Goal: Task Accomplishment & Management: Complete application form

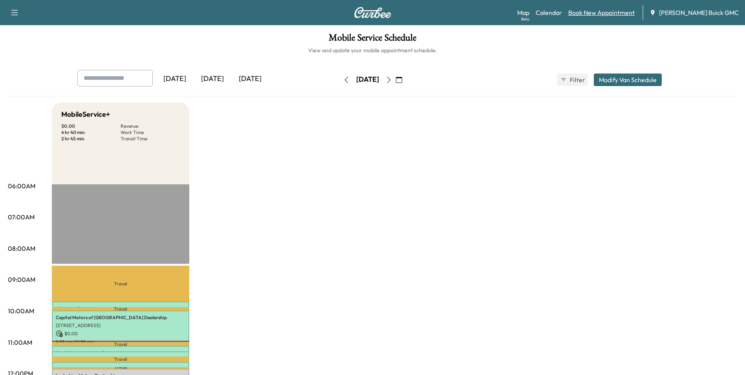
click at [627, 15] on link "Book New Appointment" at bounding box center [601, 12] width 66 height 9
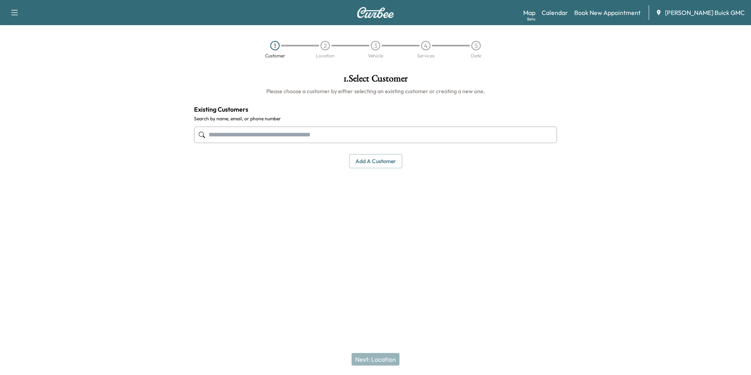
click at [318, 136] on input "text" at bounding box center [375, 134] width 363 height 16
click at [381, 157] on button "Add a customer" at bounding box center [375, 161] width 53 height 15
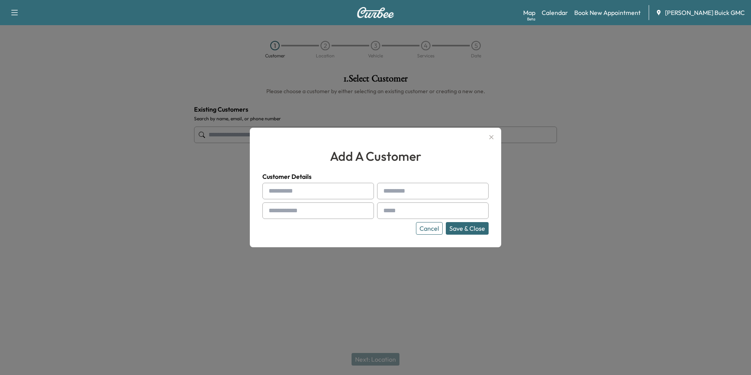
click at [329, 192] on input "text" at bounding box center [318, 191] width 112 height 16
click at [490, 138] on icon "button" at bounding box center [491, 137] width 4 height 4
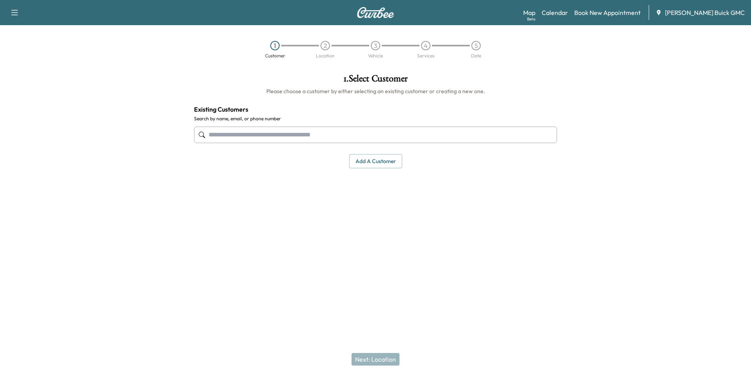
click at [268, 133] on input "text" at bounding box center [375, 134] width 363 height 16
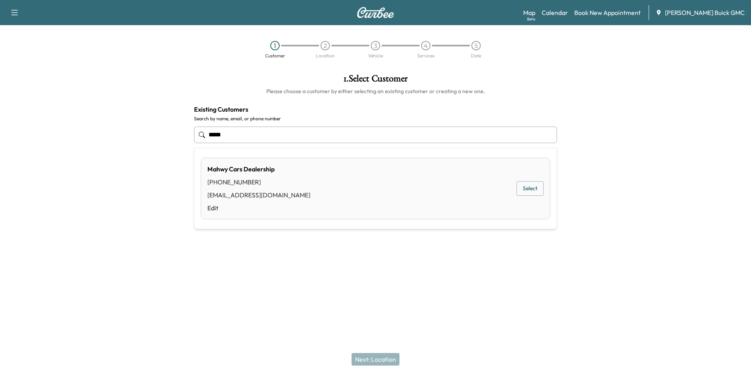
click at [264, 184] on div "[PHONE_NUMBER]" at bounding box center [258, 181] width 103 height 9
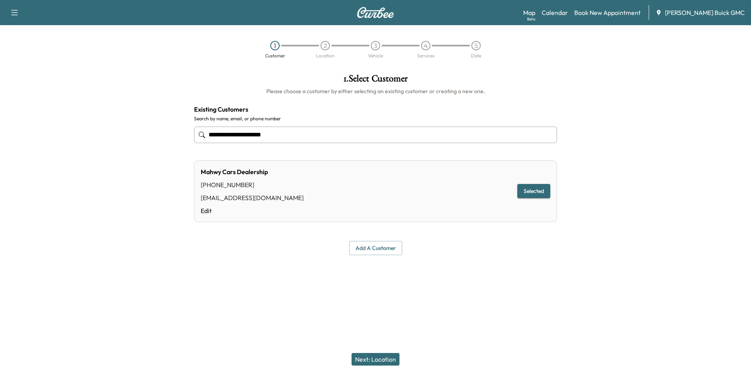
type input "**********"
click at [383, 359] on button "Next: Location" at bounding box center [375, 359] width 48 height 13
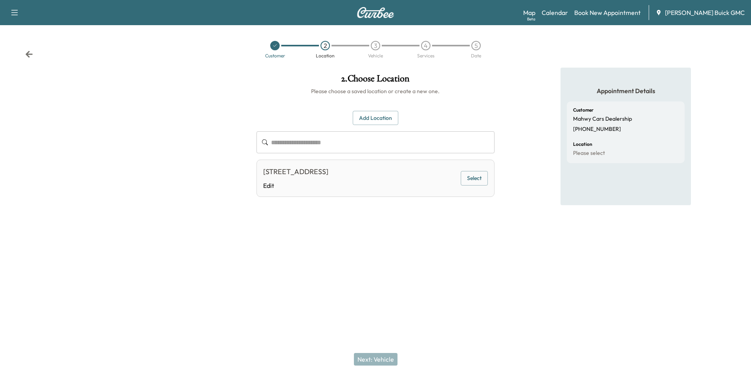
click at [475, 180] on button "Select" at bounding box center [474, 178] width 27 height 15
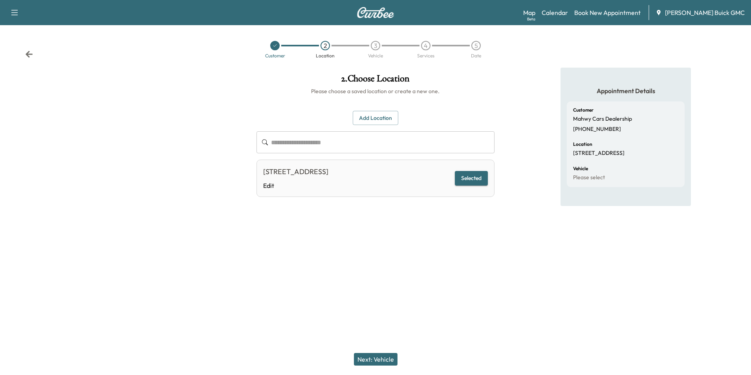
click at [376, 357] on button "Next: Vehicle" at bounding box center [376, 359] width 44 height 13
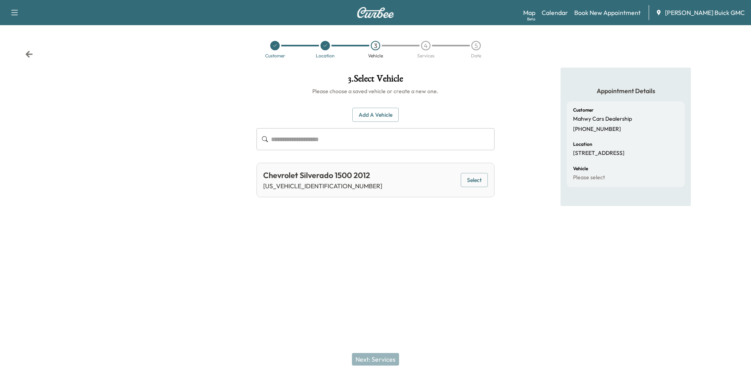
click at [379, 104] on div "Add a Vehicle ​ Chevrolet Silverado 1500 2012 [US_VEHICLE_IDENTIFICATION_NUMBER…" at bounding box center [375, 146] width 238 height 102
click at [379, 110] on button "Add a Vehicle" at bounding box center [375, 115] width 46 height 15
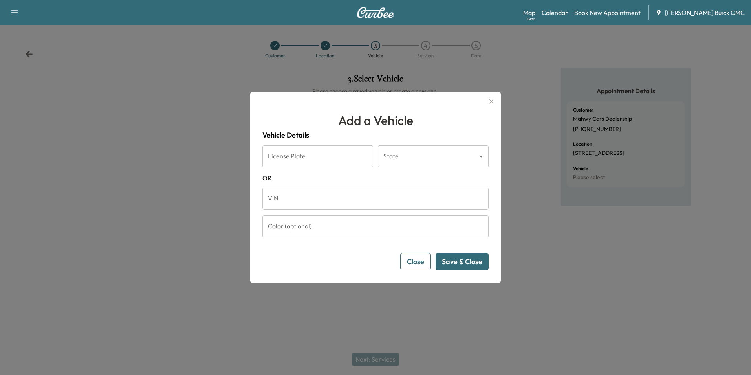
click at [324, 200] on input "VIN" at bounding box center [375, 198] width 226 height 22
click at [307, 199] on input "VIN" at bounding box center [375, 198] width 226 height 22
paste input "**********"
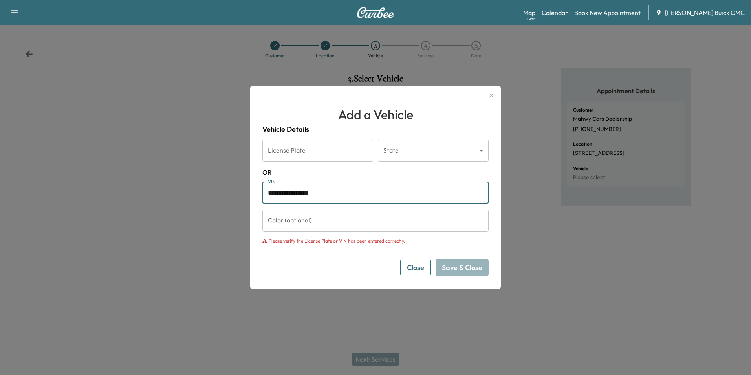
type input "**********"
click at [356, 223] on input "Color (optional)" at bounding box center [375, 220] width 226 height 22
click at [381, 196] on input "**********" at bounding box center [375, 192] width 226 height 22
drag, startPoint x: 381, startPoint y: 194, endPoint x: 200, endPoint y: 175, distance: 182.0
click at [201, 175] on div "**********" at bounding box center [375, 187] width 751 height 375
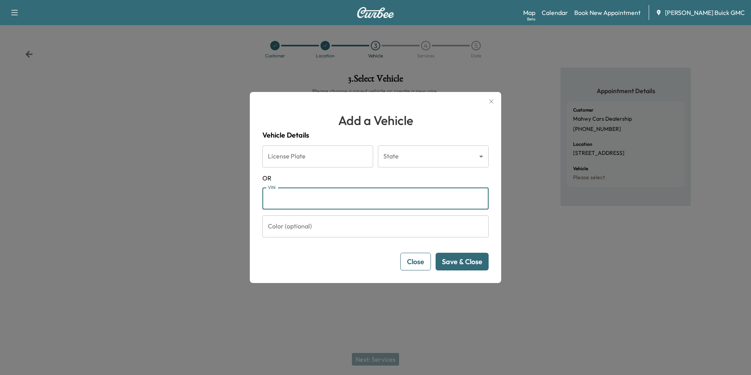
click at [336, 199] on input "VIN" at bounding box center [375, 198] width 226 height 22
paste input "**********"
type input "**********"
click at [468, 261] on button "Save & Close" at bounding box center [461, 262] width 53 height 18
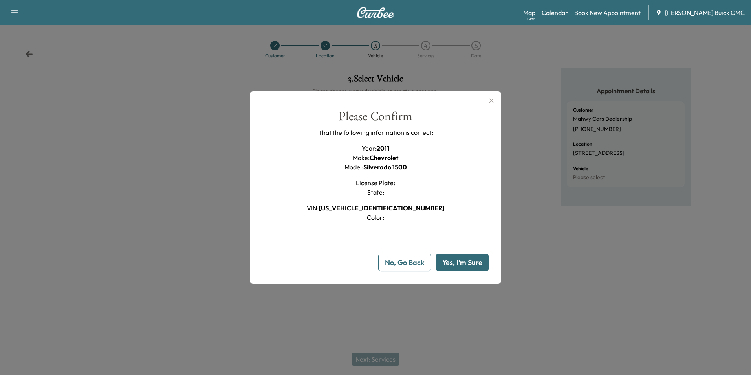
click at [466, 263] on button "Yes, I'm Sure" at bounding box center [462, 262] width 53 height 18
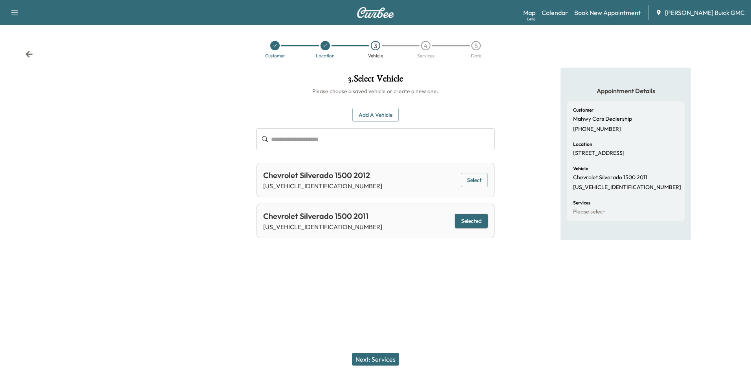
click at [378, 359] on button "Next: Services" at bounding box center [375, 359] width 47 height 13
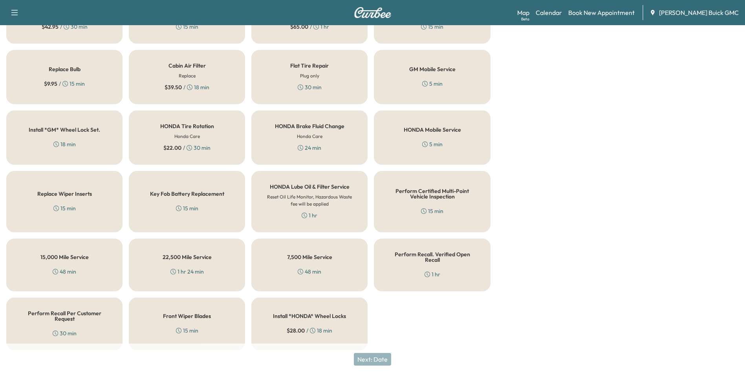
scroll to position [225, 0]
click at [451, 269] on div "Perform Recall. Verified Open Recall 1 hr" at bounding box center [432, 263] width 116 height 53
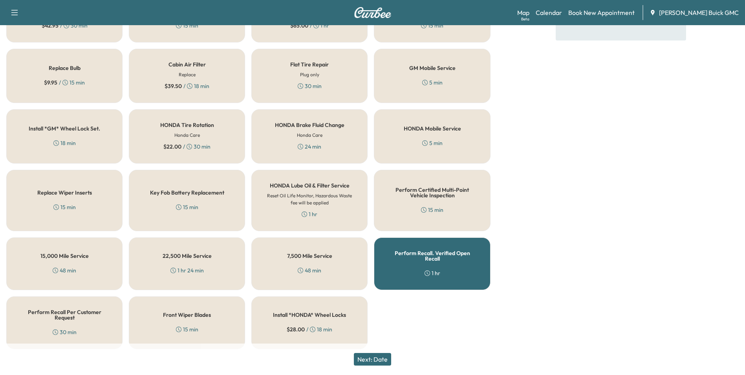
click at [379, 361] on button "Next: Date" at bounding box center [372, 359] width 37 height 13
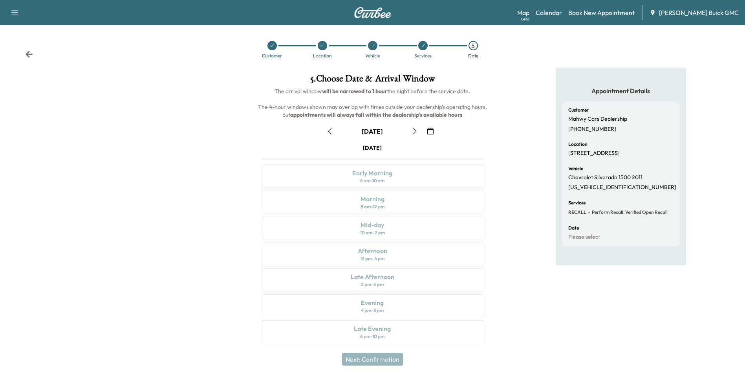
click at [413, 134] on icon "button" at bounding box center [415, 131] width 6 height 6
click at [412, 204] on div "Morning 8 am - 12 pm" at bounding box center [372, 201] width 223 height 23
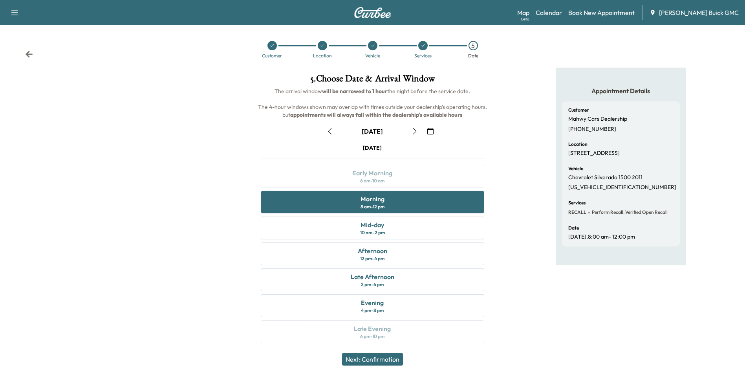
click at [396, 360] on button "Next: Confirmation" at bounding box center [372, 359] width 61 height 13
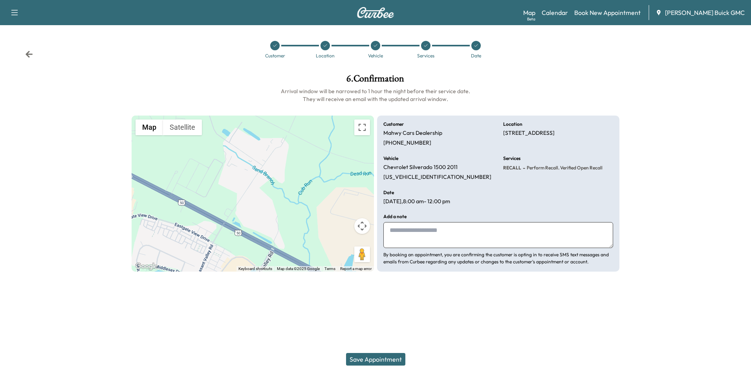
click at [448, 240] on textarea at bounding box center [498, 235] width 230 height 26
type textarea "**********"
click at [370, 354] on button "Save Appointment" at bounding box center [375, 359] width 59 height 13
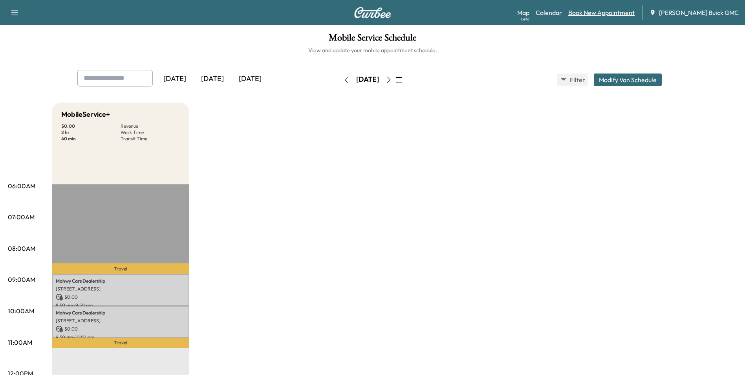
click at [628, 11] on link "Book New Appointment" at bounding box center [601, 12] width 66 height 9
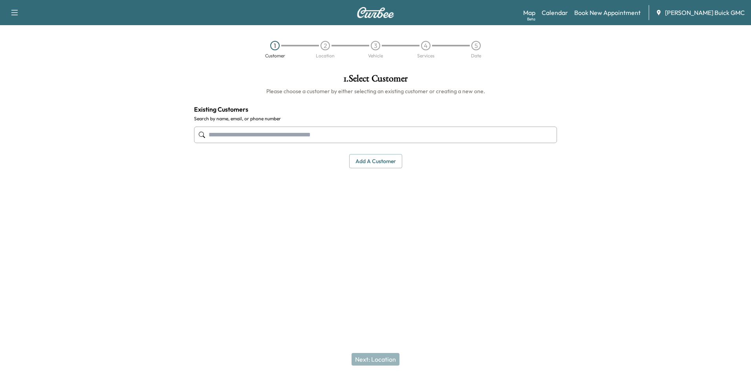
click at [391, 140] on input "text" at bounding box center [375, 134] width 363 height 16
click at [378, 137] on input "text" at bounding box center [375, 134] width 363 height 16
click at [388, 166] on button "Add a customer" at bounding box center [375, 161] width 53 height 15
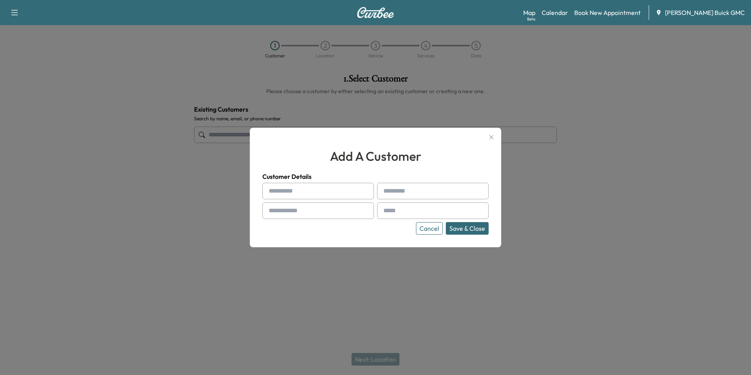
click at [437, 229] on button "Cancel" at bounding box center [429, 228] width 27 height 13
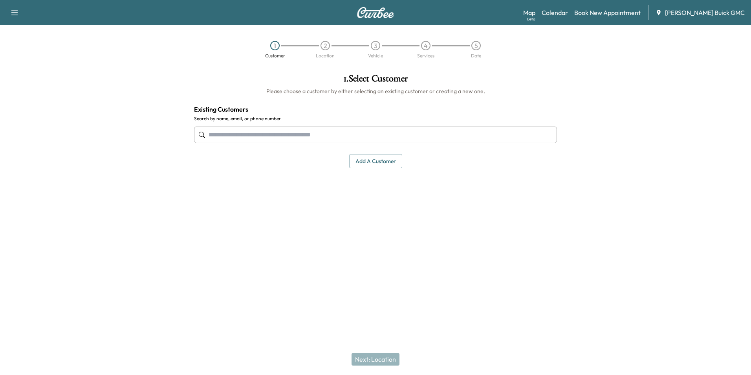
click at [335, 135] on input "text" at bounding box center [375, 134] width 363 height 16
type input "*"
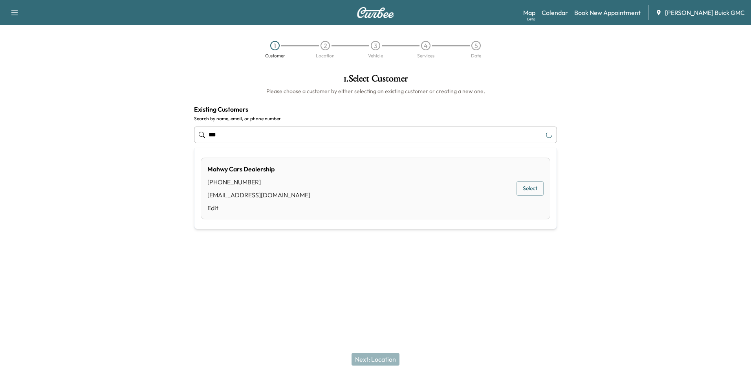
click at [265, 178] on div "[PHONE_NUMBER]" at bounding box center [258, 181] width 103 height 9
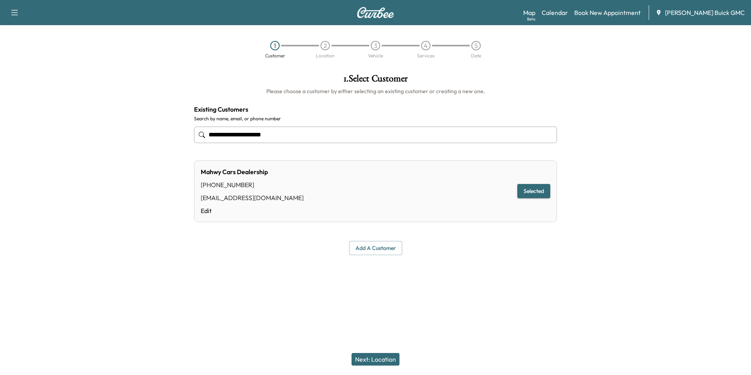
type input "**********"
click at [381, 358] on button "Next: Location" at bounding box center [375, 359] width 48 height 13
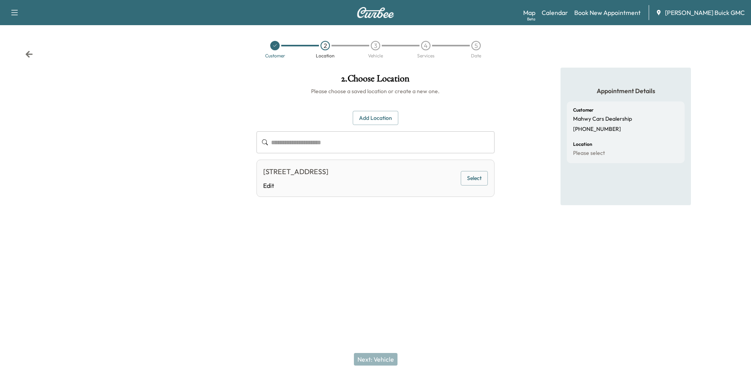
click at [470, 175] on button "Select" at bounding box center [474, 178] width 27 height 15
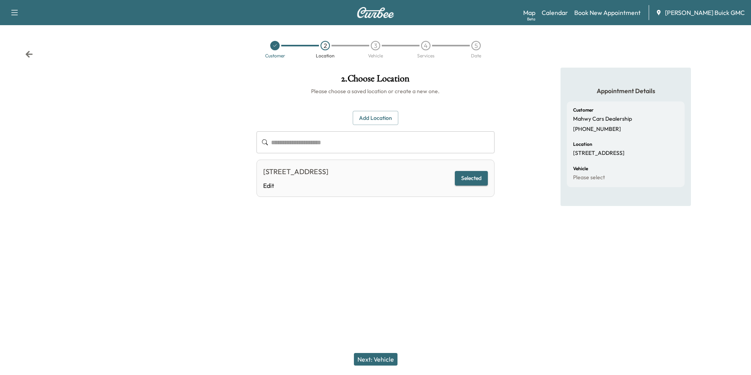
click at [368, 353] on button "Next: Vehicle" at bounding box center [376, 359] width 44 height 13
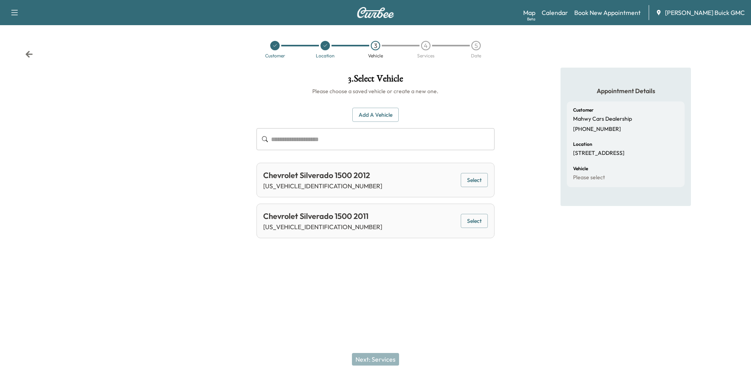
click at [338, 138] on input "text" at bounding box center [382, 139] width 223 height 22
click at [365, 145] on input "text" at bounding box center [382, 139] width 223 height 22
paste input "**********"
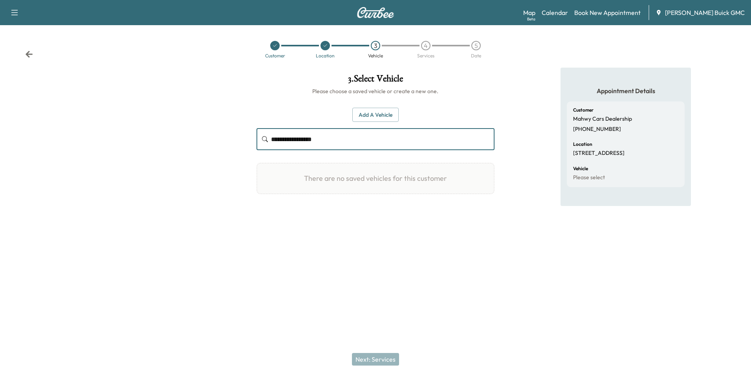
type input "**********"
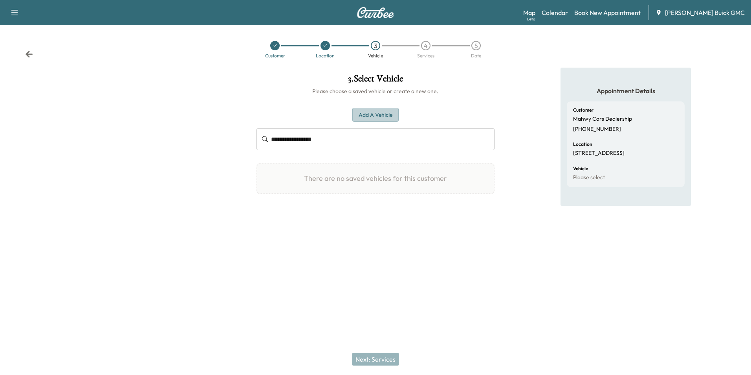
click at [387, 114] on button "Add a Vehicle" at bounding box center [375, 115] width 46 height 15
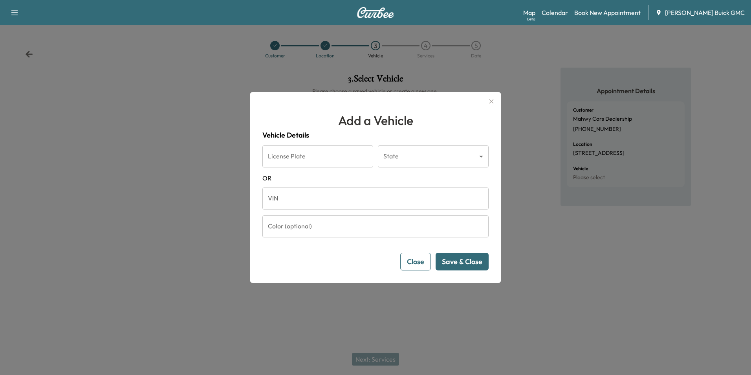
click at [344, 206] on input "VIN" at bounding box center [375, 198] width 226 height 22
paste input "**********"
type input "**********"
click at [452, 258] on button "Save & Close" at bounding box center [461, 262] width 53 height 18
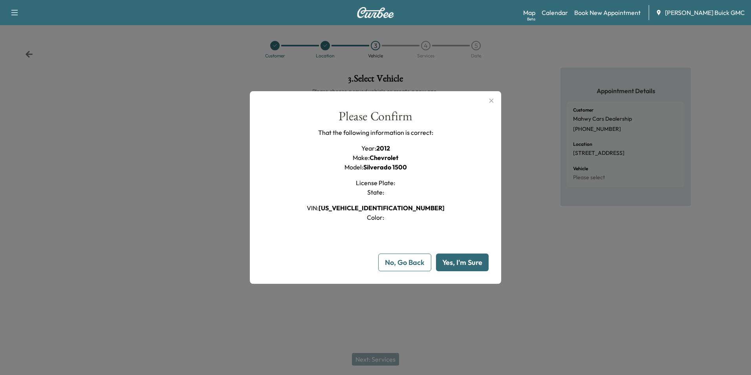
click at [472, 260] on button "Yes, I'm Sure" at bounding box center [462, 262] width 53 height 18
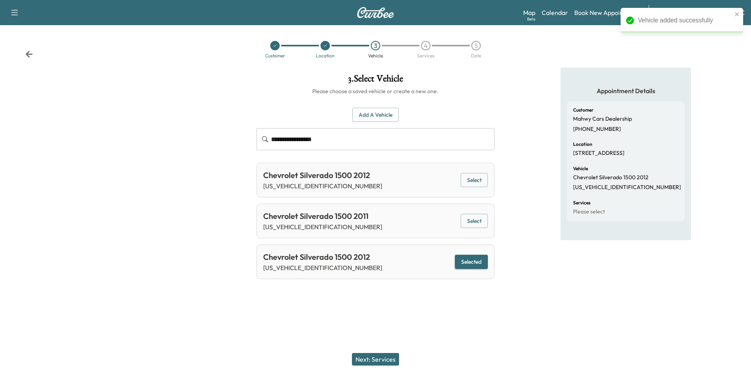
click at [386, 358] on button "Next: Services" at bounding box center [375, 359] width 47 height 13
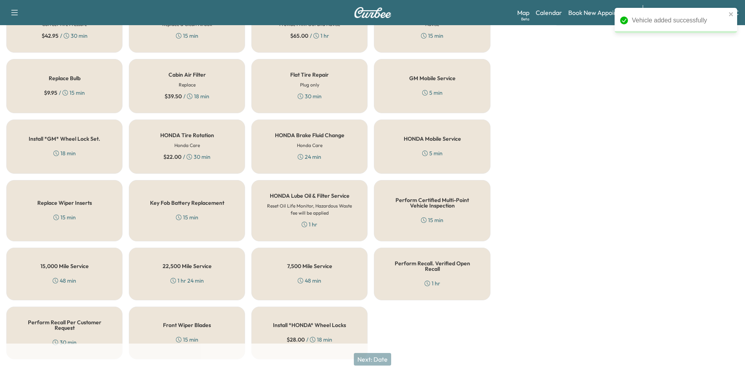
scroll to position [225, 0]
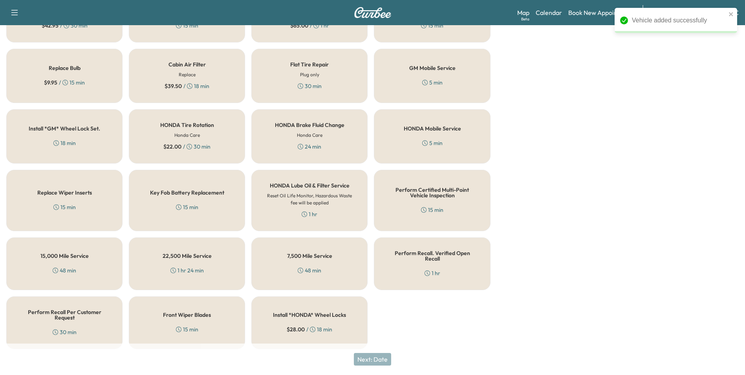
click at [454, 259] on div "Perform Recall. Verified Open Recall 1 hr" at bounding box center [432, 263] width 116 height 53
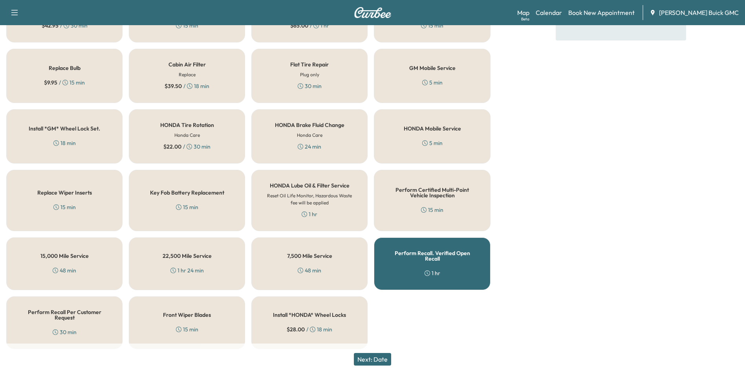
click at [375, 357] on button "Next: Date" at bounding box center [372, 359] width 37 height 13
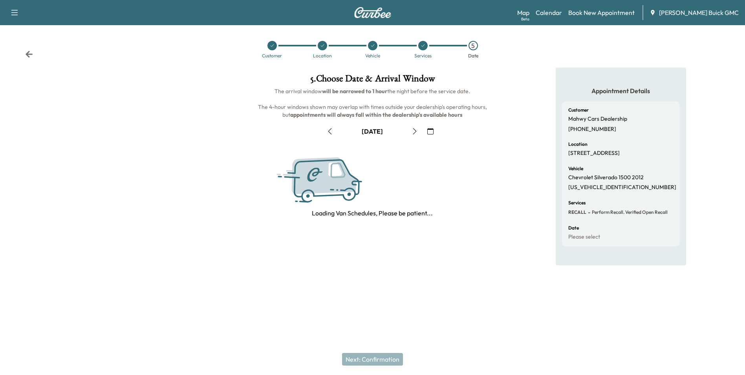
scroll to position [0, 0]
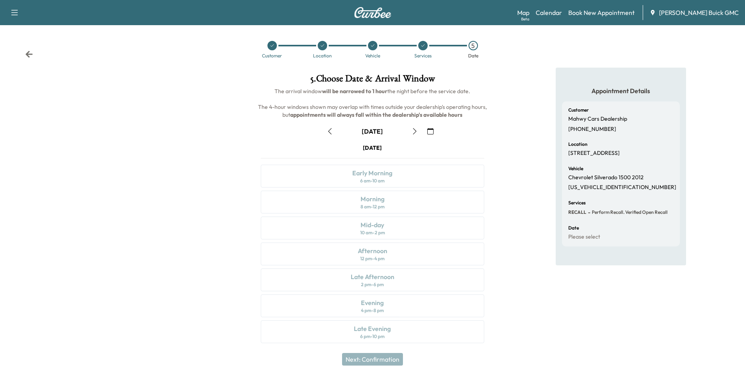
click at [415, 130] on icon "button" at bounding box center [415, 131] width 6 height 6
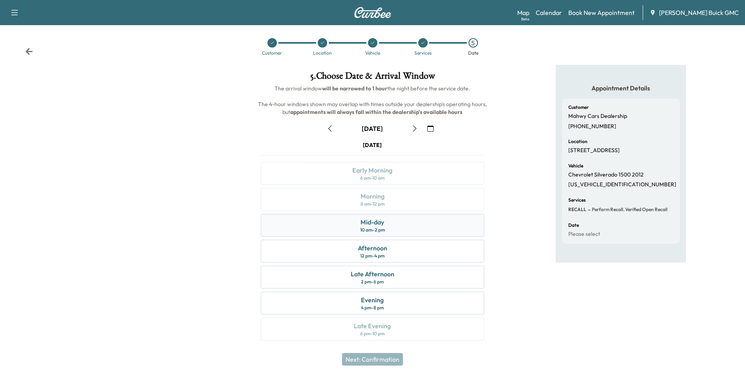
click at [395, 225] on div "Mid-day 10 am - 2 pm" at bounding box center [372, 225] width 223 height 23
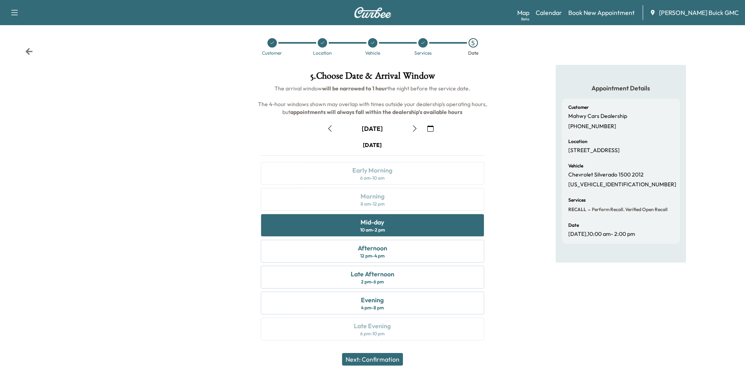
click at [385, 357] on button "Next: Confirmation" at bounding box center [372, 359] width 61 height 13
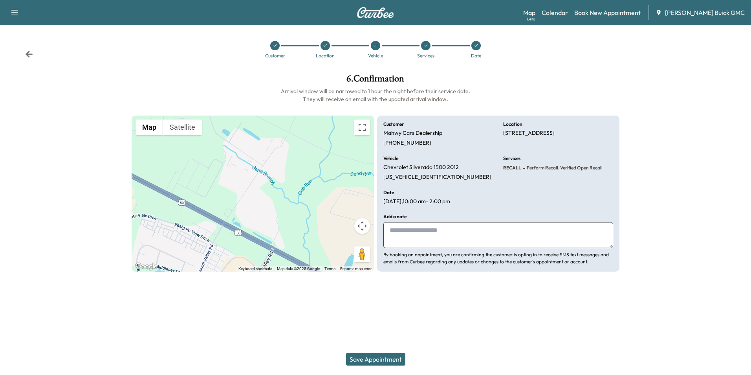
click at [448, 236] on textarea at bounding box center [498, 235] width 230 height 26
type textarea "**********"
click at [392, 360] on button "Save Appointment" at bounding box center [375, 359] width 59 height 13
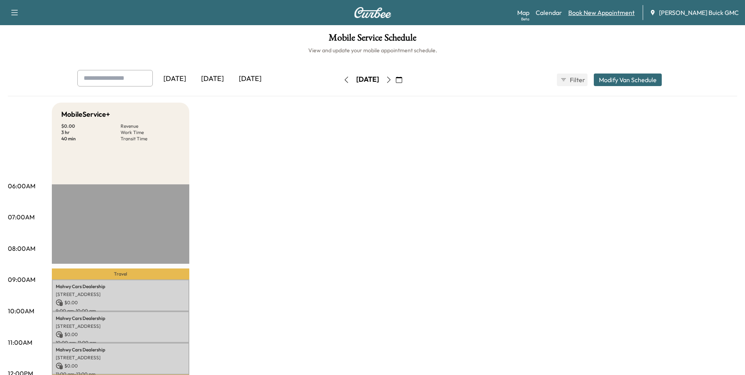
click at [633, 12] on link "Book New Appointment" at bounding box center [601, 12] width 66 height 9
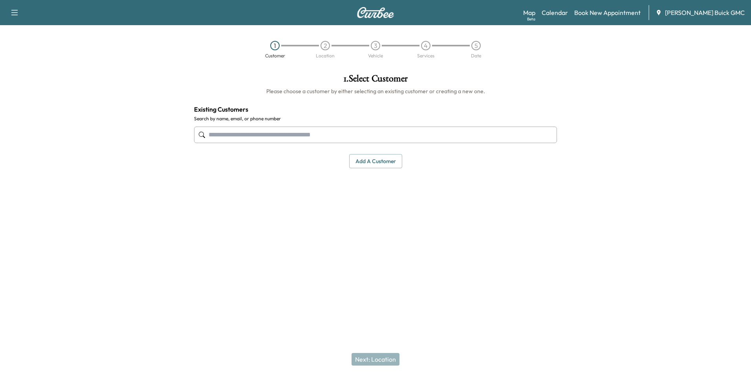
click at [373, 136] on input "text" at bounding box center [375, 134] width 363 height 16
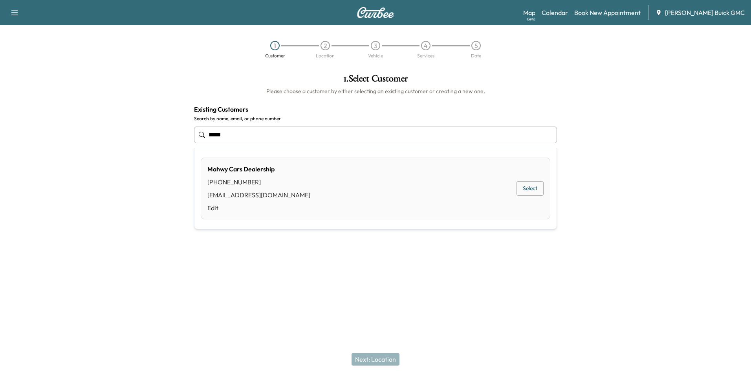
click at [346, 194] on div "Mahwy Cars Dealership [PHONE_NUMBER] [EMAIL_ADDRESS][DOMAIN_NAME] Edit Select" at bounding box center [375, 188] width 349 height 62
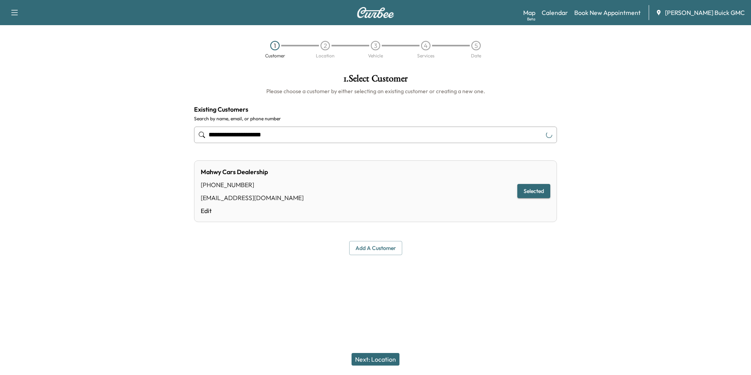
type input "**********"
click at [387, 359] on button "Next: Location" at bounding box center [375, 359] width 48 height 13
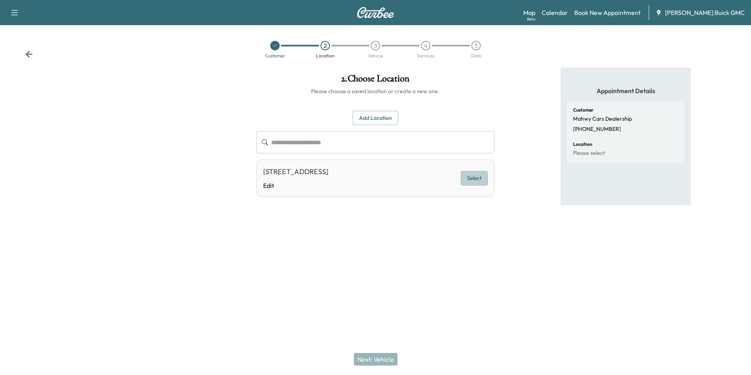
click at [477, 179] on button "Select" at bounding box center [474, 178] width 27 height 15
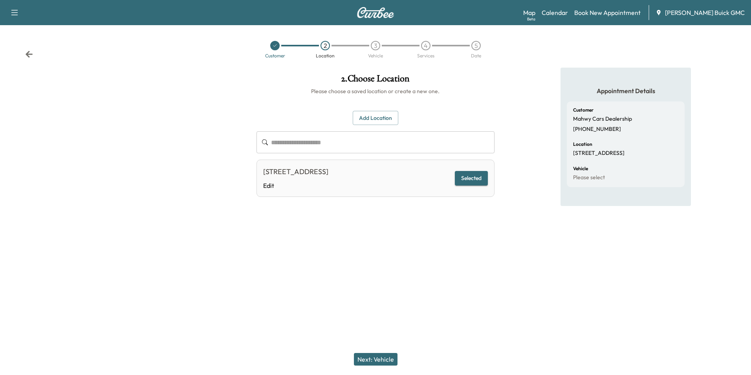
click at [377, 357] on button "Next: Vehicle" at bounding box center [376, 359] width 44 height 13
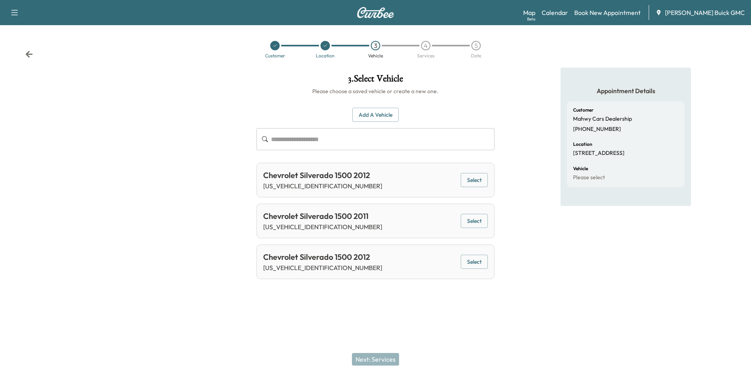
click at [359, 136] on input "text" at bounding box center [382, 139] width 223 height 22
click at [381, 114] on button "Add a Vehicle" at bounding box center [375, 115] width 46 height 15
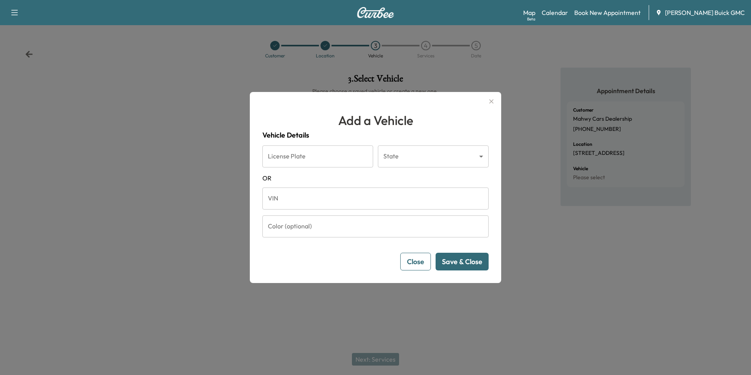
click at [333, 204] on input "VIN" at bounding box center [375, 198] width 226 height 22
click at [358, 196] on input "VIN" at bounding box center [375, 198] width 226 height 22
paste input "**********"
type input "**********"
drag, startPoint x: 457, startPoint y: 263, endPoint x: 462, endPoint y: 300, distance: 36.8
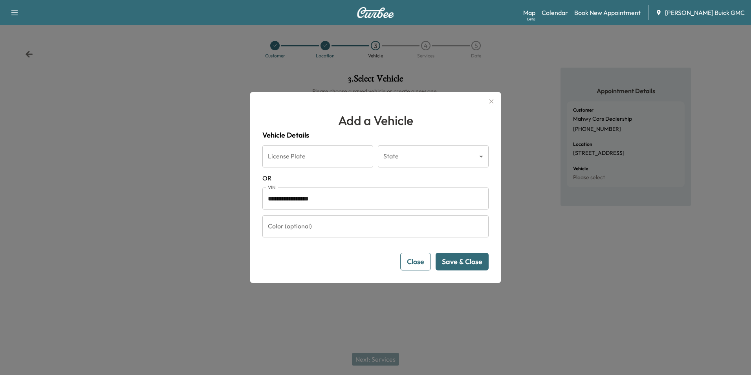
click at [462, 300] on div "**********" at bounding box center [375, 187] width 751 height 375
drag, startPoint x: 487, startPoint y: 102, endPoint x: 493, endPoint y: 102, distance: 6.3
click at [489, 102] on icon "button" at bounding box center [491, 101] width 9 height 9
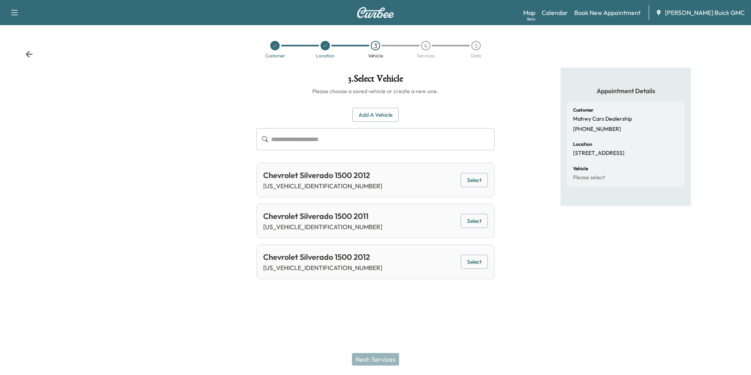
click at [338, 142] on input "text" at bounding box center [382, 139] width 223 height 22
paste input "**********"
type input "**********"
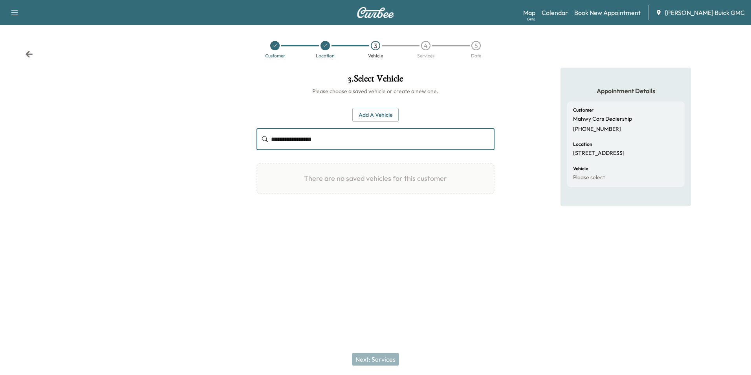
drag, startPoint x: 273, startPoint y: 134, endPoint x: 195, endPoint y: 124, distance: 79.1
click at [198, 126] on div "**********" at bounding box center [375, 161] width 751 height 187
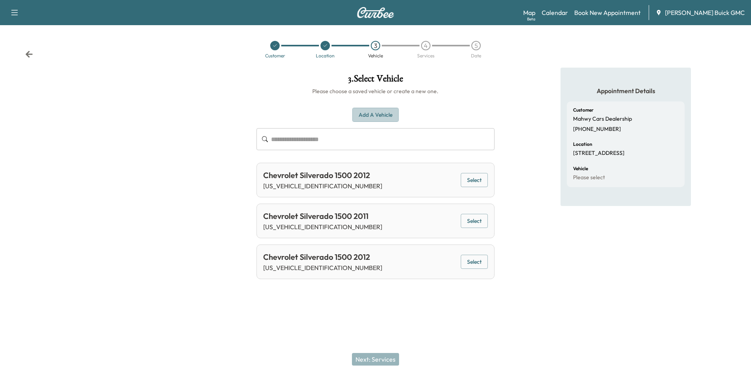
click at [366, 112] on button "Add a Vehicle" at bounding box center [375, 115] width 46 height 15
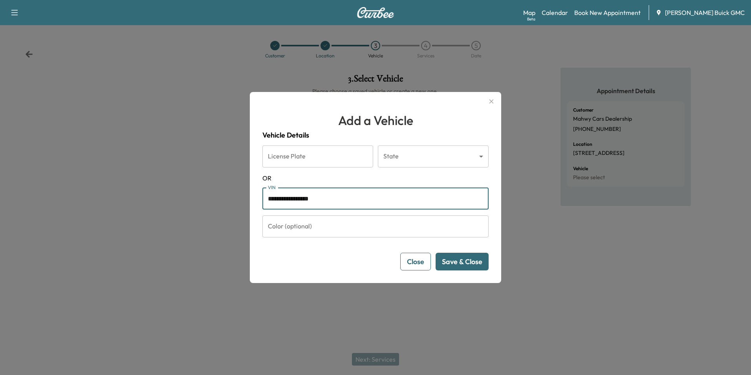
drag, startPoint x: 360, startPoint y: 201, endPoint x: 177, endPoint y: 196, distance: 183.1
click at [177, 196] on div "**********" at bounding box center [375, 187] width 751 height 375
click at [453, 262] on button "Save & Close" at bounding box center [461, 262] width 53 height 18
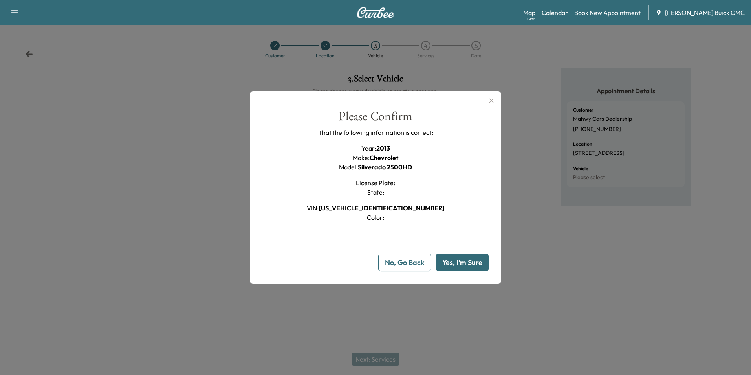
click at [466, 265] on button "Yes, I'm Sure" at bounding box center [462, 262] width 53 height 18
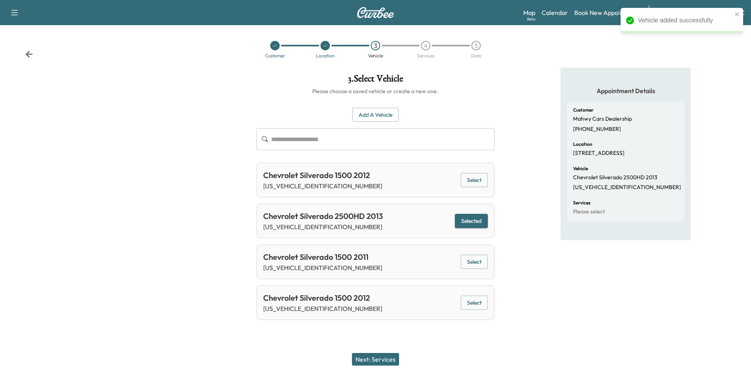
click at [395, 360] on button "Next: Services" at bounding box center [375, 359] width 47 height 13
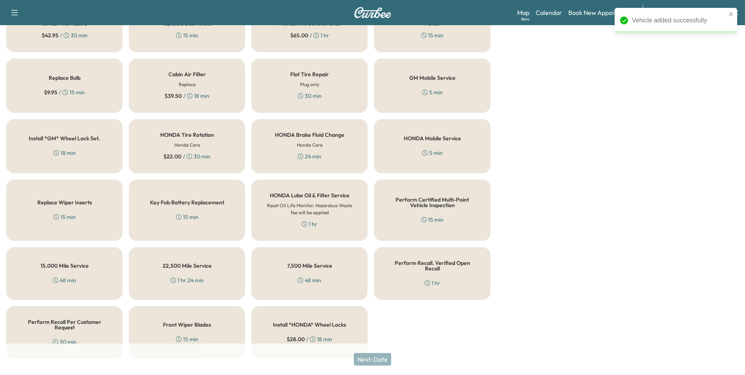
scroll to position [225, 0]
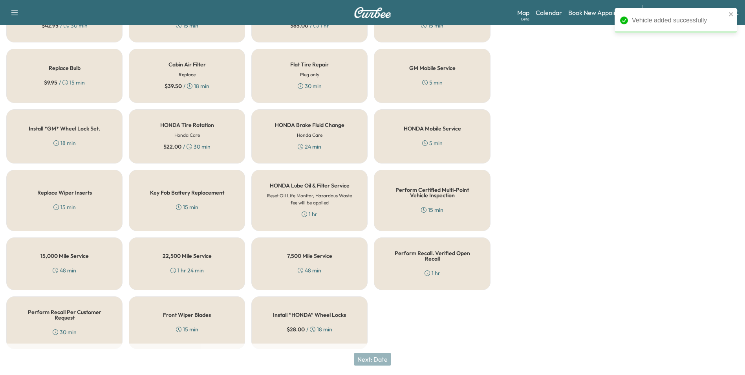
click at [461, 263] on div "Perform Recall. Verified Open Recall 1 hr" at bounding box center [432, 263] width 116 height 53
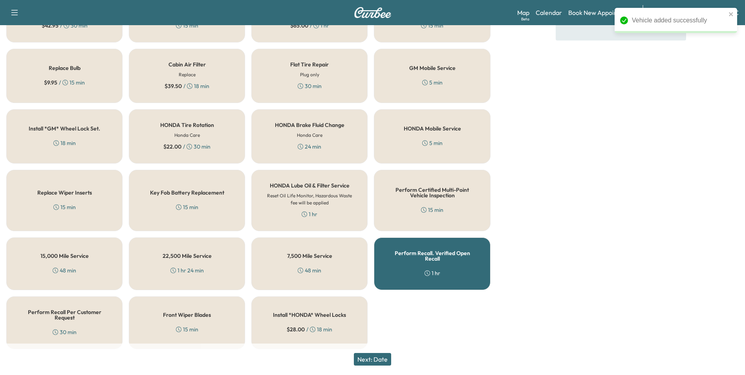
click at [390, 360] on button "Next: Date" at bounding box center [372, 359] width 37 height 13
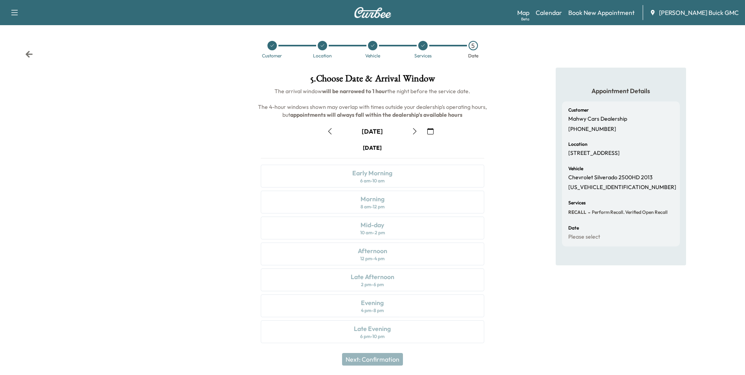
click at [414, 132] on icon "button" at bounding box center [415, 131] width 6 height 6
click at [332, 132] on icon "button" at bounding box center [330, 131] width 6 height 6
click at [415, 134] on icon "button" at bounding box center [415, 131] width 6 height 6
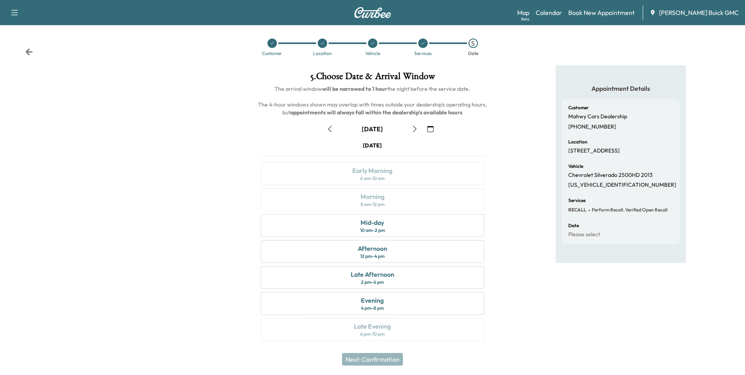
scroll to position [3, 0]
click at [388, 224] on div "Mid-day 10 am - 2 pm" at bounding box center [372, 225] width 223 height 23
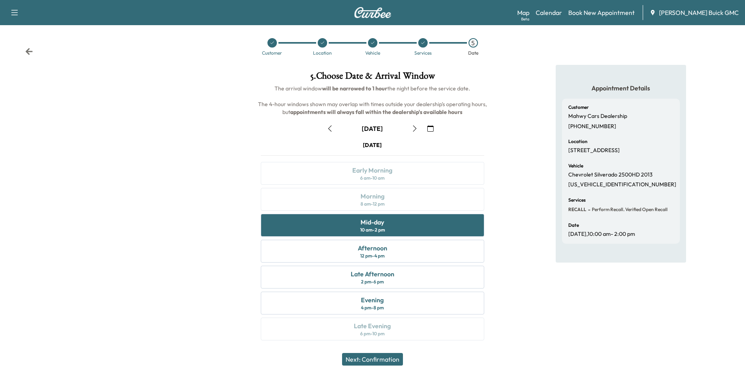
click at [403, 354] on button "Next: Confirmation" at bounding box center [372, 359] width 61 height 13
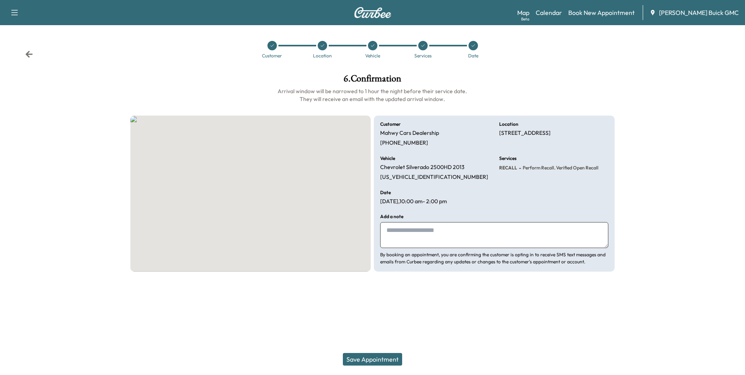
scroll to position [0, 0]
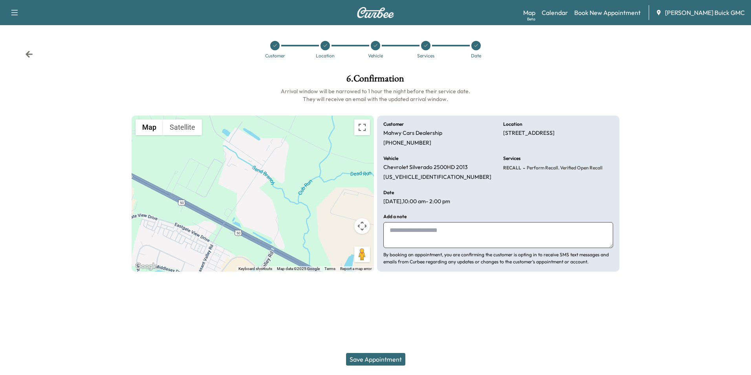
click at [448, 234] on textarea at bounding box center [498, 235] width 230 height 26
click at [446, 233] on textarea at bounding box center [498, 235] width 230 height 26
click at [451, 225] on textarea at bounding box center [498, 235] width 230 height 26
type textarea "**********"
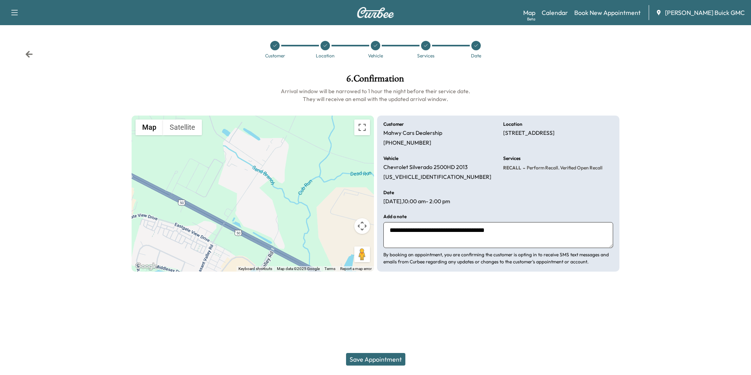
click at [402, 358] on button "Save Appointment" at bounding box center [375, 359] width 59 height 13
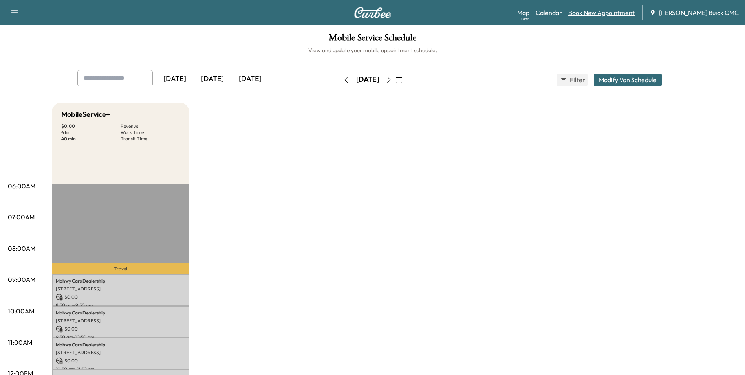
click at [629, 13] on link "Book New Appointment" at bounding box center [601, 12] width 66 height 9
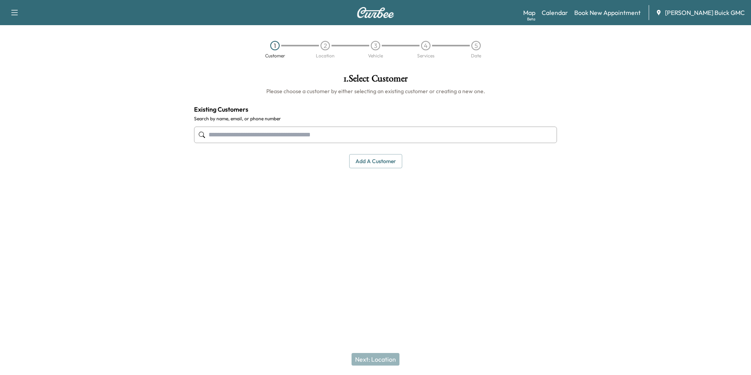
click at [391, 133] on input "text" at bounding box center [375, 134] width 363 height 16
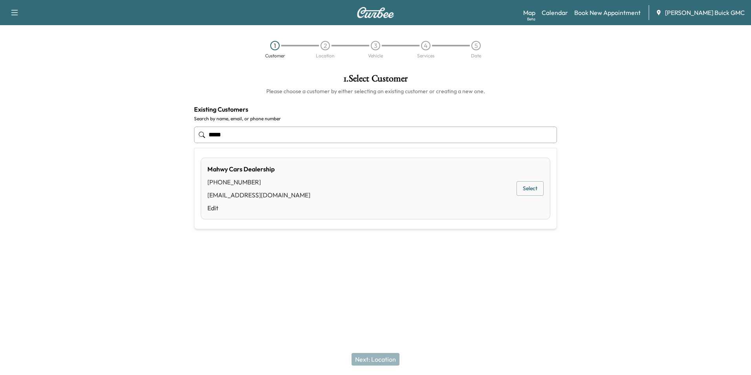
click at [299, 189] on div "Mahwy Cars Dealership [PHONE_NUMBER] [EMAIL_ADDRESS][DOMAIN_NAME] Edit Select" at bounding box center [375, 188] width 349 height 62
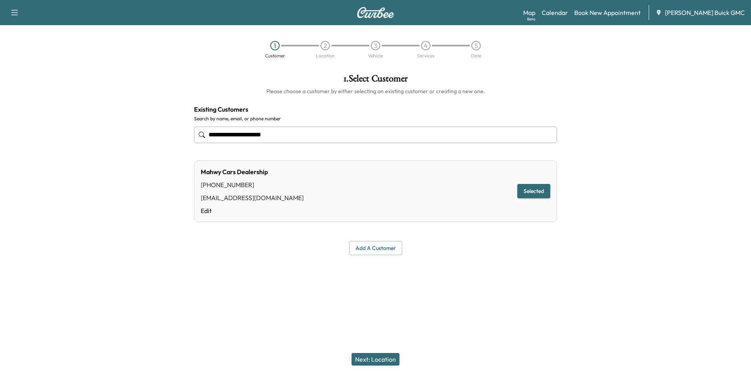
type input "**********"
click at [407, 203] on div "Mahwy Cars Dealership [PHONE_NUMBER] [EMAIL_ADDRESS][DOMAIN_NAME] Edit Selected" at bounding box center [375, 191] width 363 height 62
click at [373, 360] on button "Next: Location" at bounding box center [375, 359] width 48 height 13
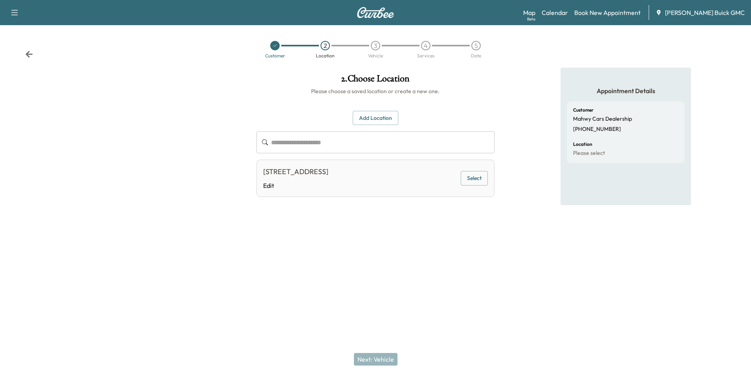
click at [470, 177] on button "Select" at bounding box center [474, 178] width 27 height 15
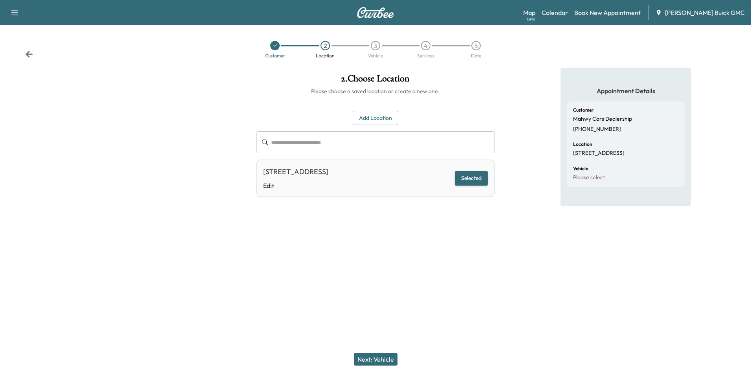
click at [390, 359] on button "Next: Vehicle" at bounding box center [376, 359] width 44 height 13
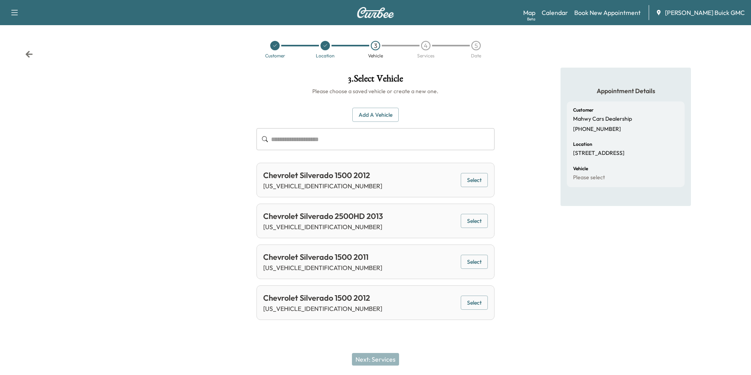
click at [334, 138] on input "text" at bounding box center [382, 139] width 223 height 22
paste input "**********"
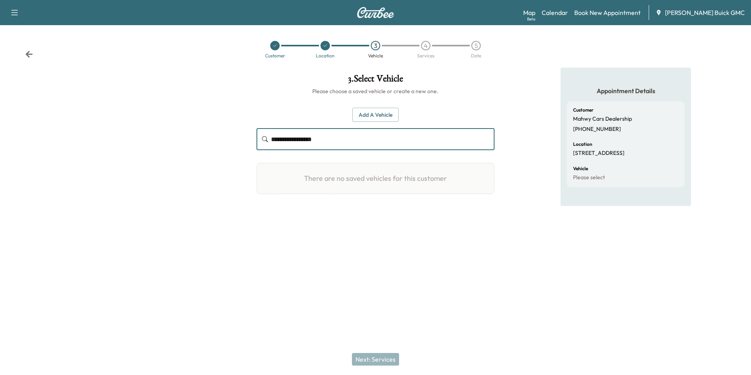
type input "**********"
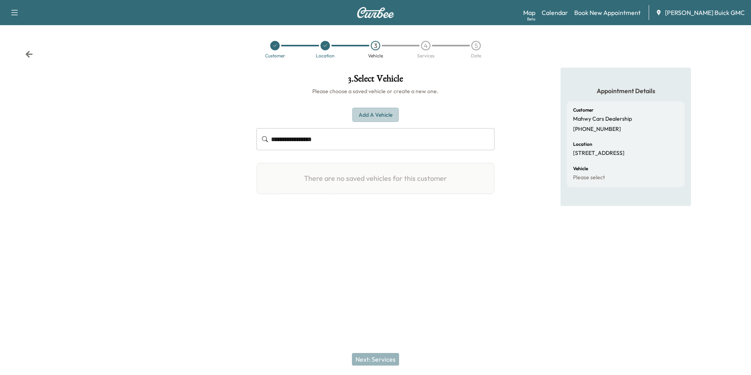
click at [377, 116] on button "Add a Vehicle" at bounding box center [375, 115] width 46 height 15
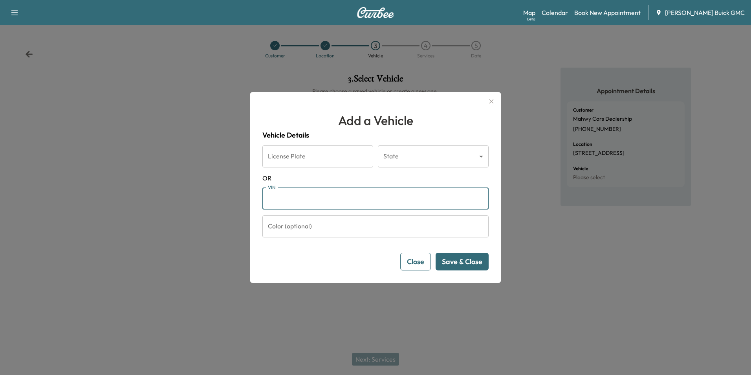
click at [313, 199] on input "VIN" at bounding box center [375, 198] width 226 height 22
paste input "**********"
type input "**********"
click at [465, 262] on button "Save & Close" at bounding box center [461, 262] width 53 height 18
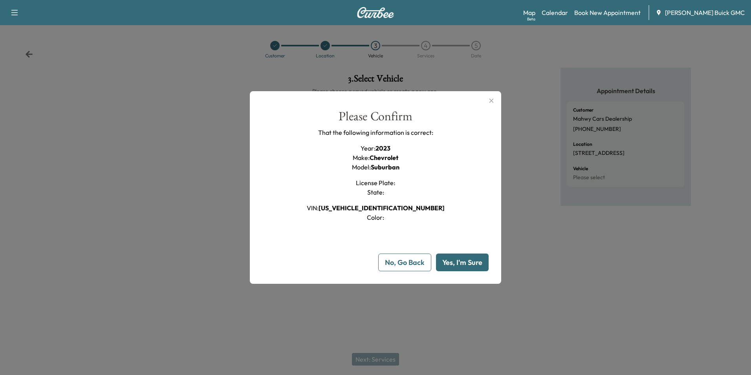
click at [462, 262] on button "Yes, I'm Sure" at bounding box center [462, 262] width 53 height 18
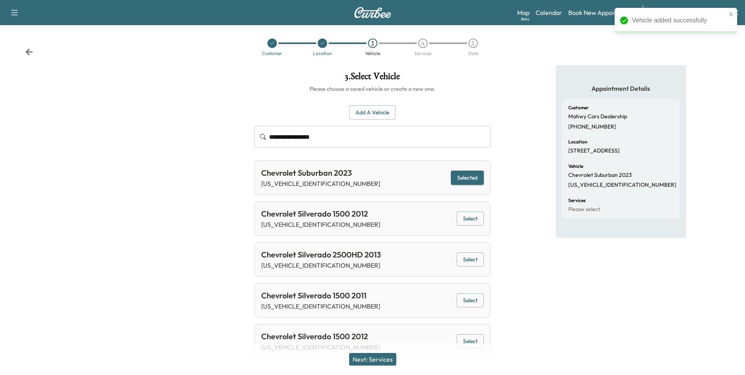
scroll to position [17, 0]
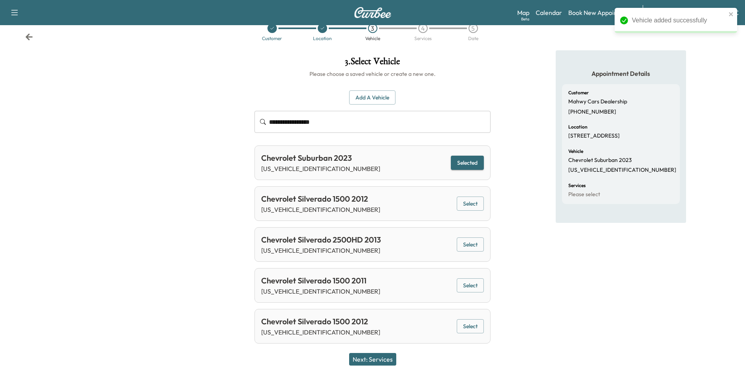
click at [375, 355] on button "Next: Services" at bounding box center [372, 359] width 47 height 13
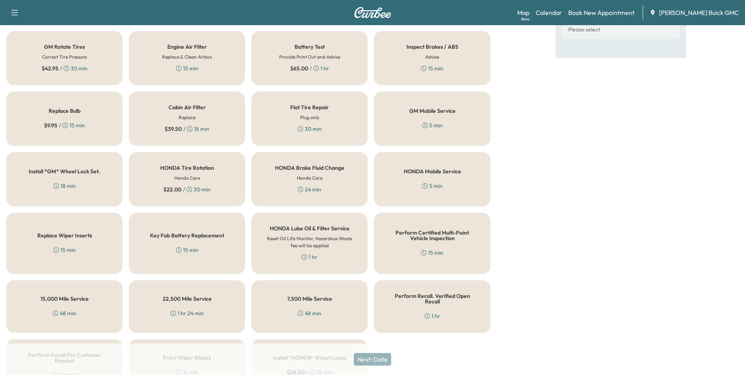
scroll to position [225, 0]
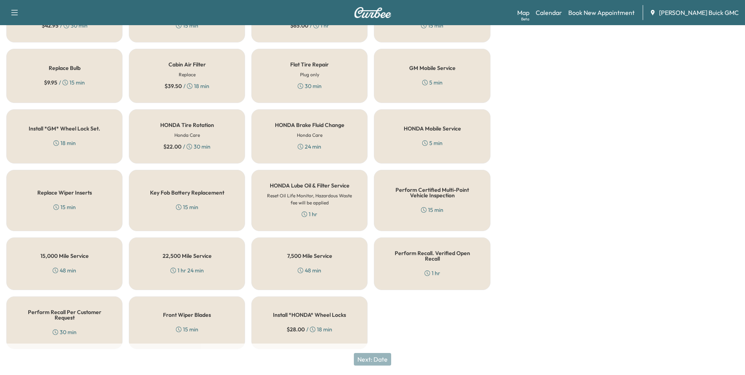
click at [462, 274] on div "Perform Recall. Verified Open Recall 1 hr" at bounding box center [432, 263] width 116 height 53
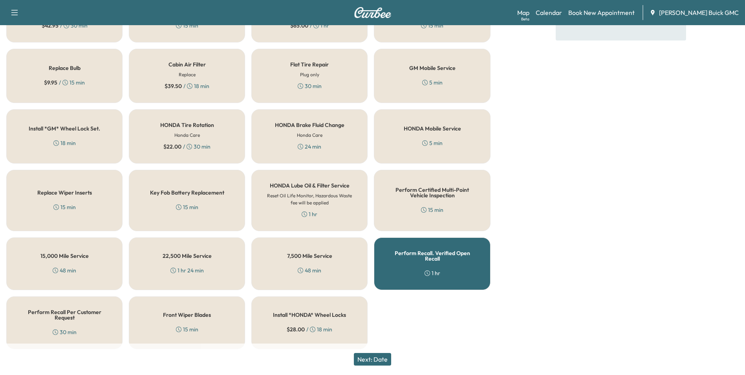
click at [380, 358] on button "Next: Date" at bounding box center [372, 359] width 37 height 13
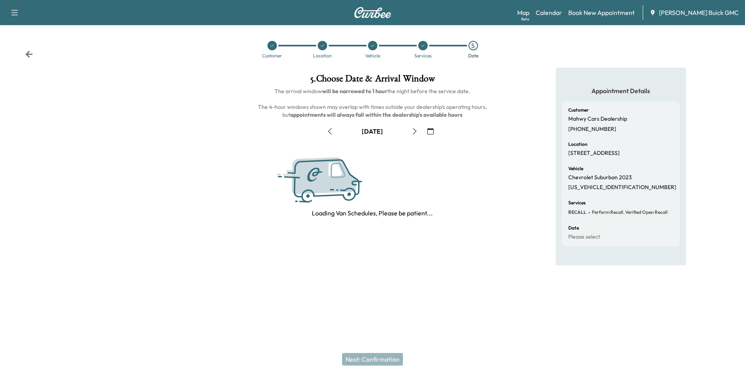
scroll to position [0, 0]
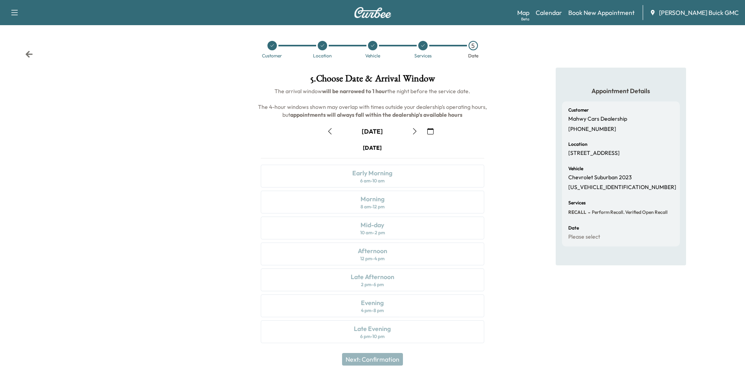
click at [415, 132] on icon "button" at bounding box center [415, 131] width 6 height 6
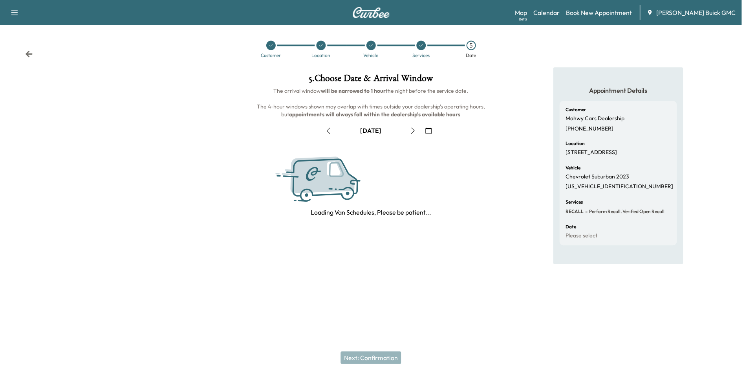
click at [415, 132] on icon "button" at bounding box center [415, 131] width 6 height 6
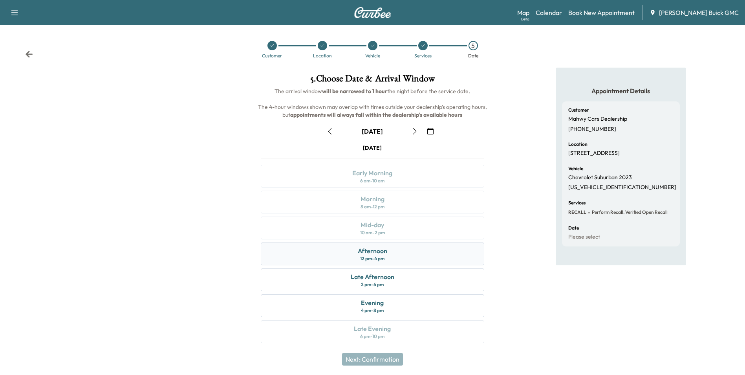
click at [390, 256] on div "Afternoon 12 pm - 4 pm" at bounding box center [372, 253] width 223 height 23
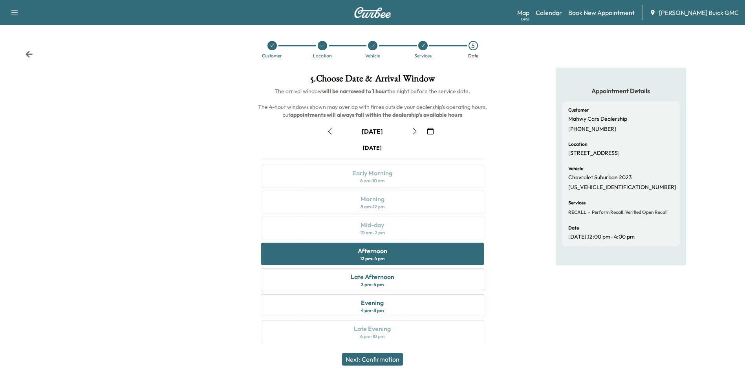
click at [383, 358] on button "Next: Confirmation" at bounding box center [372, 359] width 61 height 13
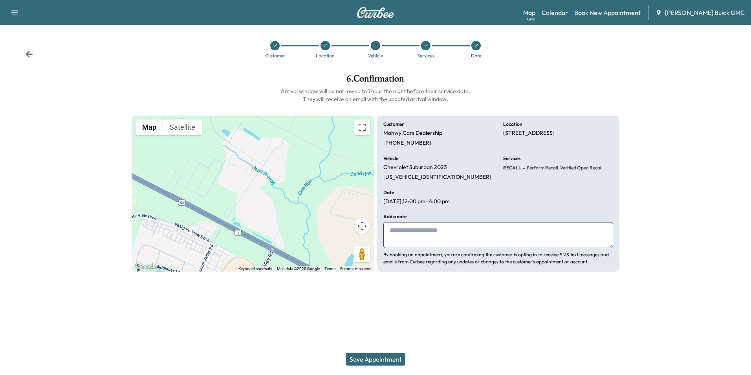
click at [436, 237] on textarea at bounding box center [498, 235] width 230 height 26
click at [414, 231] on textarea "**********" at bounding box center [498, 235] width 230 height 26
type textarea "**********"
click at [393, 357] on button "Save Appointment" at bounding box center [375, 359] width 59 height 13
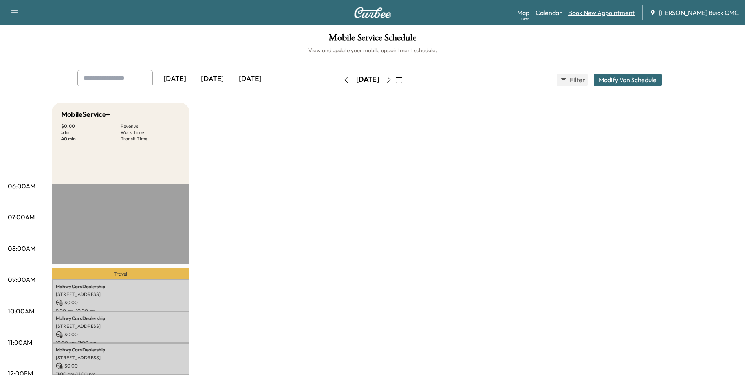
click at [598, 15] on link "Book New Appointment" at bounding box center [601, 12] width 66 height 9
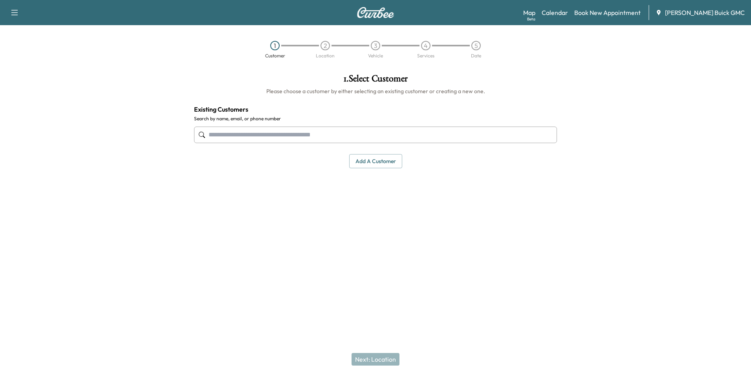
click at [316, 134] on input "text" at bounding box center [375, 134] width 363 height 16
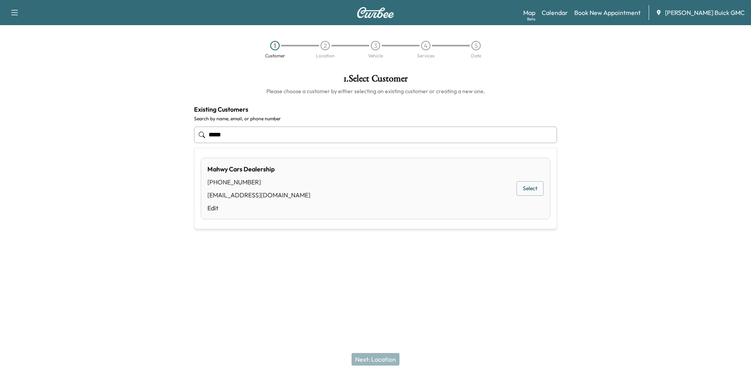
click at [521, 187] on button "Select" at bounding box center [529, 188] width 27 height 15
type input "**********"
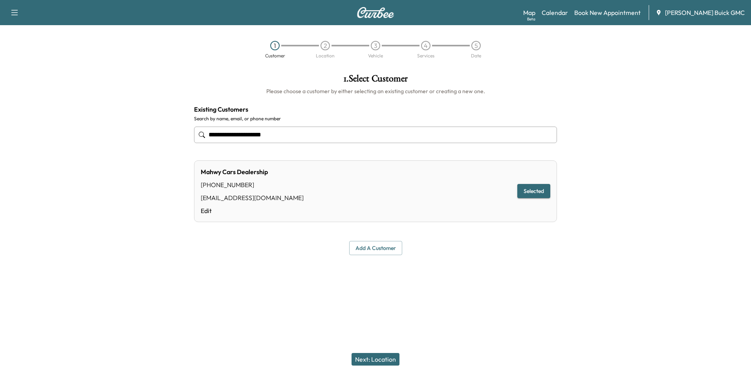
click at [383, 359] on button "Next: Location" at bounding box center [375, 359] width 48 height 13
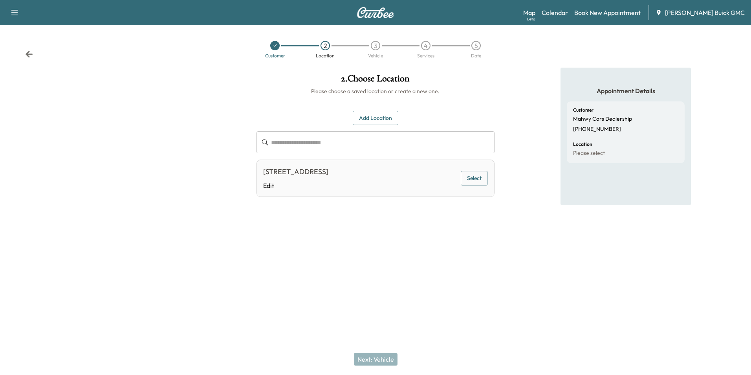
click at [470, 179] on button "Select" at bounding box center [474, 178] width 27 height 15
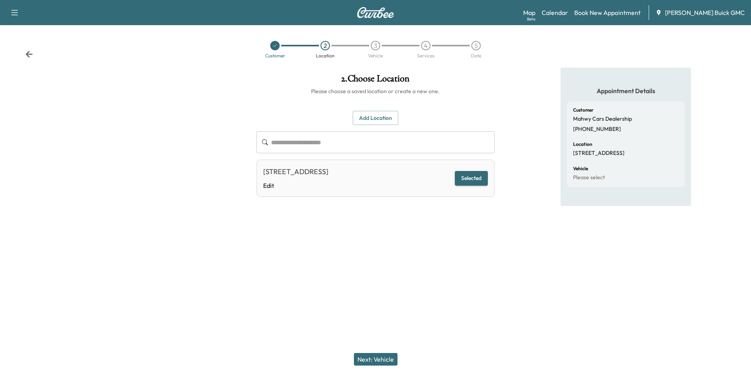
click at [392, 361] on button "Next: Vehicle" at bounding box center [376, 359] width 44 height 13
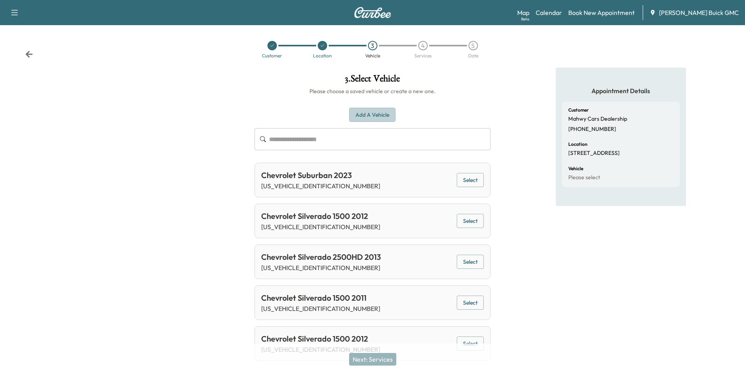
click at [375, 113] on button "Add a Vehicle" at bounding box center [372, 115] width 46 height 15
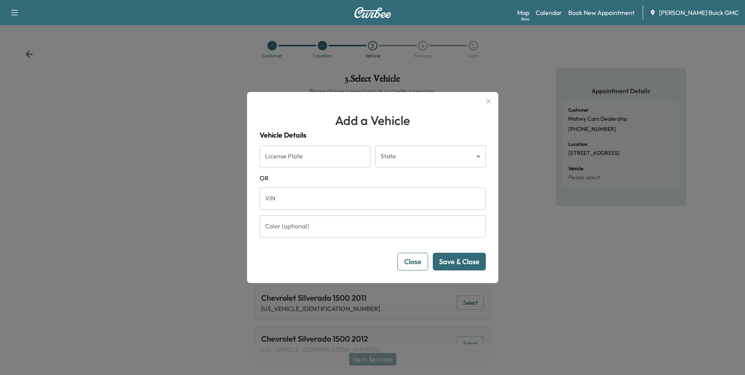
click at [412, 264] on button "Close" at bounding box center [412, 262] width 31 height 18
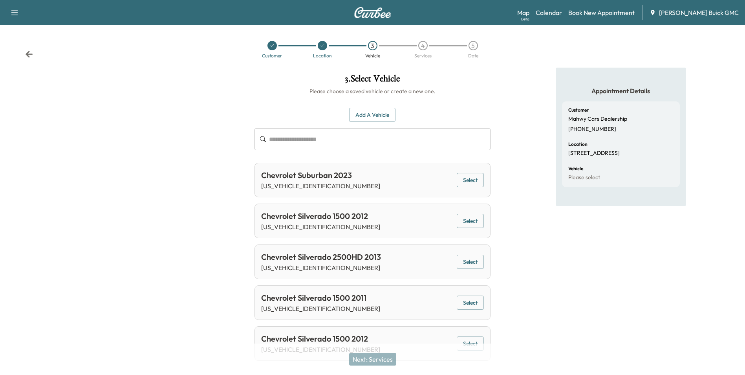
click at [357, 141] on input "text" at bounding box center [379, 139] width 221 height 22
paste input "**********"
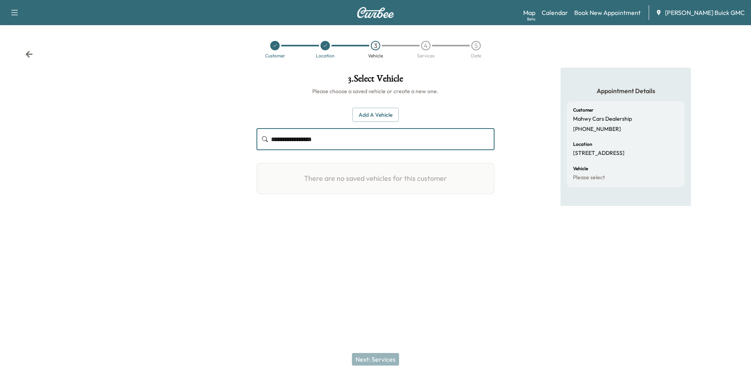
type input "**********"
click at [381, 118] on button "Add a Vehicle" at bounding box center [375, 115] width 46 height 15
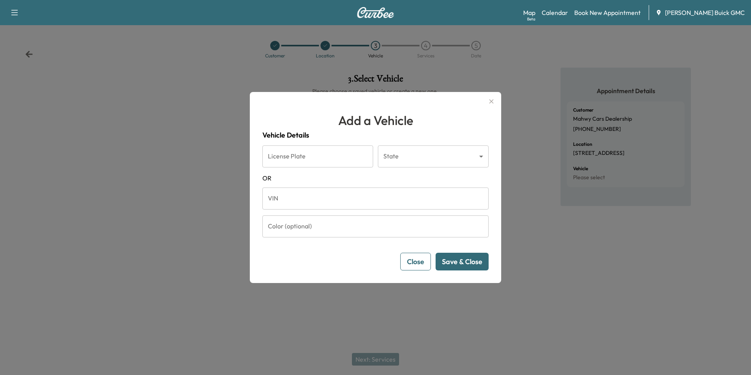
click at [324, 195] on input "VIN" at bounding box center [375, 198] width 226 height 22
paste input "**********"
type input "**********"
click at [470, 260] on button "Save & Close" at bounding box center [461, 262] width 53 height 18
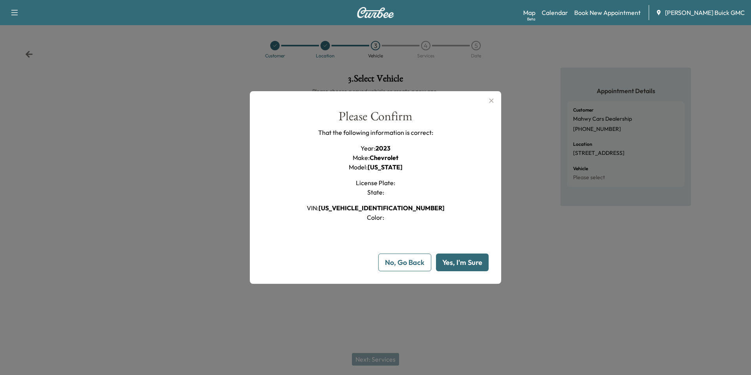
click at [468, 262] on button "Yes, I'm Sure" at bounding box center [462, 262] width 53 height 18
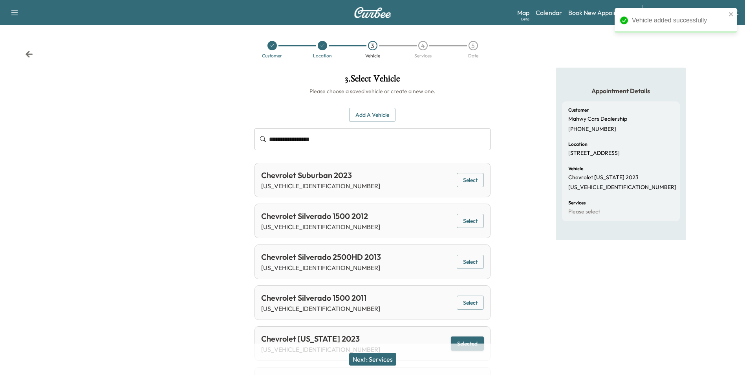
click at [377, 359] on button "Next: Services" at bounding box center [372, 359] width 47 height 13
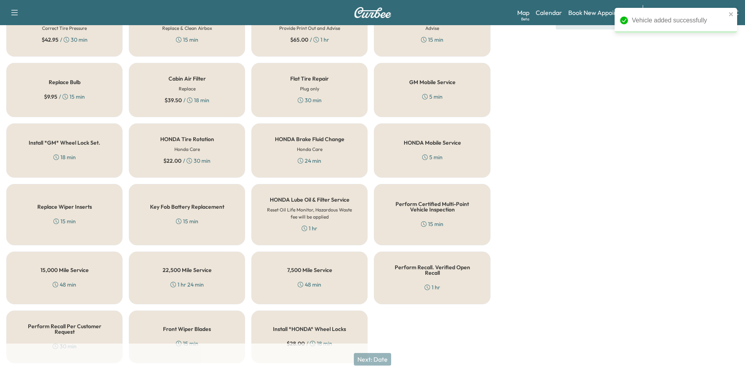
scroll to position [225, 0]
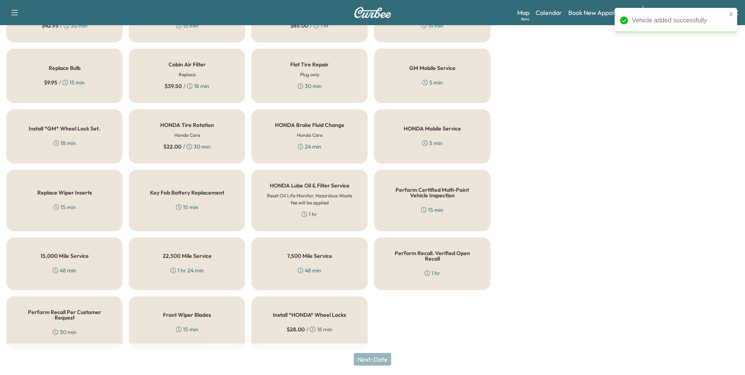
click at [454, 276] on div "Perform Recall. Verified Open Recall 1 hr" at bounding box center [432, 263] width 116 height 53
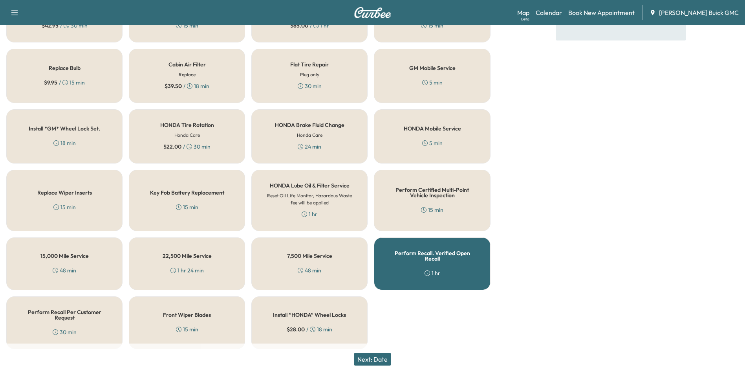
click at [373, 358] on button "Next: Date" at bounding box center [372, 359] width 37 height 13
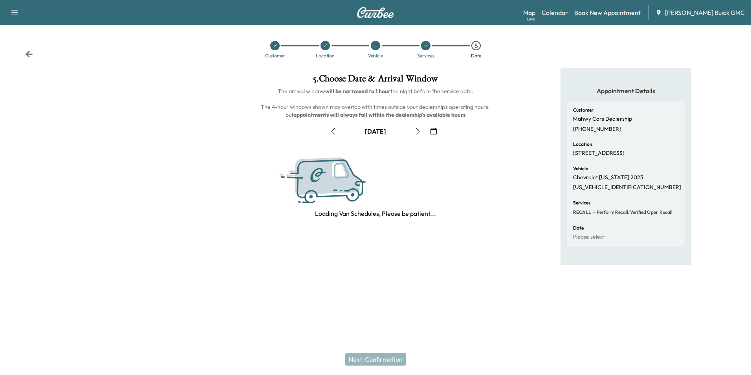
click at [419, 133] on icon "button" at bounding box center [418, 131] width 6 height 6
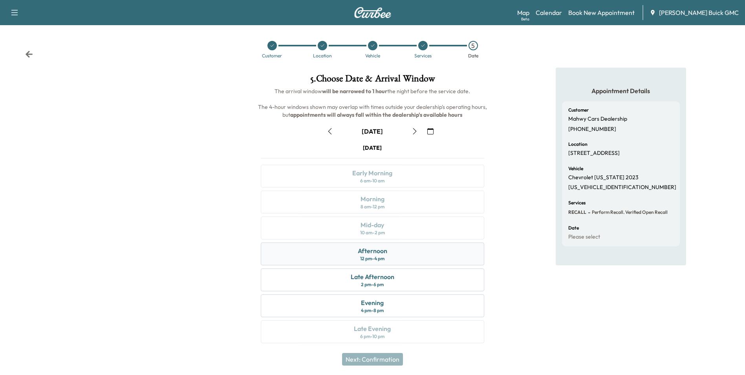
click at [410, 252] on div "Afternoon 12 pm - 4 pm" at bounding box center [372, 253] width 223 height 23
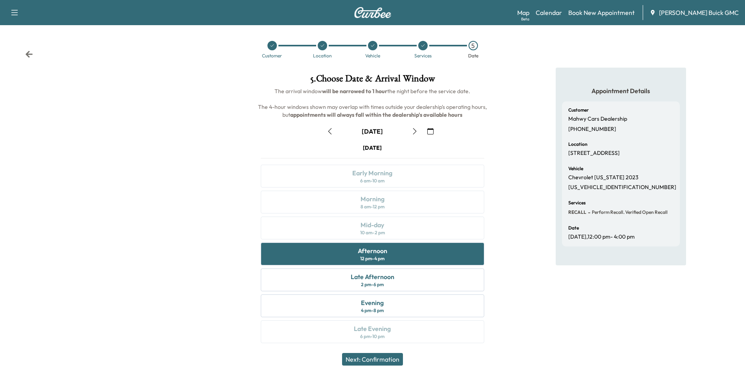
click at [382, 358] on button "Next: Confirmation" at bounding box center [372, 359] width 61 height 13
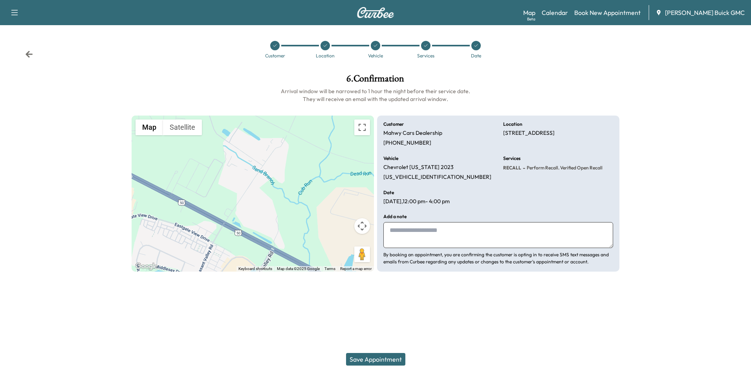
click at [447, 242] on textarea at bounding box center [498, 235] width 230 height 26
type textarea "**********"
click at [389, 359] on button "Save Appointment" at bounding box center [375, 359] width 59 height 13
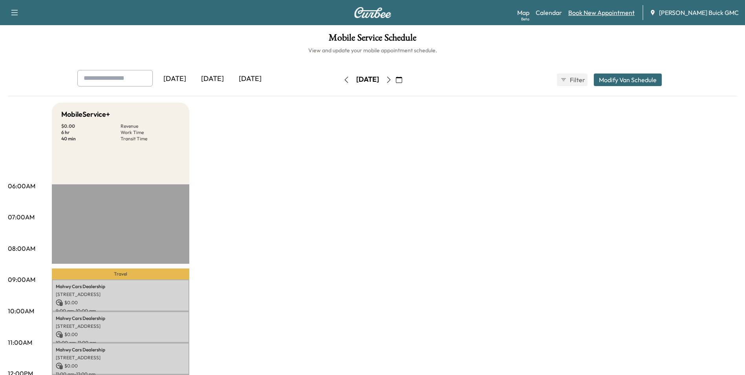
click at [624, 10] on link "Book New Appointment" at bounding box center [601, 12] width 66 height 9
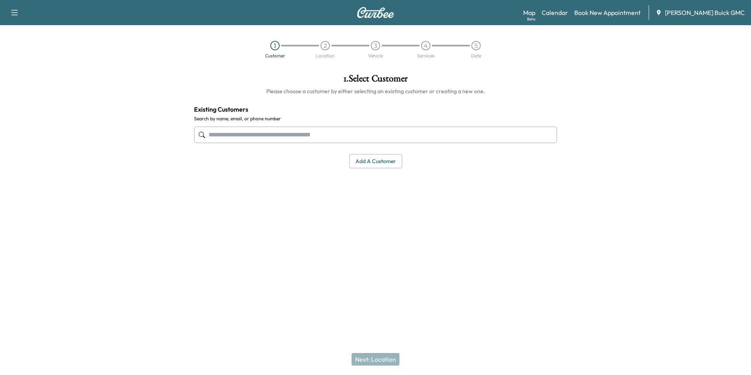
click at [324, 136] on input "text" at bounding box center [375, 134] width 363 height 16
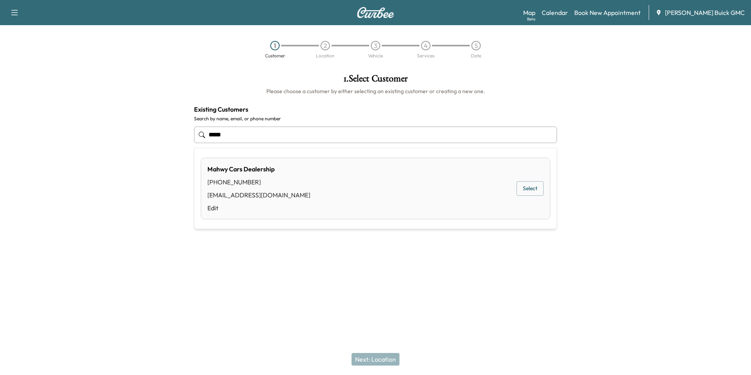
click at [528, 191] on button "Select" at bounding box center [529, 188] width 27 height 15
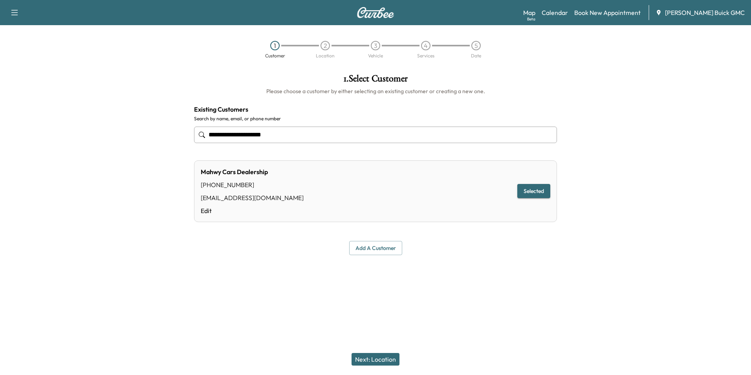
type input "**********"
click at [379, 360] on button "Next: Location" at bounding box center [375, 359] width 48 height 13
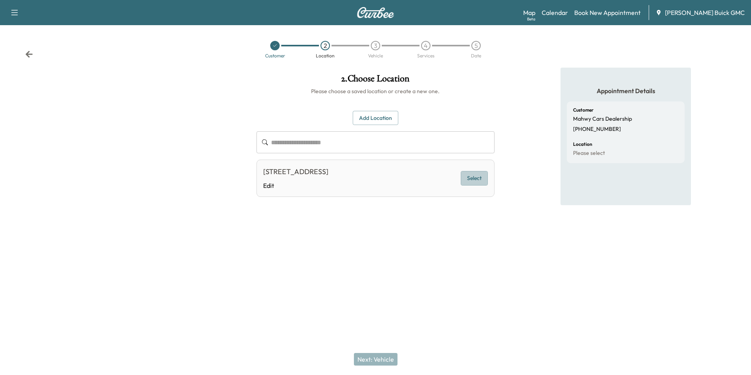
click at [476, 180] on button "Select" at bounding box center [474, 178] width 27 height 15
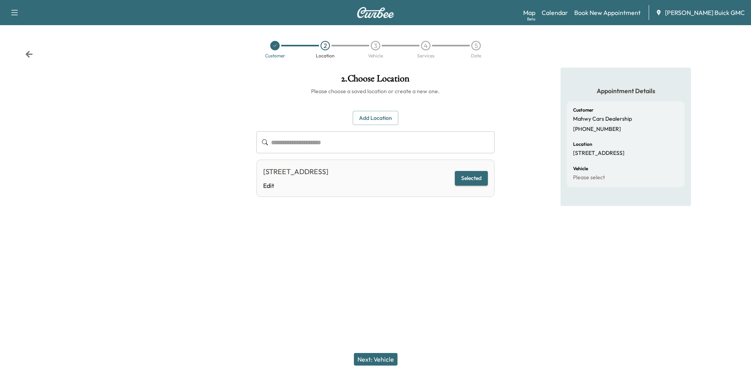
click at [381, 362] on button "Next: Vehicle" at bounding box center [376, 359] width 44 height 13
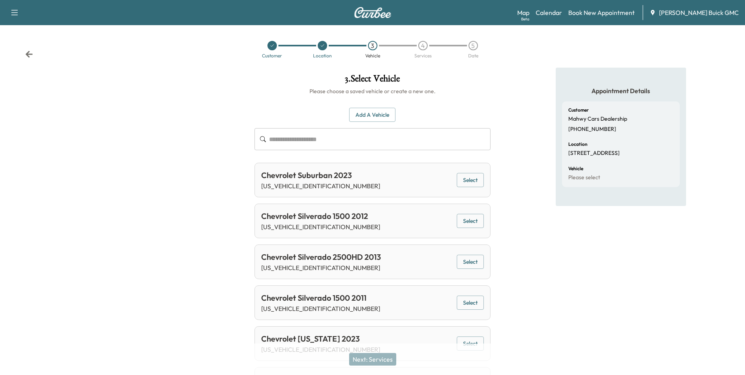
click at [351, 144] on input "text" at bounding box center [379, 139] width 221 height 22
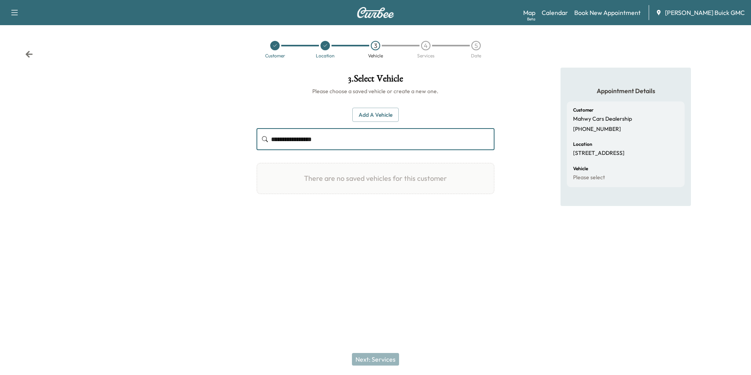
type input "**********"
click at [387, 116] on button "Add a Vehicle" at bounding box center [375, 115] width 46 height 15
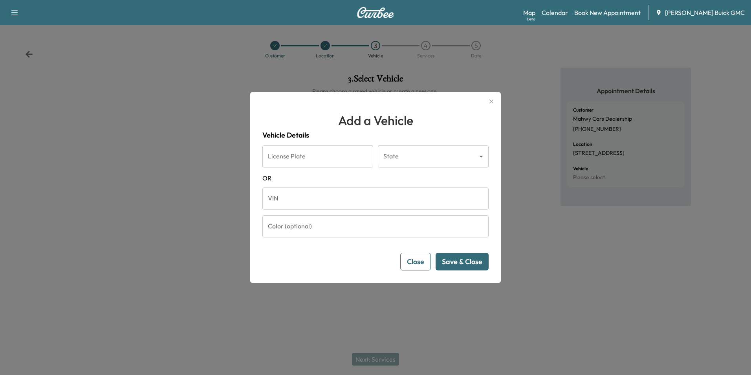
click at [405, 262] on button "Close" at bounding box center [415, 262] width 31 height 18
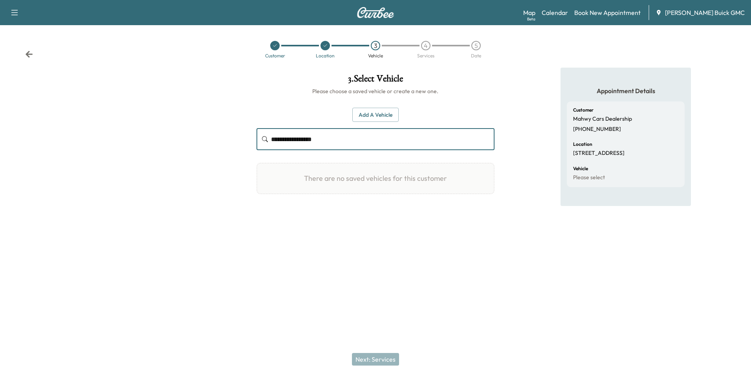
drag, startPoint x: 349, startPoint y: 141, endPoint x: 257, endPoint y: 139, distance: 92.3
click at [257, 140] on div "**********" at bounding box center [375, 139] width 238 height 22
click at [393, 111] on button "Add a Vehicle" at bounding box center [375, 115] width 46 height 15
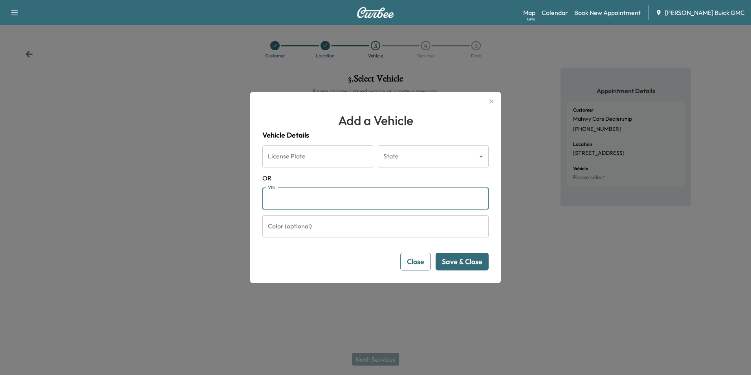
click at [375, 200] on input "VIN" at bounding box center [375, 198] width 226 height 22
paste input "**********"
type input "**********"
click at [475, 265] on button "Save & Close" at bounding box center [461, 262] width 53 height 18
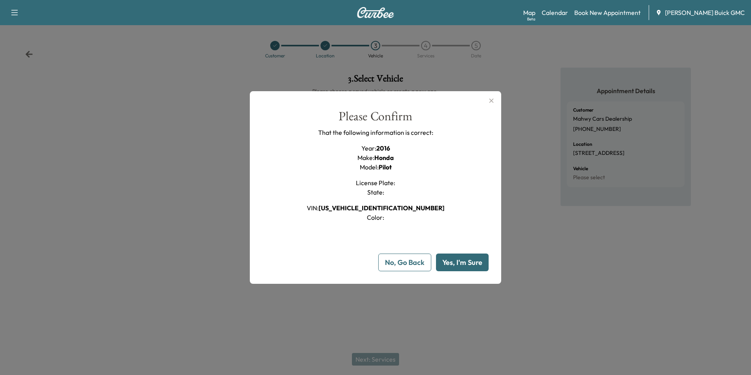
click at [457, 259] on button "Yes, I'm Sure" at bounding box center [462, 262] width 53 height 18
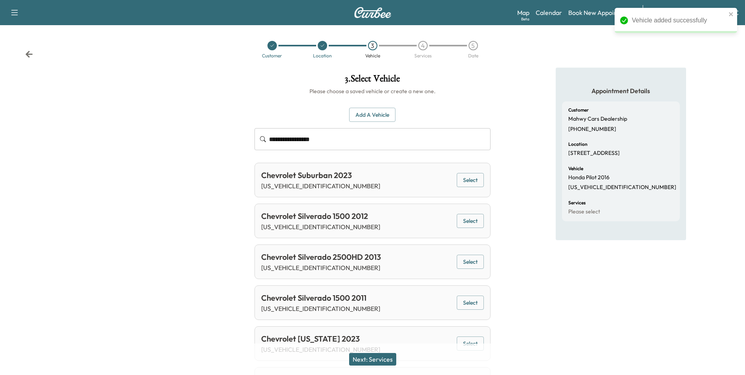
click at [387, 360] on button "Next: Services" at bounding box center [372, 359] width 47 height 13
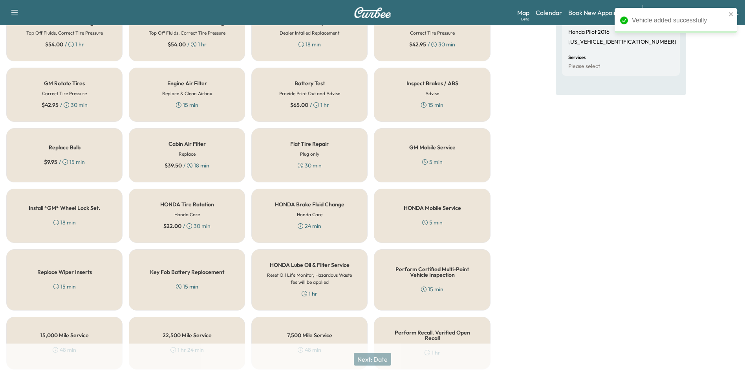
scroll to position [225, 0]
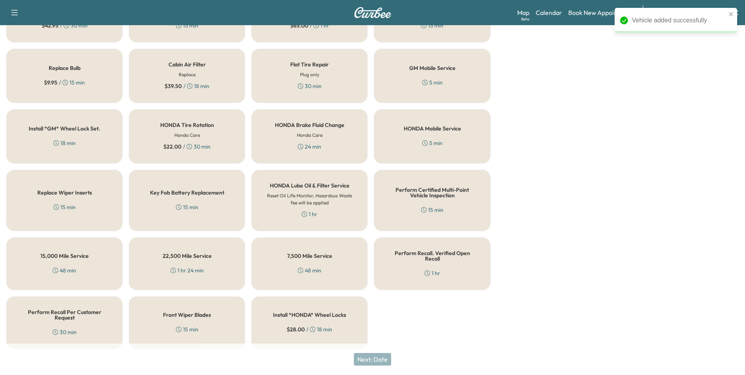
click at [459, 272] on div "Perform Recall. Verified Open Recall 1 hr" at bounding box center [432, 263] width 116 height 53
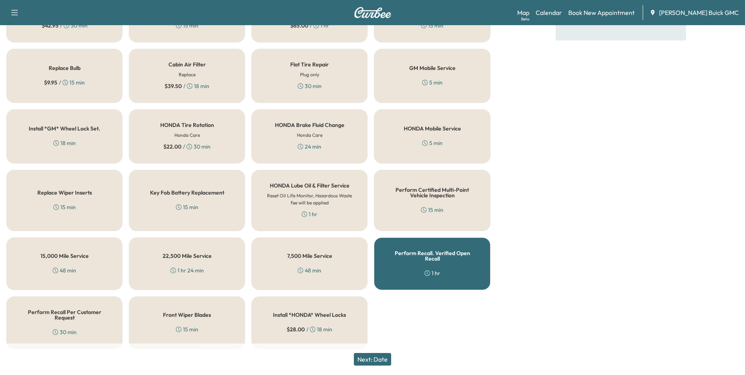
click at [386, 361] on button "Next: Date" at bounding box center [372, 359] width 37 height 13
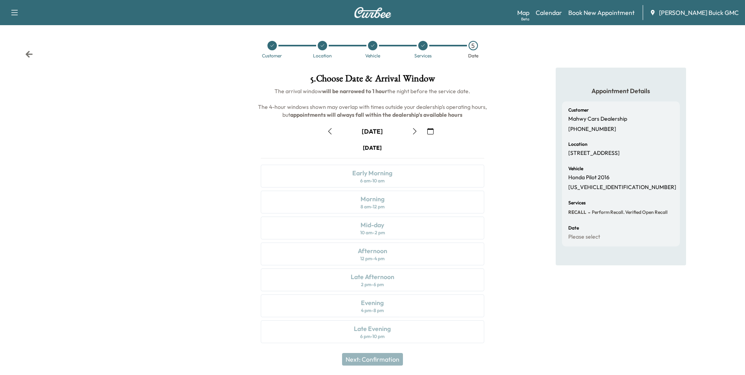
click at [416, 130] on icon "button" at bounding box center [415, 131] width 4 height 6
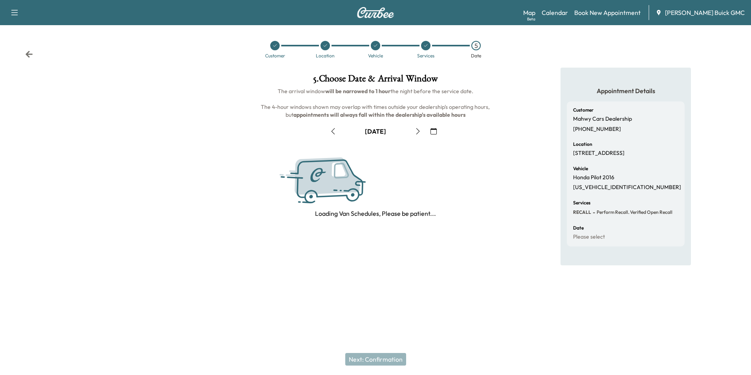
click at [416, 130] on icon "button" at bounding box center [418, 131] width 6 height 6
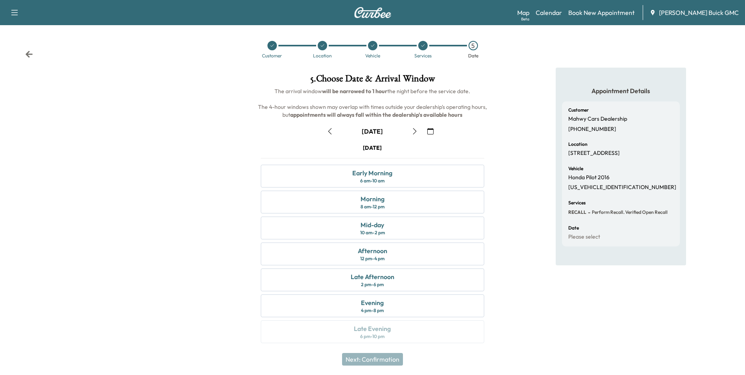
drag, startPoint x: 331, startPoint y: 135, endPoint x: 354, endPoint y: 148, distance: 26.4
click at [331, 135] on button "button" at bounding box center [329, 131] width 13 height 13
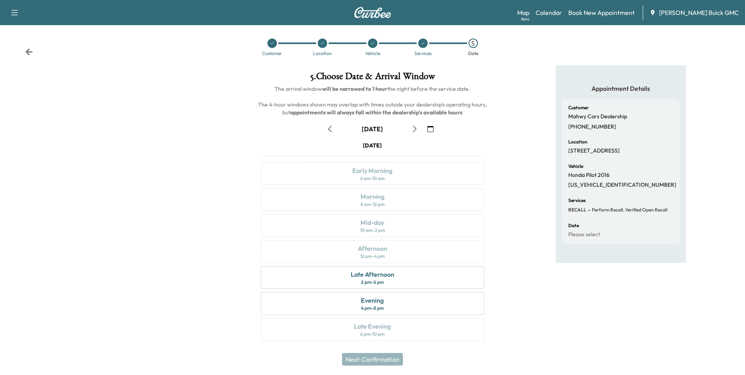
scroll to position [3, 0]
click at [385, 283] on div "Late Afternoon 2 pm - 6 pm" at bounding box center [372, 276] width 223 height 23
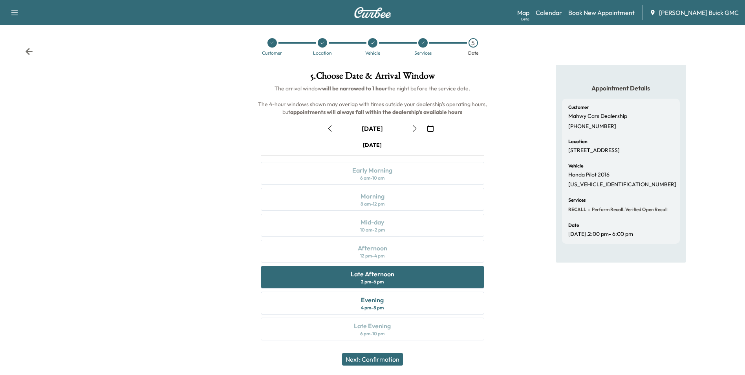
click at [390, 360] on button "Next: Confirmation" at bounding box center [372, 359] width 61 height 13
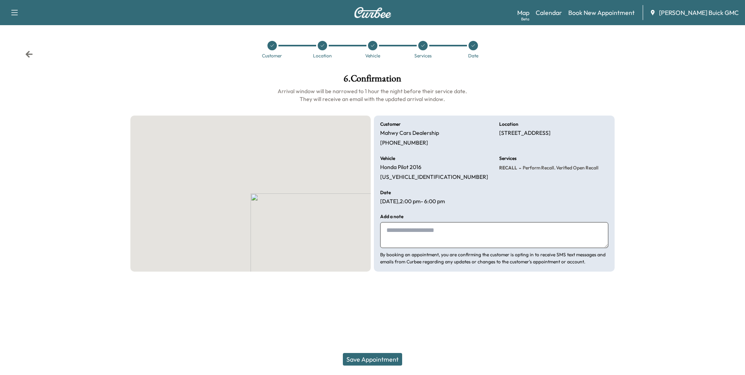
scroll to position [0, 0]
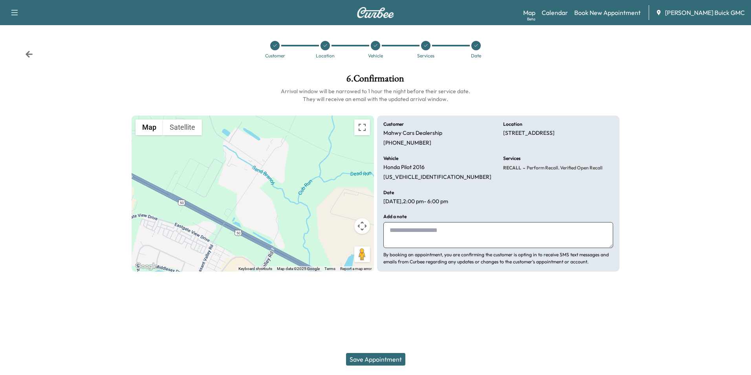
click at [463, 241] on textarea at bounding box center [498, 235] width 230 height 26
type textarea "**********"
click at [388, 355] on button "Save Appointment" at bounding box center [375, 359] width 59 height 13
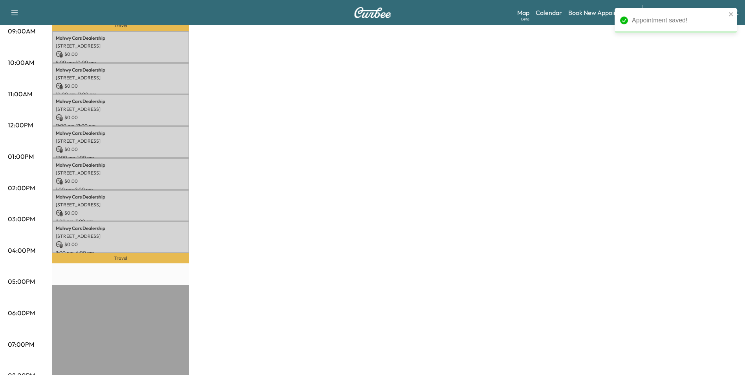
scroll to position [246, 0]
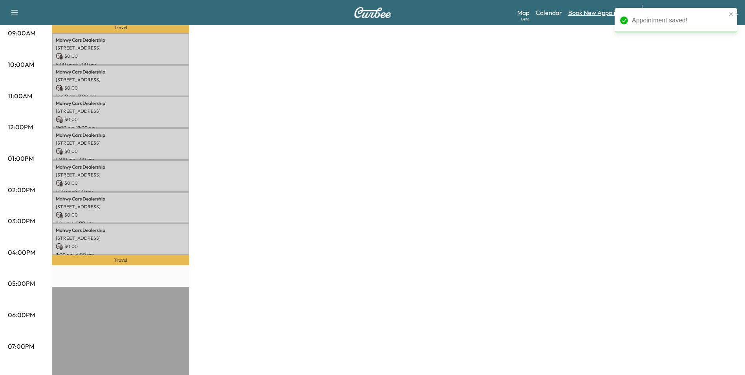
click at [606, 15] on link "Book New Appointment" at bounding box center [601, 12] width 66 height 9
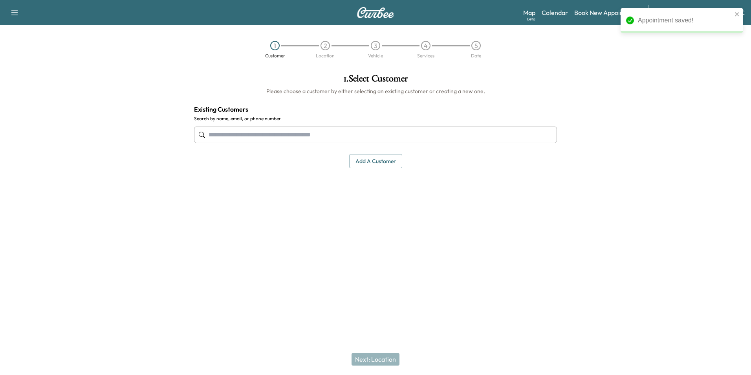
click at [388, 135] on input "text" at bounding box center [375, 134] width 363 height 16
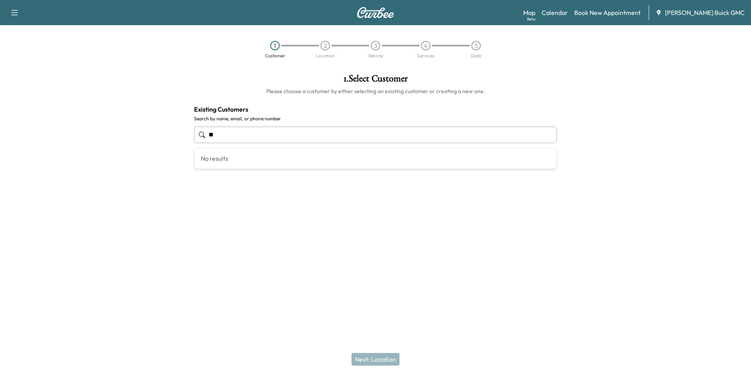
type input "*"
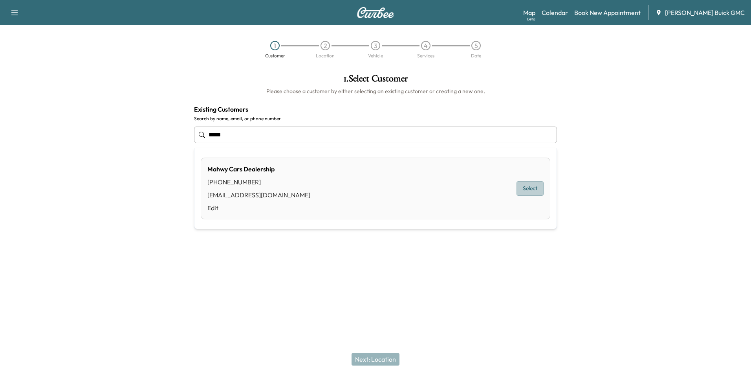
click at [536, 192] on button "Select" at bounding box center [529, 188] width 27 height 15
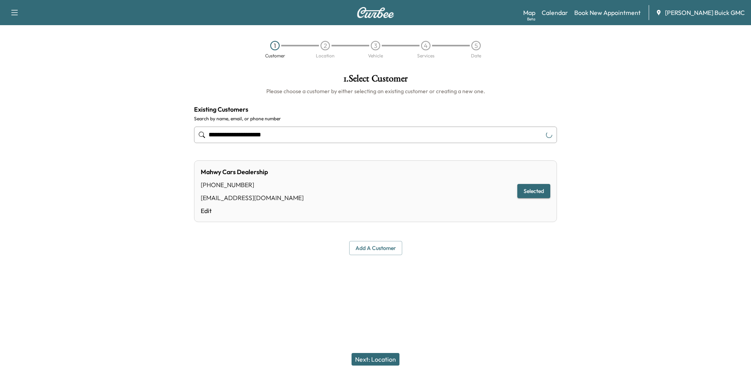
type input "**********"
click at [370, 356] on button "Next: Location" at bounding box center [375, 359] width 48 height 13
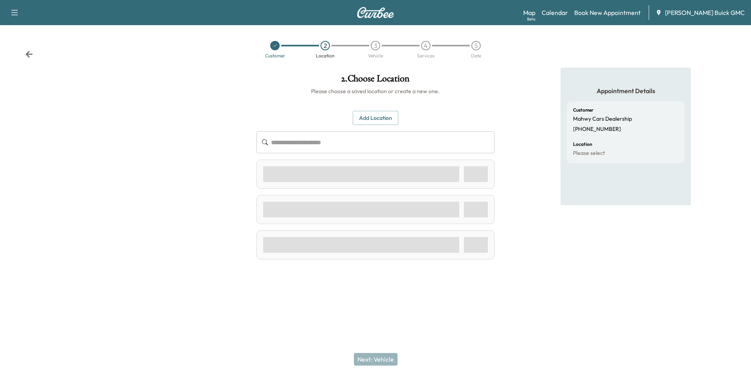
click at [363, 147] on input "text" at bounding box center [382, 142] width 223 height 22
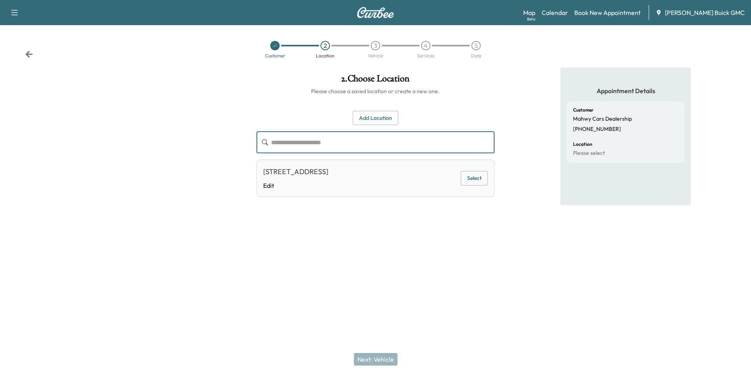
click at [482, 180] on button "Select" at bounding box center [474, 178] width 27 height 15
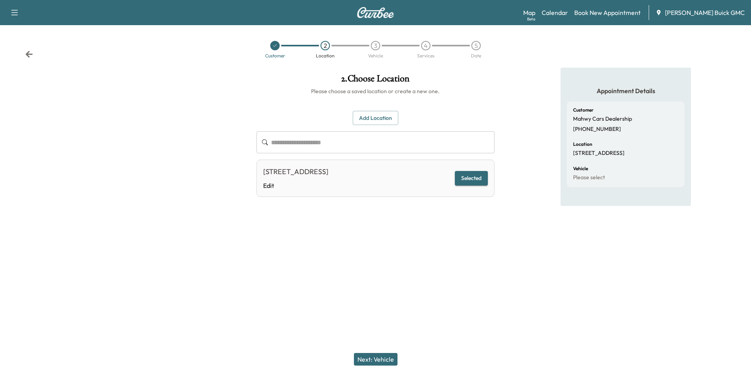
drag, startPoint x: 390, startPoint y: 350, endPoint x: 390, endPoint y: 358, distance: 7.9
click at [390, 354] on div "Next: Vehicle" at bounding box center [375, 358] width 751 height 31
click at [390, 360] on button "Next: Vehicle" at bounding box center [376, 359] width 44 height 13
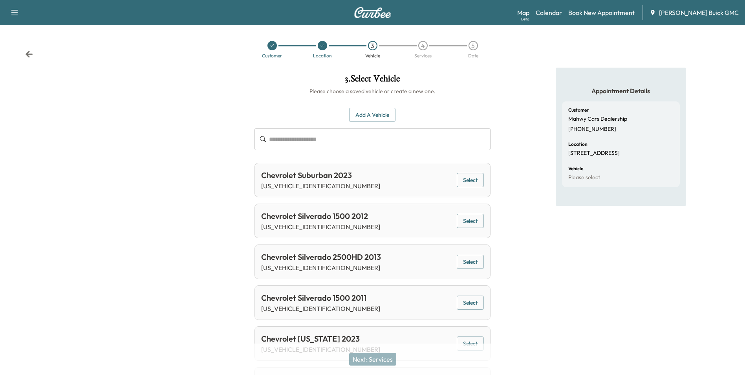
click at [394, 139] on input "text" at bounding box center [379, 139] width 221 height 22
click at [387, 110] on button "Add a Vehicle" at bounding box center [372, 115] width 46 height 15
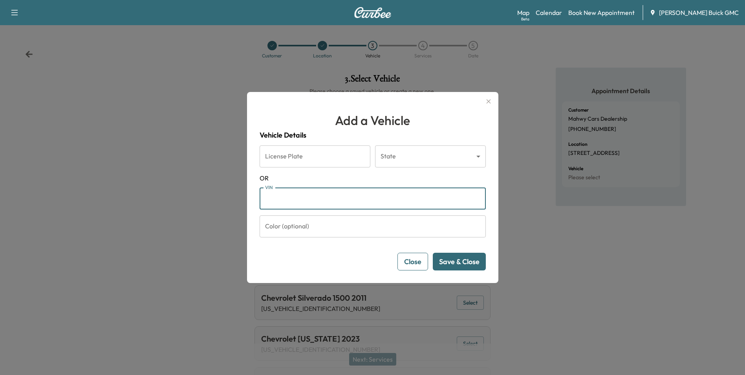
click at [303, 202] on input "VIN" at bounding box center [373, 198] width 226 height 22
type input "**********"
click at [480, 262] on button "Save & Close" at bounding box center [459, 262] width 53 height 18
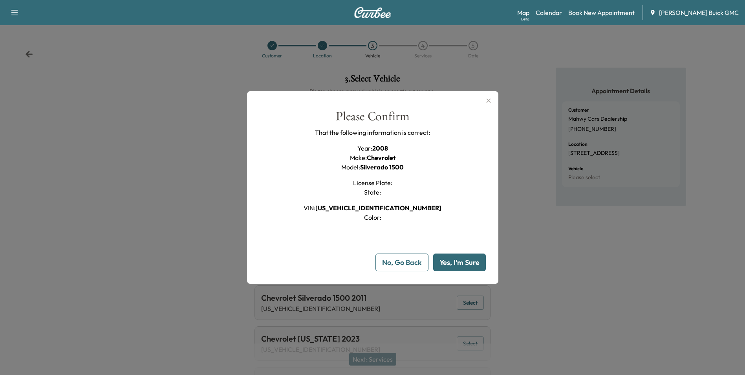
click at [470, 263] on button "Yes, I'm Sure" at bounding box center [459, 262] width 53 height 18
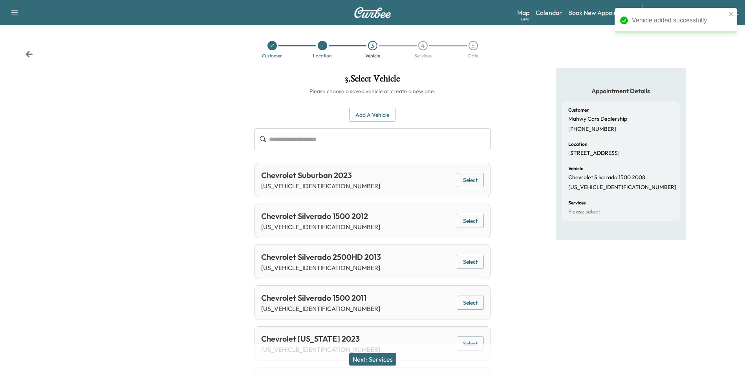
click at [391, 361] on button "Next: Services" at bounding box center [372, 359] width 47 height 13
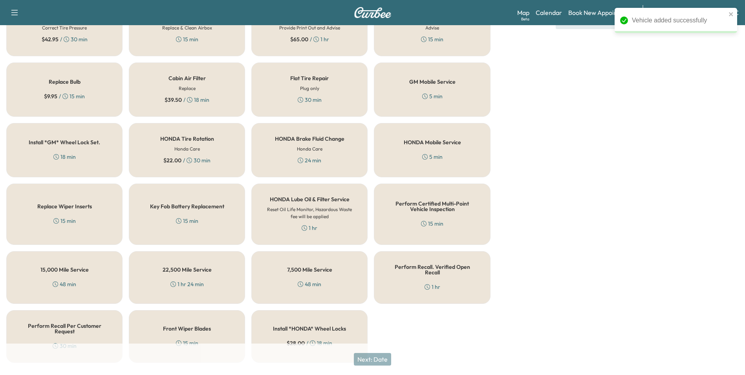
scroll to position [225, 0]
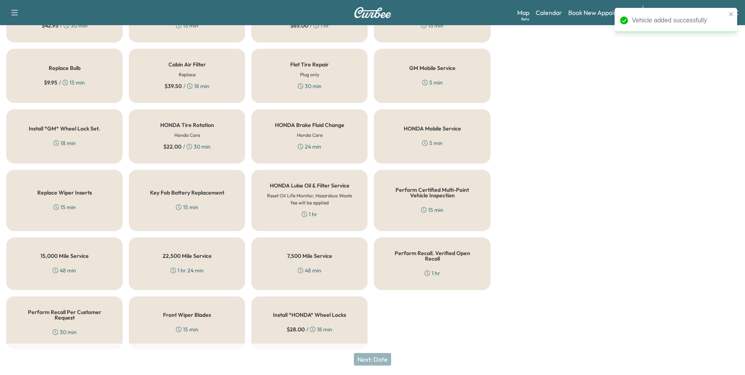
click at [457, 269] on div "Perform Recall. Verified Open Recall 1 hr" at bounding box center [432, 263] width 116 height 53
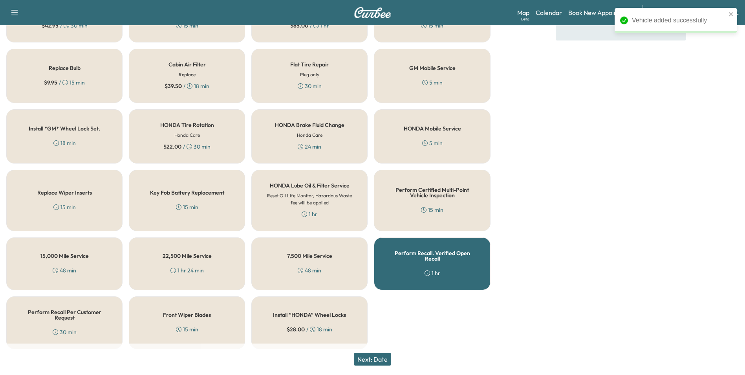
click at [371, 357] on button "Next: Date" at bounding box center [372, 359] width 37 height 13
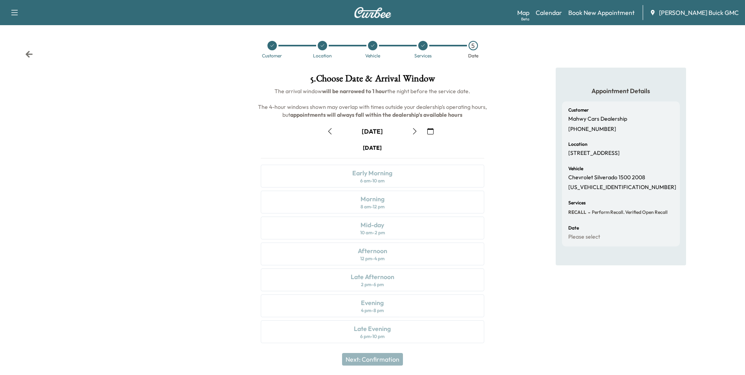
click at [414, 134] on button "button" at bounding box center [414, 131] width 13 height 13
click at [414, 174] on div "Early Morning 6 am - 10 am" at bounding box center [372, 176] width 223 height 23
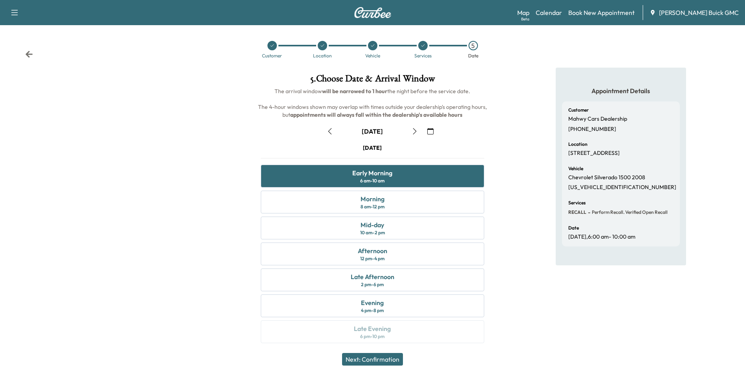
click at [384, 359] on button "Next: Confirmation" at bounding box center [372, 359] width 61 height 13
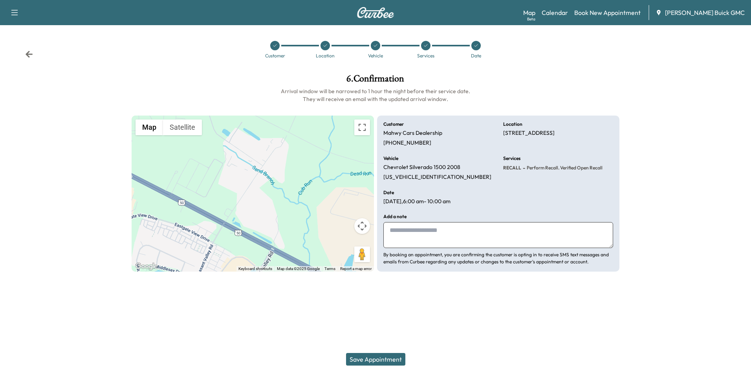
click at [482, 231] on textarea at bounding box center [498, 235] width 230 height 26
click at [467, 235] on textarea at bounding box center [498, 235] width 230 height 26
type textarea "**********"
click at [391, 359] on button "Save Appointment" at bounding box center [375, 359] width 59 height 13
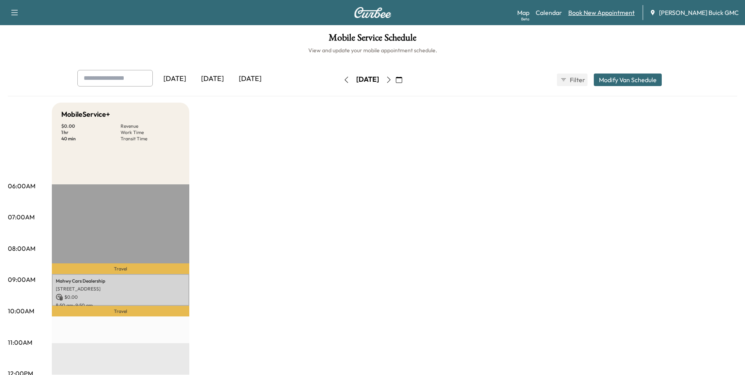
click at [622, 8] on link "Book New Appointment" at bounding box center [601, 12] width 66 height 9
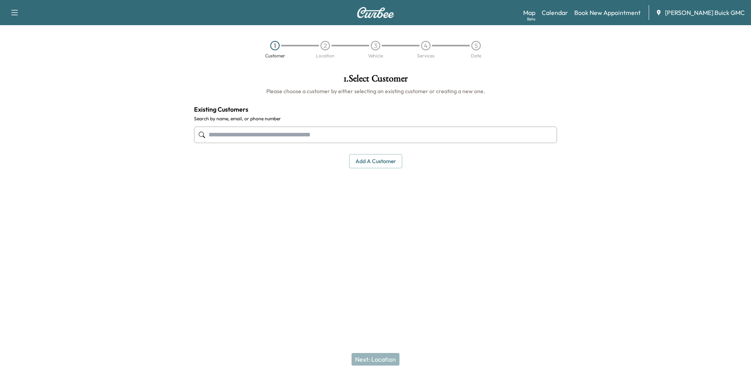
click at [357, 137] on input "text" at bounding box center [375, 134] width 363 height 16
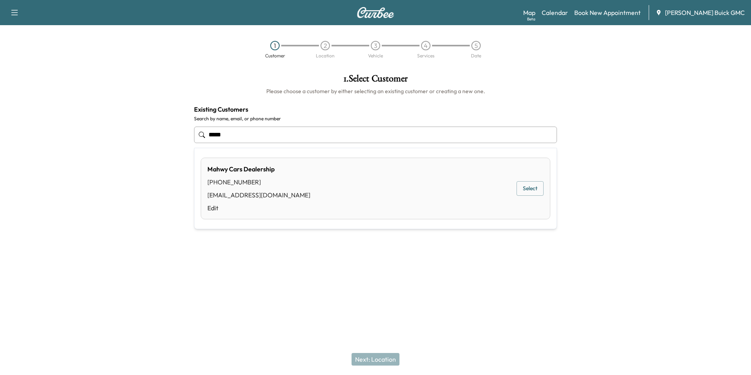
click at [396, 181] on div "Mahwy Cars Dealership [PHONE_NUMBER] [EMAIL_ADDRESS][DOMAIN_NAME] Edit Select" at bounding box center [375, 188] width 349 height 62
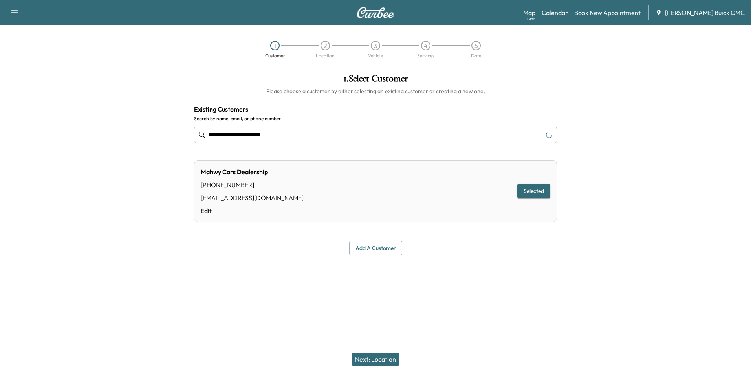
type input "**********"
click at [378, 355] on button "Next: Location" at bounding box center [375, 359] width 48 height 13
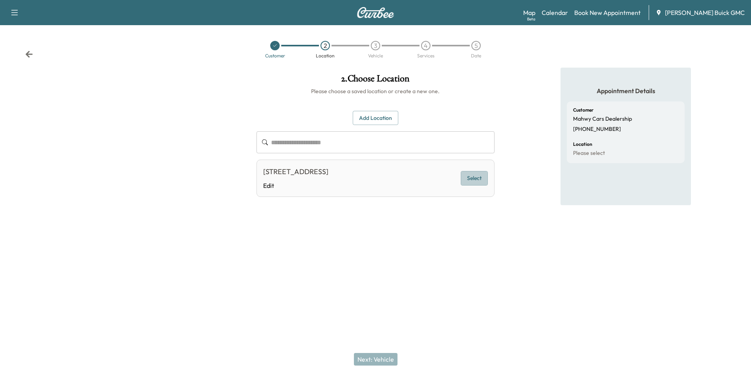
click at [481, 180] on button "Select" at bounding box center [474, 178] width 27 height 15
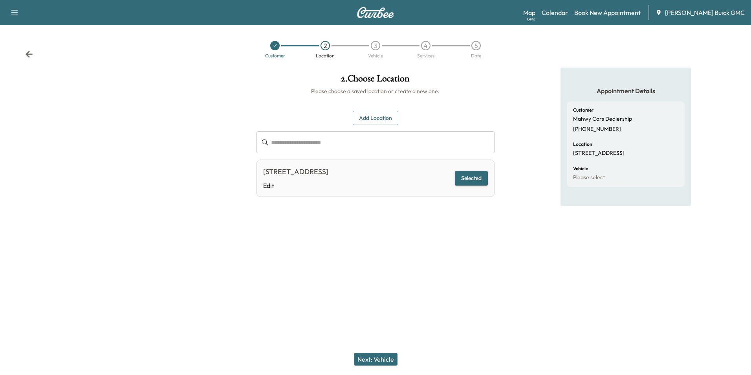
click at [384, 357] on button "Next: Vehicle" at bounding box center [376, 359] width 44 height 13
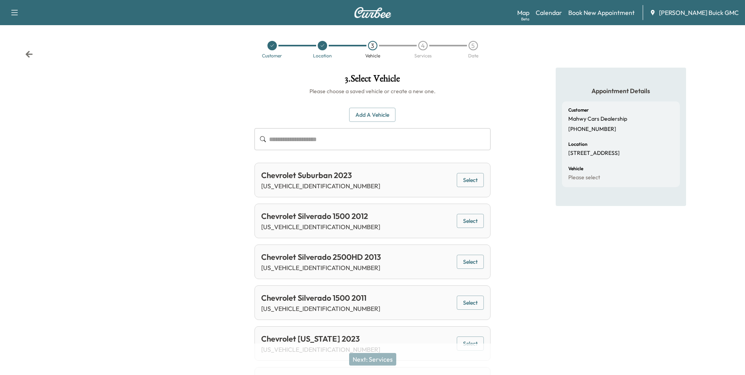
click at [367, 143] on input "text" at bounding box center [379, 139] width 221 height 22
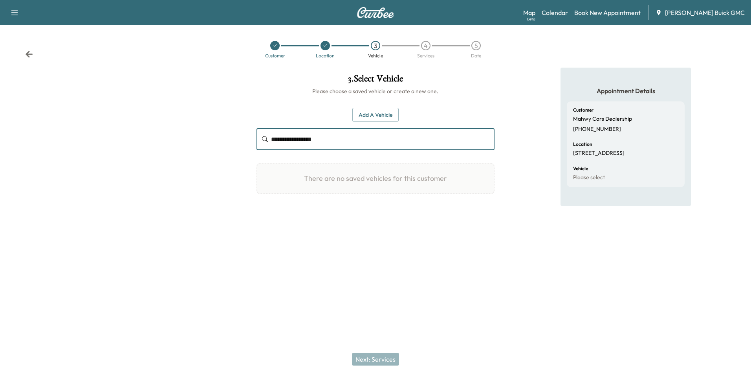
drag, startPoint x: 367, startPoint y: 143, endPoint x: 247, endPoint y: 135, distance: 120.0
click at [247, 135] on div "**********" at bounding box center [375, 161] width 751 height 187
type input "**********"
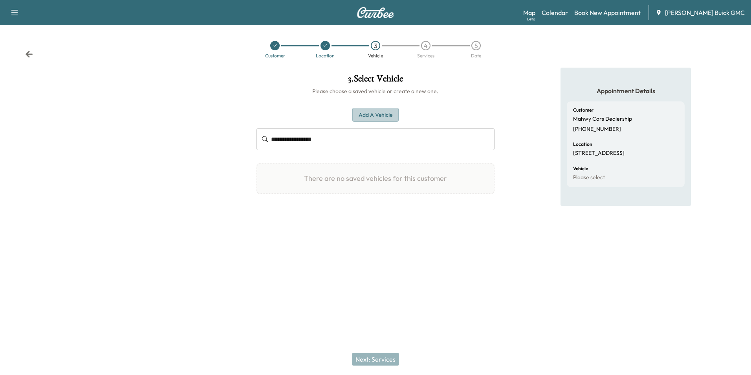
drag, startPoint x: 353, startPoint y: 117, endPoint x: 360, endPoint y: 117, distance: 7.5
click at [353, 117] on button "Add a Vehicle" at bounding box center [375, 115] width 46 height 15
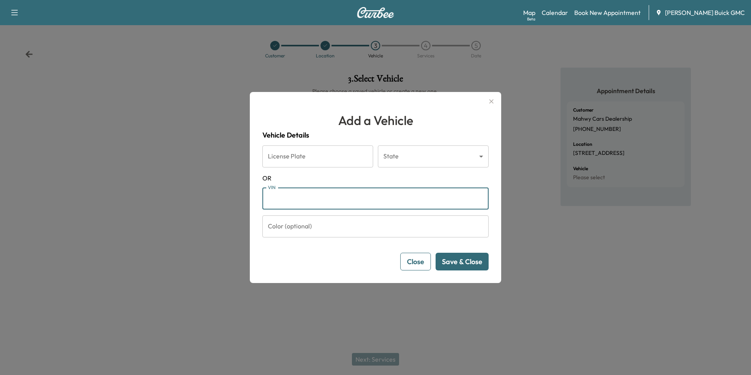
click at [339, 200] on input "VIN" at bounding box center [375, 198] width 226 height 22
paste input "**********"
type input "**********"
click at [472, 266] on button "Save & Close" at bounding box center [461, 262] width 53 height 18
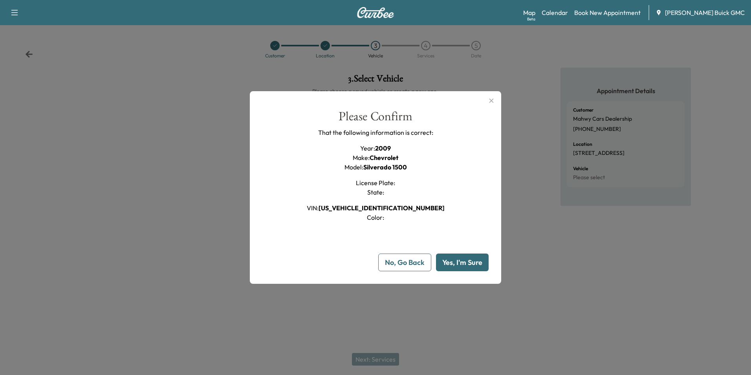
click at [467, 256] on button "Yes, I'm Sure" at bounding box center [462, 262] width 53 height 18
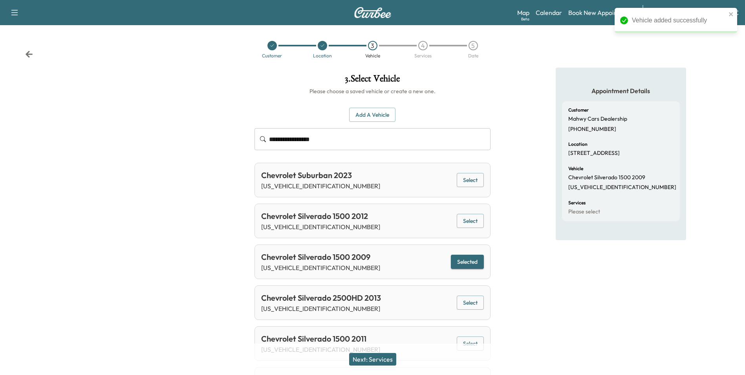
click at [377, 357] on button "Next: Services" at bounding box center [372, 359] width 47 height 13
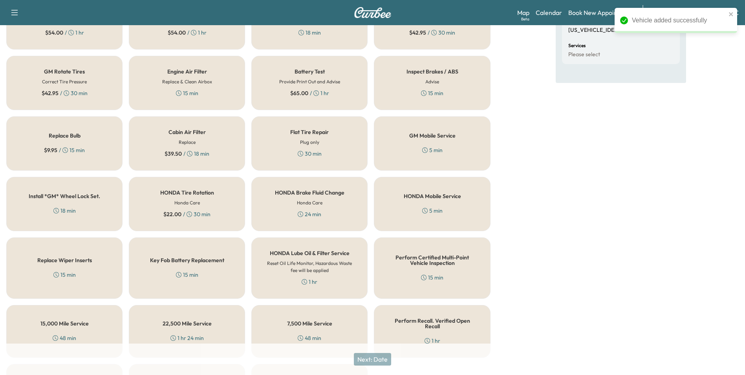
scroll to position [225, 0]
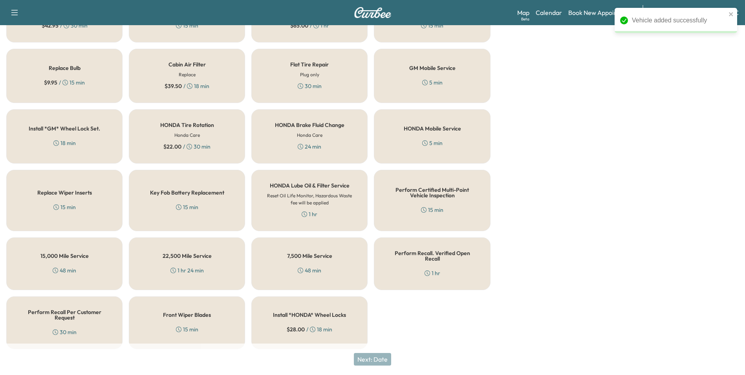
click at [423, 274] on div "Perform Recall. Verified Open Recall 1 hr" at bounding box center [432, 263] width 116 height 53
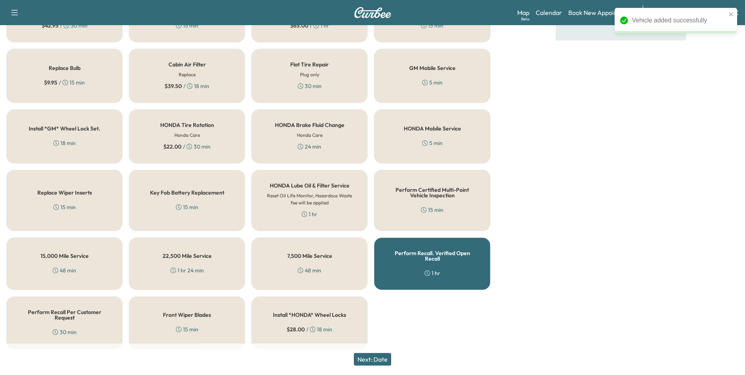
click at [374, 362] on button "Next: Date" at bounding box center [372, 359] width 37 height 13
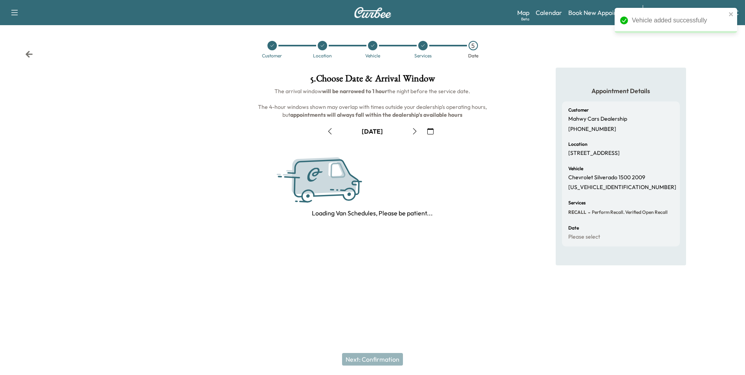
scroll to position [0, 0]
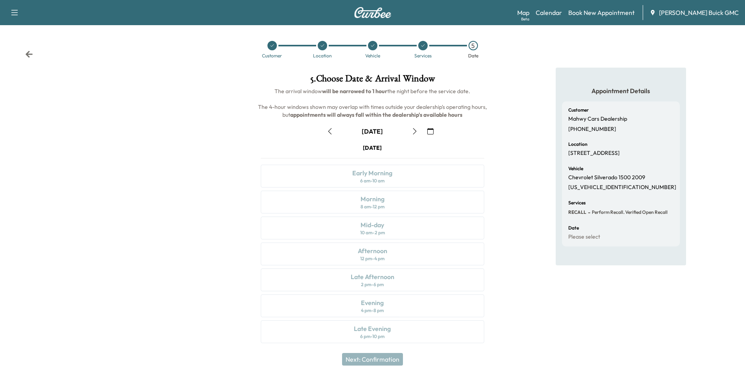
click at [412, 133] on icon "button" at bounding box center [415, 131] width 6 height 6
click at [408, 206] on div "Morning 8 am - 12 pm" at bounding box center [372, 201] width 223 height 23
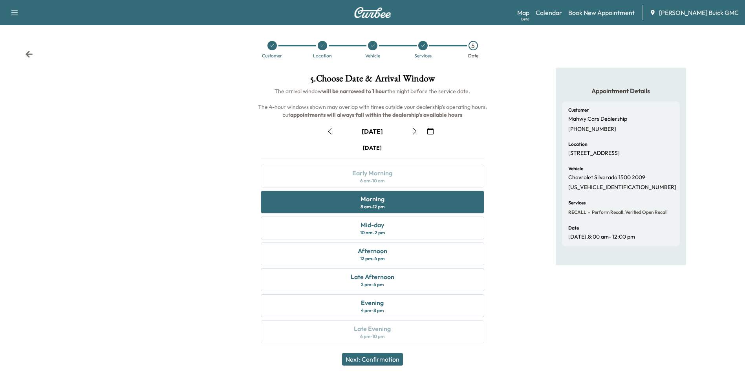
click at [386, 359] on button "Next: Confirmation" at bounding box center [372, 359] width 61 height 13
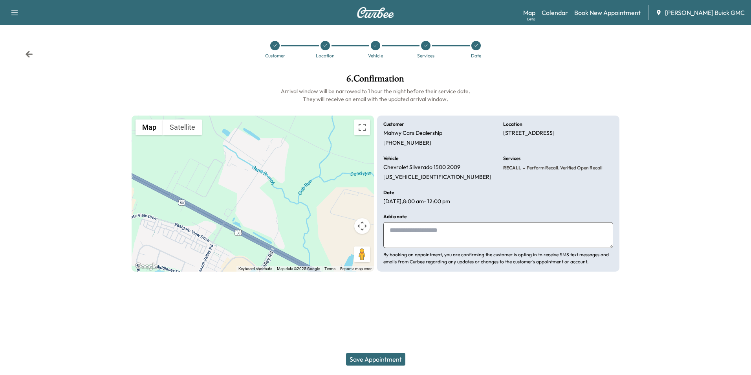
click at [469, 236] on textarea at bounding box center [498, 235] width 230 height 26
type textarea "**********"
click at [381, 354] on button "Save Appointment" at bounding box center [375, 359] width 59 height 13
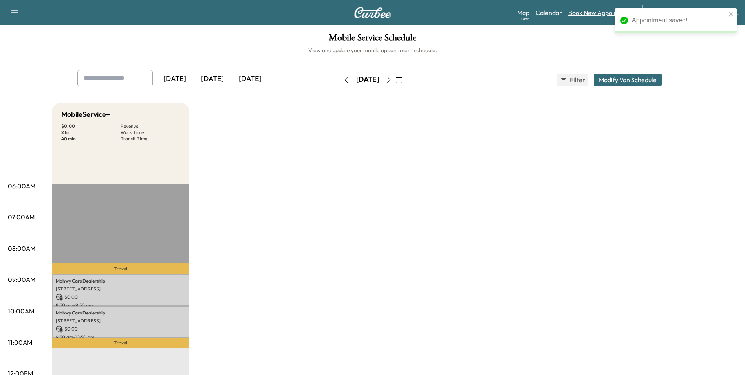
click at [595, 14] on link "Book New Appointment" at bounding box center [601, 12] width 66 height 9
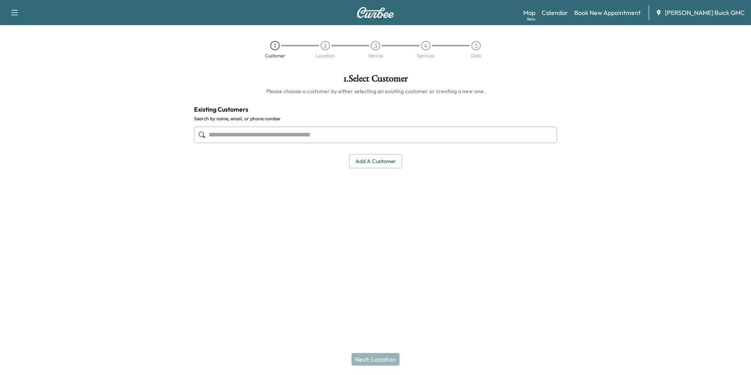
click at [377, 140] on input "text" at bounding box center [375, 134] width 363 height 16
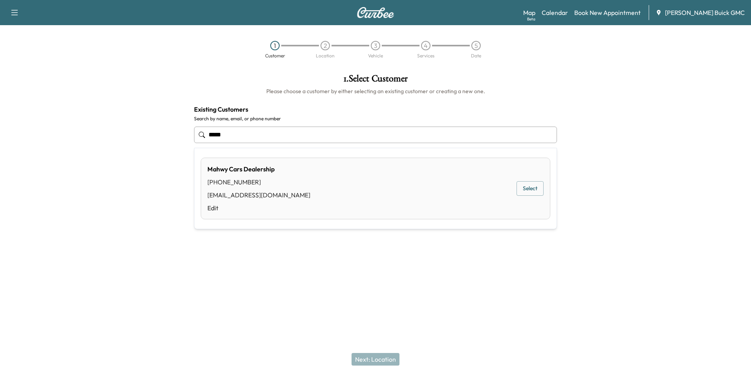
click at [349, 200] on div "Mahwy Cars Dealership [PHONE_NUMBER] [EMAIL_ADDRESS][DOMAIN_NAME] Edit Select" at bounding box center [375, 188] width 349 height 62
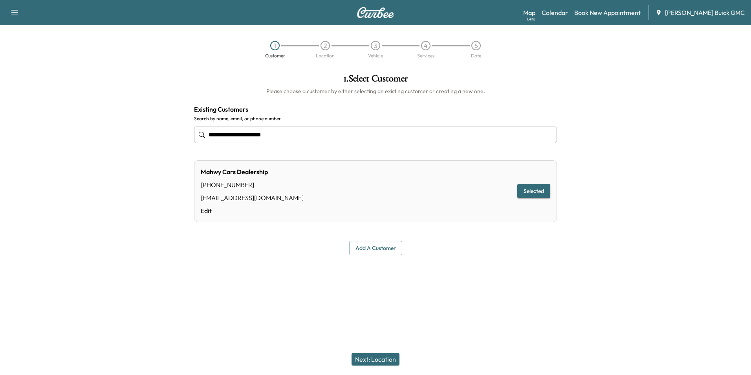
type input "**********"
click at [383, 359] on button "Next: Location" at bounding box center [375, 359] width 48 height 13
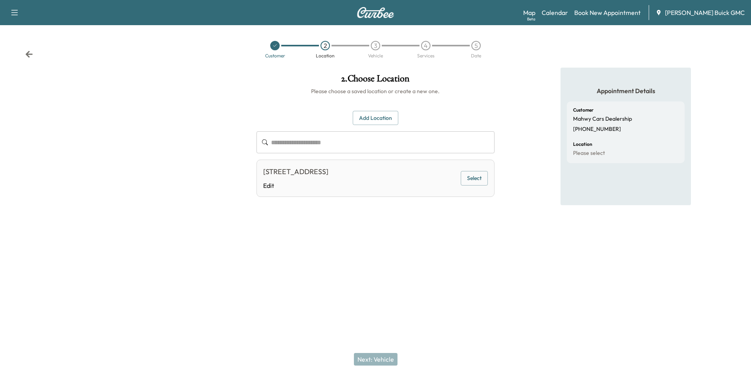
drag, startPoint x: 480, startPoint y: 175, endPoint x: 479, endPoint y: 179, distance: 4.0
click at [480, 177] on button "Select" at bounding box center [474, 178] width 27 height 15
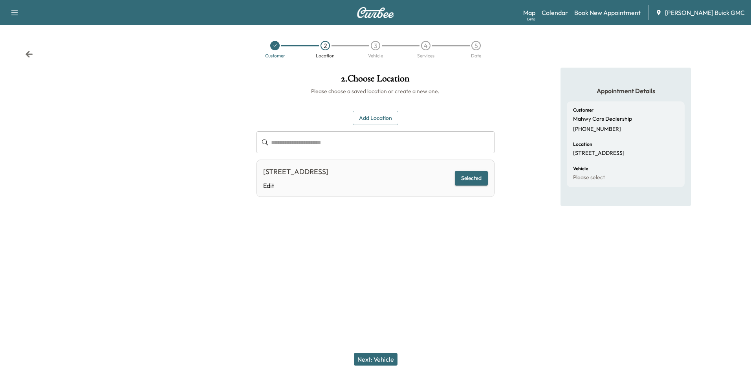
click at [376, 359] on button "Next: Vehicle" at bounding box center [376, 359] width 44 height 13
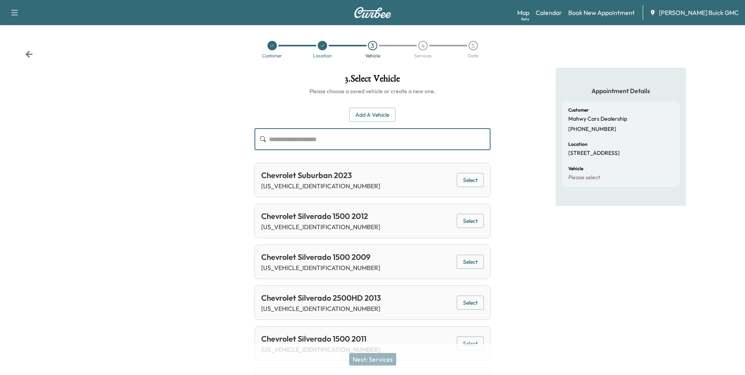
click at [386, 142] on input "text" at bounding box center [379, 139] width 221 height 22
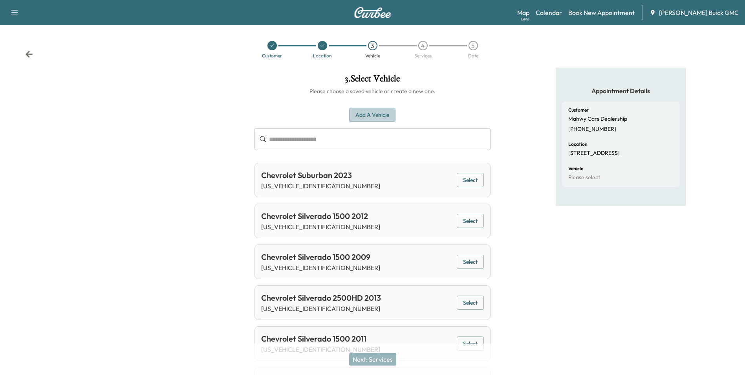
click at [382, 117] on button "Add a Vehicle" at bounding box center [372, 115] width 46 height 15
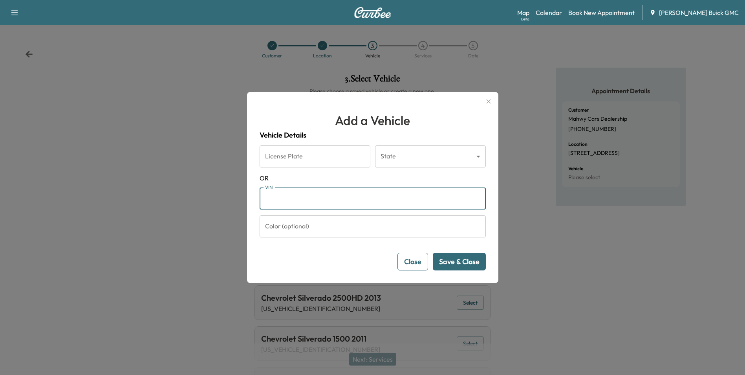
click at [326, 205] on input "VIN" at bounding box center [373, 198] width 226 height 22
click at [368, 205] on input "**" at bounding box center [373, 198] width 226 height 22
drag, startPoint x: 367, startPoint y: 204, endPoint x: 161, endPoint y: 199, distance: 206.2
click at [161, 199] on div "Add a Vehicle Vehicle Details License Plate License Plate State ​ State [US_STA…" at bounding box center [372, 187] width 745 height 375
click at [336, 198] on input "********" at bounding box center [373, 198] width 226 height 22
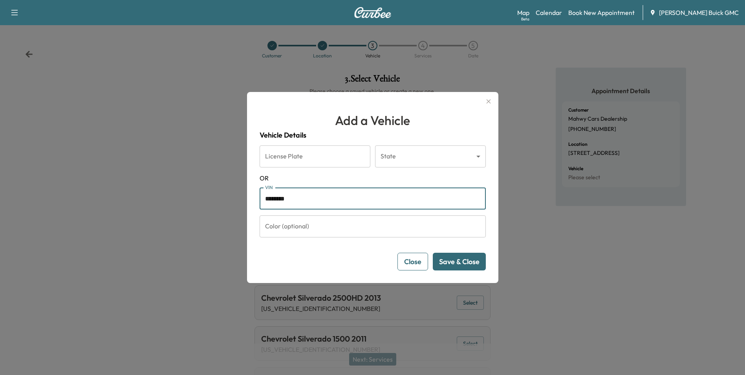
drag, startPoint x: 259, startPoint y: 201, endPoint x: 234, endPoint y: 201, distance: 24.7
click at [234, 201] on div "Add a Vehicle Vehicle Details License Plate License Plate State ​ State [US_STA…" at bounding box center [372, 187] width 745 height 375
paste input "*********"
type input "**********"
click at [468, 258] on button "Save & Close" at bounding box center [459, 262] width 53 height 18
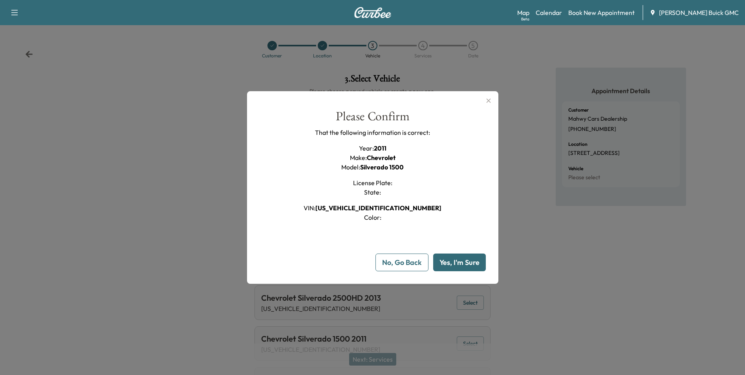
click at [463, 263] on button "Yes, I'm Sure" at bounding box center [459, 262] width 53 height 18
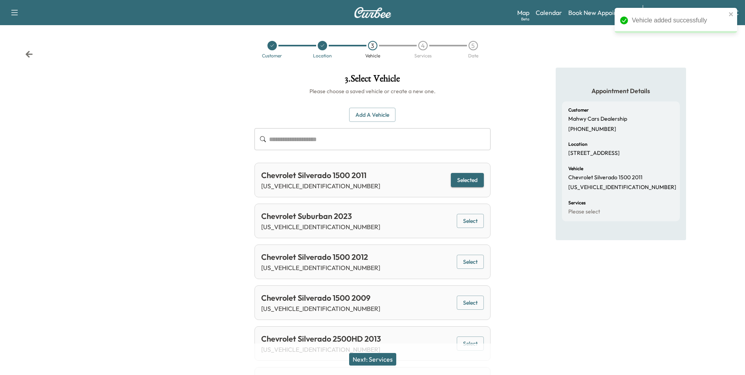
click at [394, 354] on button "Next: Services" at bounding box center [372, 359] width 47 height 13
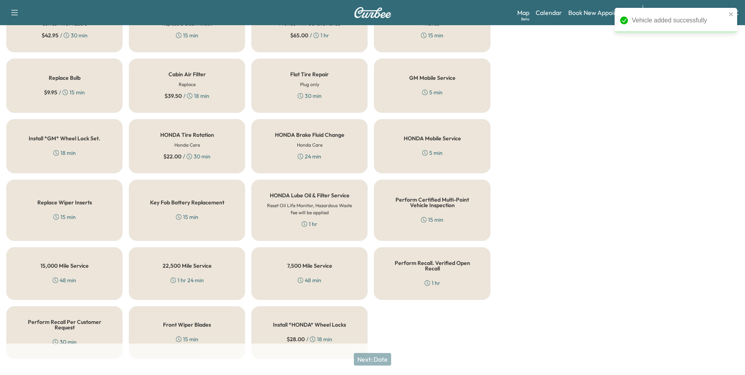
scroll to position [225, 0]
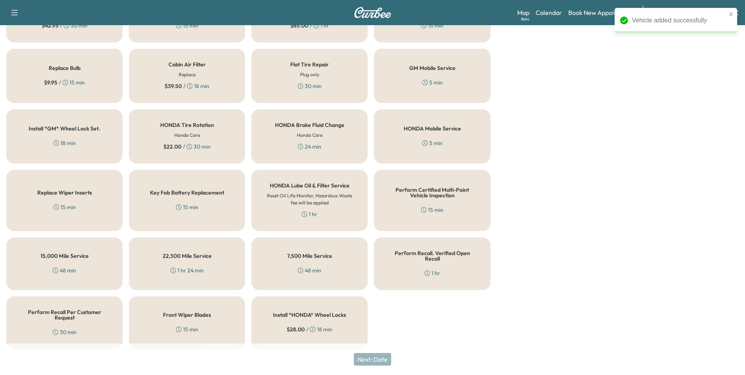
click at [457, 262] on div "Perform Recall. Verified Open Recall 1 hr" at bounding box center [432, 263] width 116 height 53
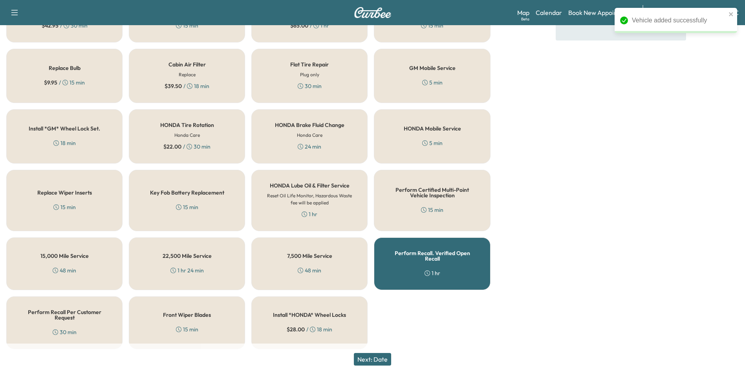
click at [386, 356] on button "Next: Date" at bounding box center [372, 359] width 37 height 13
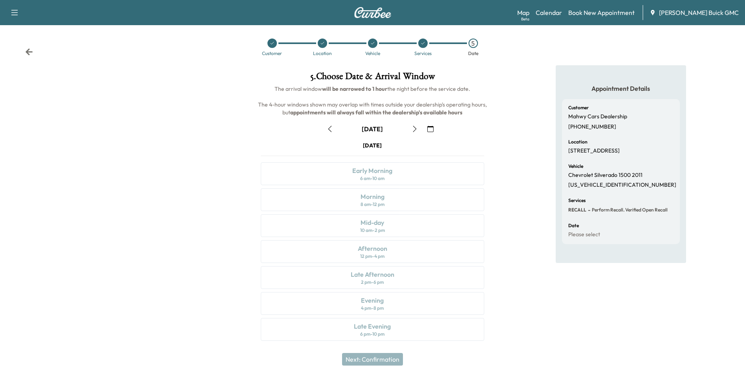
scroll to position [3, 0]
click at [417, 129] on icon "button" at bounding box center [415, 128] width 6 height 6
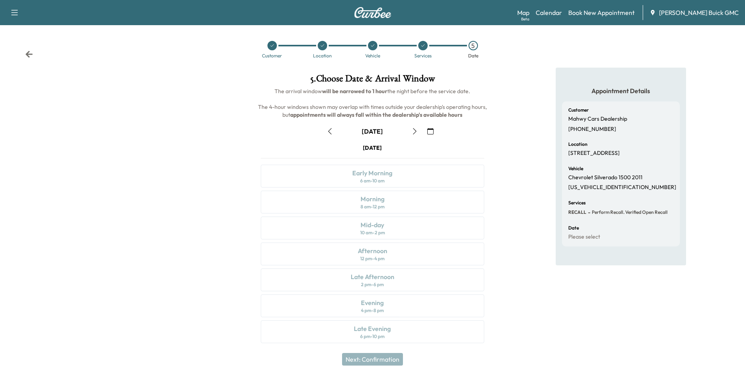
click at [417, 129] on icon "button" at bounding box center [415, 131] width 6 height 6
click at [393, 231] on div "Mid-day 10 am - 2 pm" at bounding box center [372, 227] width 223 height 23
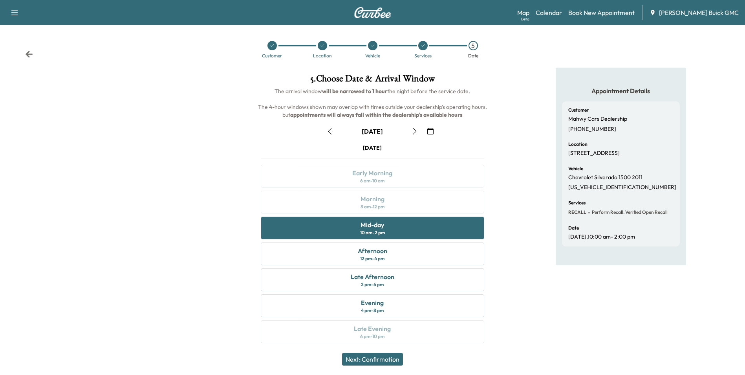
click at [399, 356] on button "Next: Confirmation" at bounding box center [372, 359] width 61 height 13
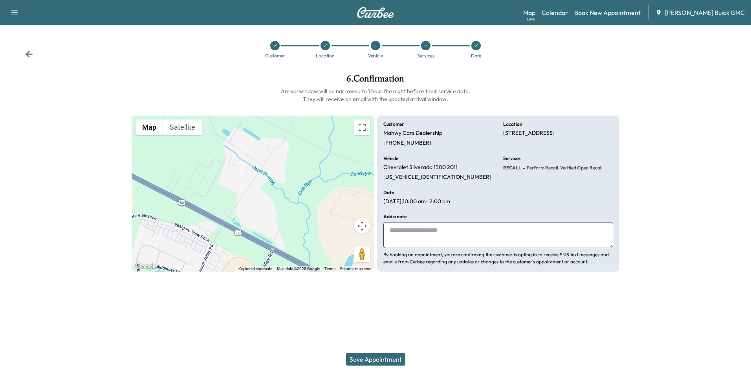
click at [424, 228] on textarea at bounding box center [498, 235] width 230 height 26
type textarea "**********"
click at [379, 359] on button "Save Appointment" at bounding box center [375, 359] width 59 height 13
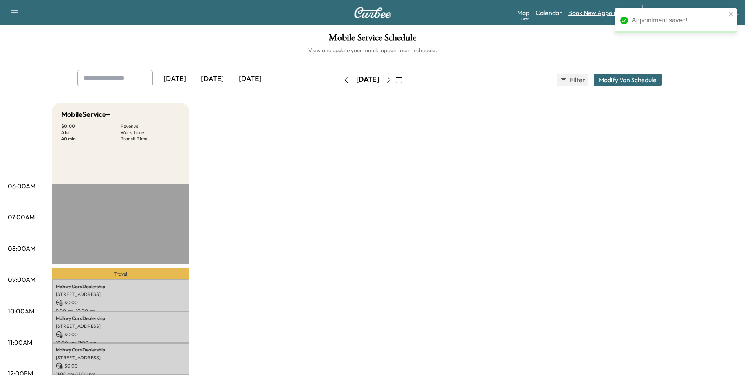
click at [599, 11] on link "Book New Appointment" at bounding box center [601, 12] width 66 height 9
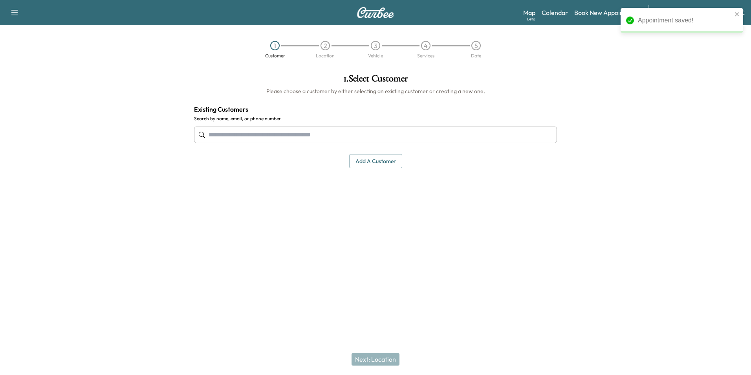
click at [382, 133] on input "text" at bounding box center [375, 134] width 363 height 16
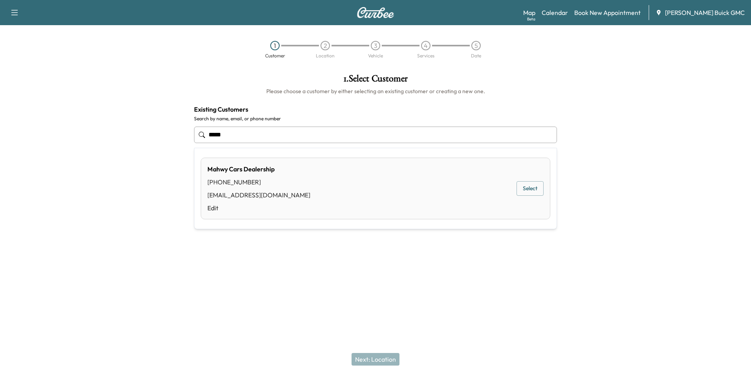
click at [521, 190] on button "Select" at bounding box center [529, 188] width 27 height 15
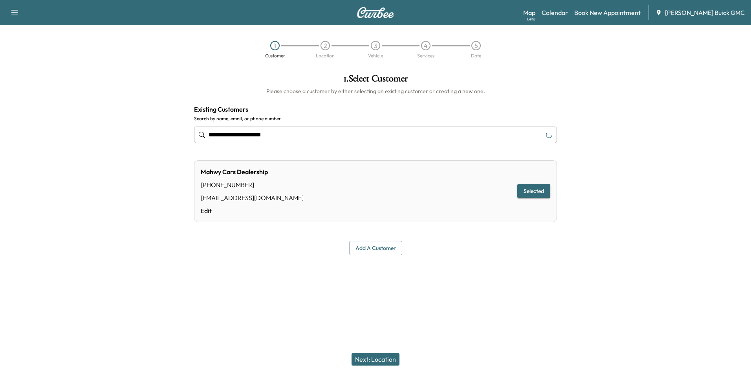
type input "**********"
click at [375, 360] on button "Next: Location" at bounding box center [375, 359] width 48 height 13
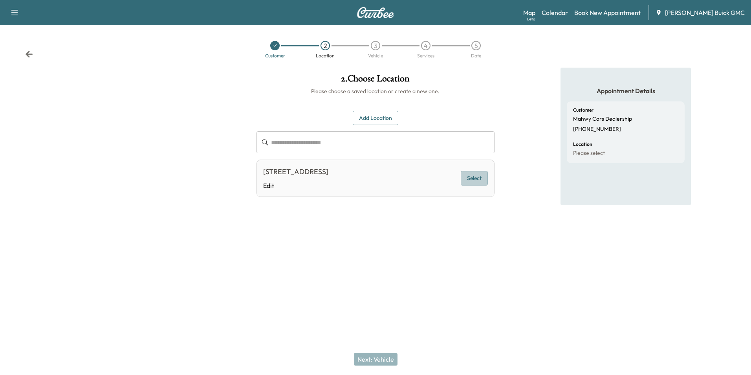
click at [471, 176] on button "Select" at bounding box center [474, 178] width 27 height 15
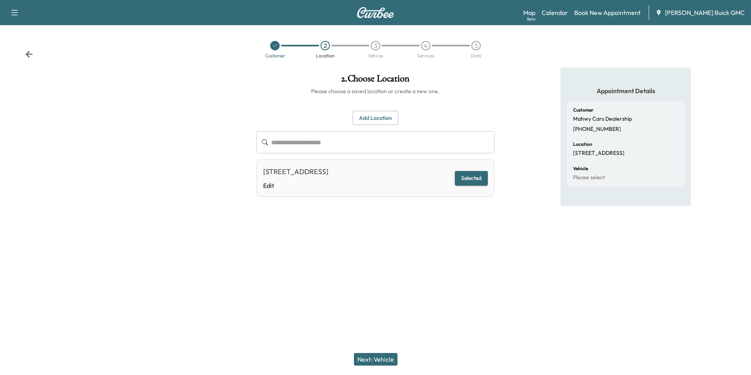
click at [377, 357] on button "Next: Vehicle" at bounding box center [376, 359] width 44 height 13
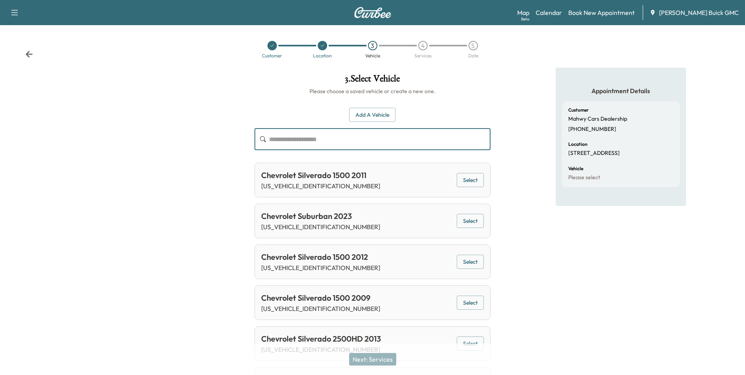
click at [342, 139] on input "text" at bounding box center [379, 139] width 221 height 22
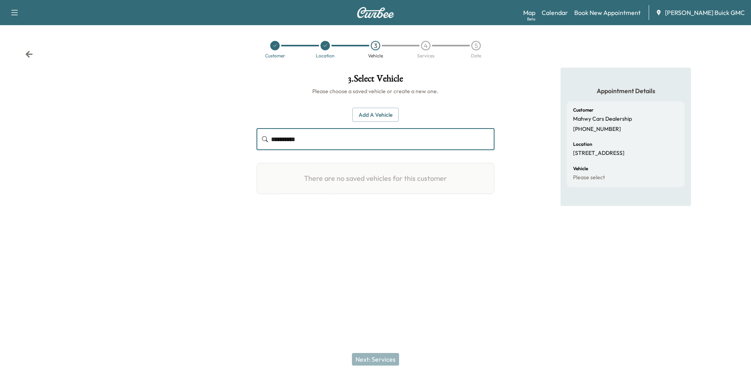
drag, startPoint x: 342, startPoint y: 139, endPoint x: 251, endPoint y: 147, distance: 91.1
click at [251, 147] on div "**********" at bounding box center [375, 140] width 250 height 145
click at [320, 138] on input "**********" at bounding box center [382, 139] width 223 height 22
click at [271, 138] on input "**********" at bounding box center [382, 139] width 223 height 22
drag, startPoint x: 346, startPoint y: 139, endPoint x: 246, endPoint y: 143, distance: 99.8
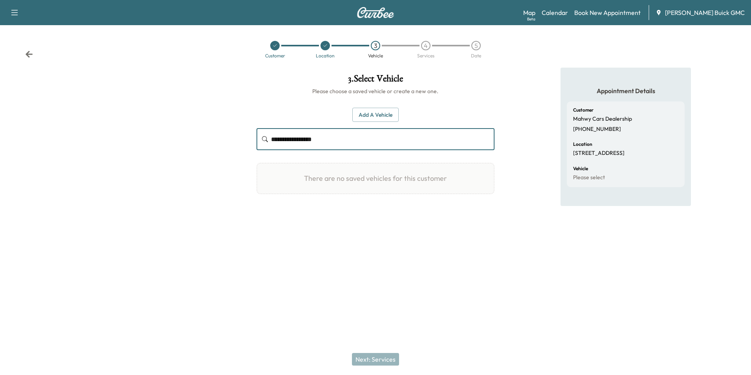
click at [246, 143] on div "**********" at bounding box center [375, 161] width 751 height 187
type input "**********"
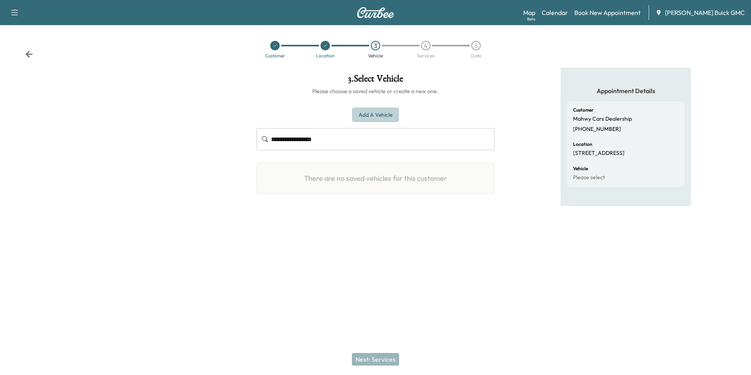
click at [377, 113] on button "Add a Vehicle" at bounding box center [375, 115] width 46 height 15
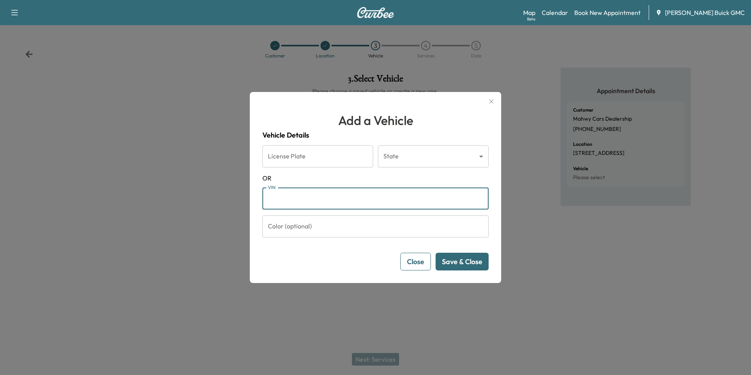
click at [390, 199] on input "VIN" at bounding box center [375, 198] width 226 height 22
paste input "**********"
type input "**********"
click at [467, 262] on button "Save & Close" at bounding box center [461, 262] width 53 height 18
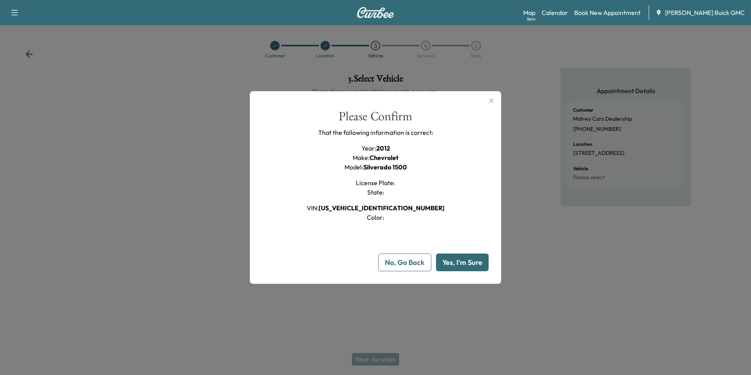
click at [478, 260] on button "Yes, I'm Sure" at bounding box center [462, 262] width 53 height 18
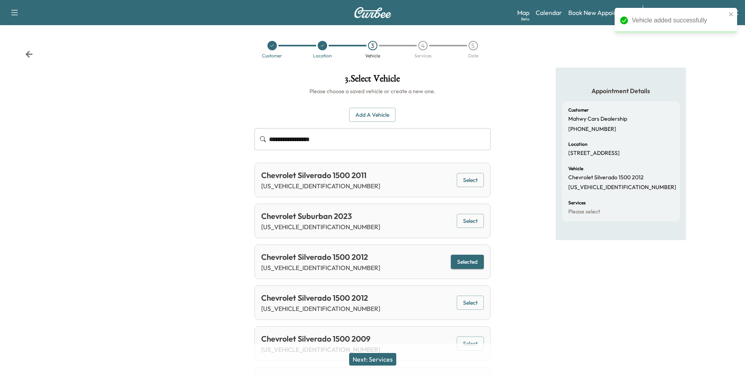
click at [379, 361] on button "Next: Services" at bounding box center [372, 359] width 47 height 13
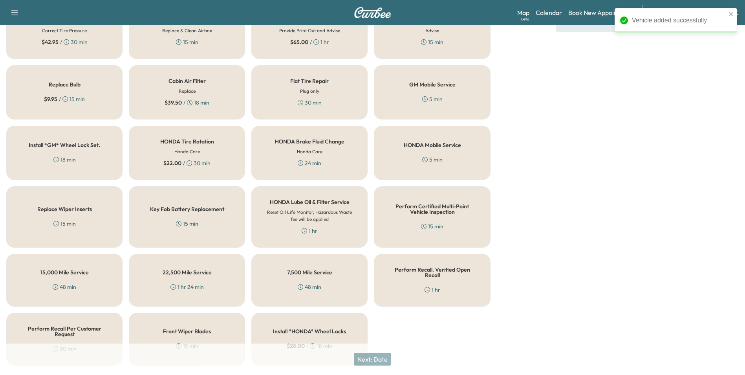
scroll to position [225, 0]
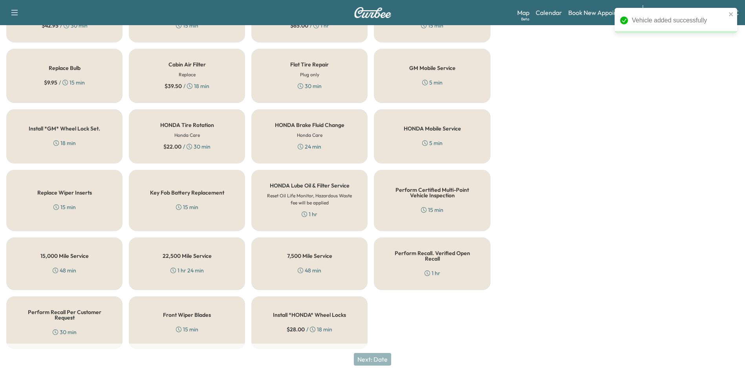
click at [452, 261] on div "Perform Recall. Verified Open Recall 1 hr" at bounding box center [432, 263] width 116 height 53
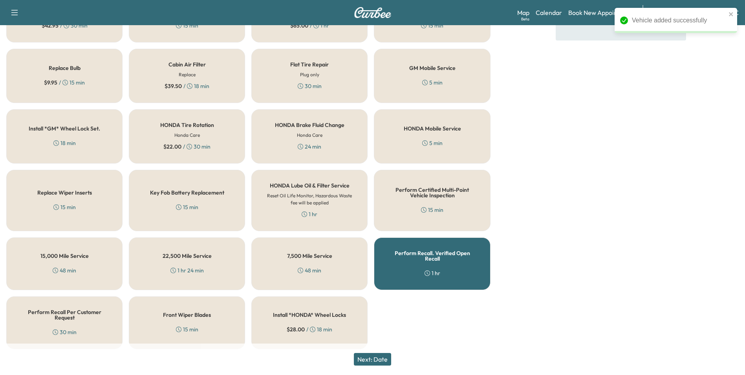
click at [371, 361] on button "Next: Date" at bounding box center [372, 359] width 37 height 13
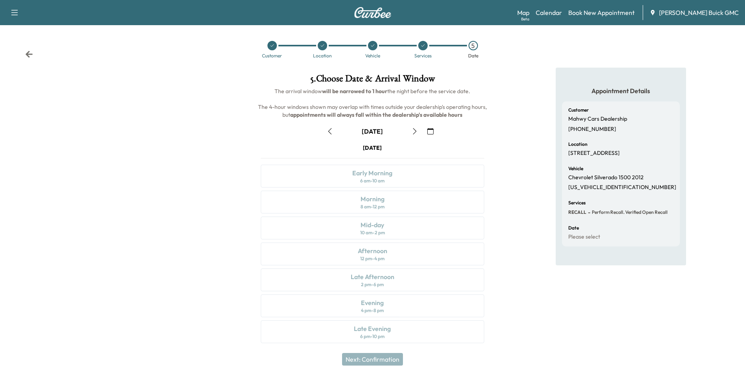
click at [414, 132] on icon "button" at bounding box center [415, 131] width 6 height 6
click at [415, 132] on icon "button" at bounding box center [418, 131] width 6 height 6
click at [414, 132] on icon "button" at bounding box center [415, 131] width 6 height 6
click at [380, 229] on div "10 am - 2 pm" at bounding box center [372, 232] width 25 height 6
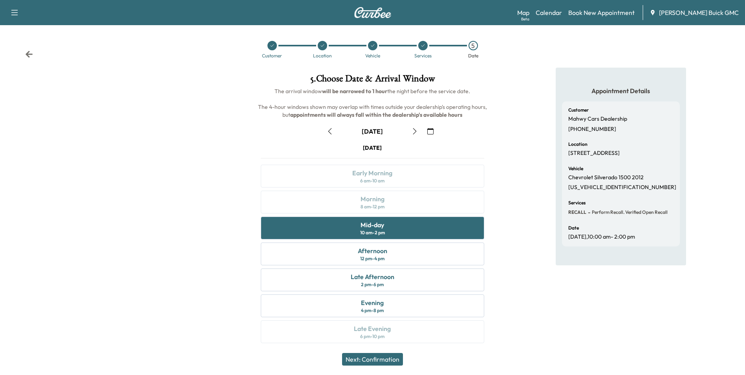
click at [370, 356] on button "Next: Confirmation" at bounding box center [372, 359] width 61 height 13
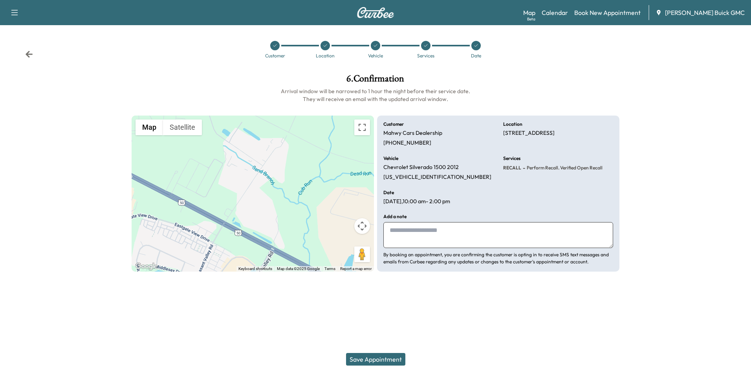
click at [399, 231] on textarea at bounding box center [498, 235] width 230 height 26
type textarea "**********"
click at [378, 360] on button "Save Appointment" at bounding box center [375, 359] width 59 height 13
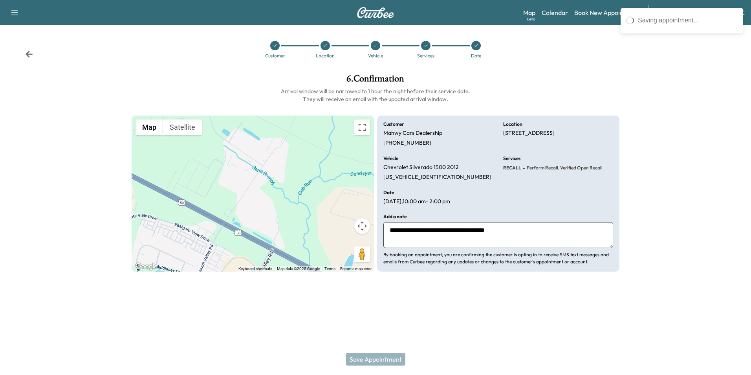
drag, startPoint x: 430, startPoint y: 233, endPoint x: 376, endPoint y: 232, distance: 53.4
click at [376, 232] on div "**********" at bounding box center [376, 193] width 488 height 156
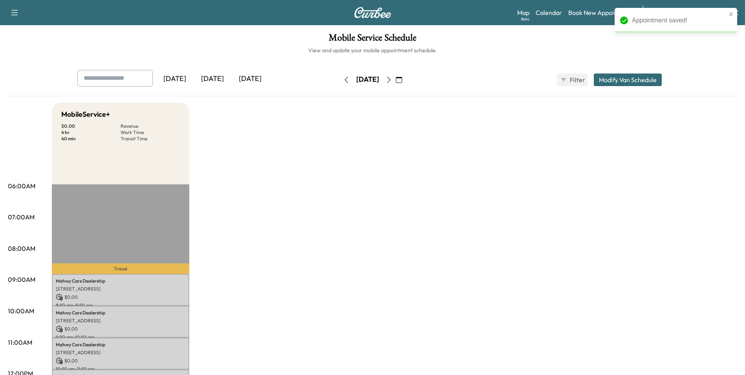
click at [592, 13] on link "Book New Appointment" at bounding box center [601, 12] width 66 height 9
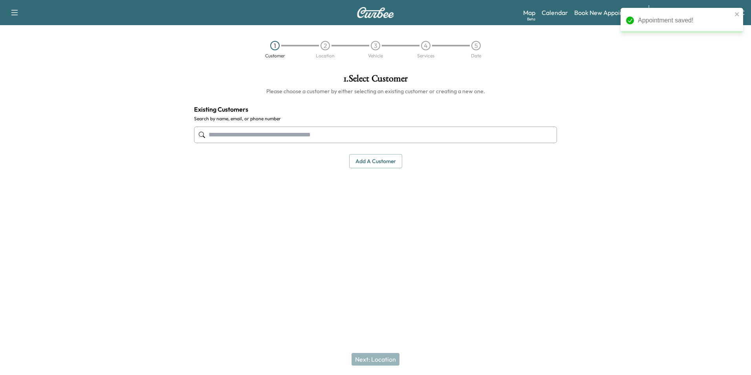
click at [387, 134] on input "text" at bounding box center [375, 134] width 363 height 16
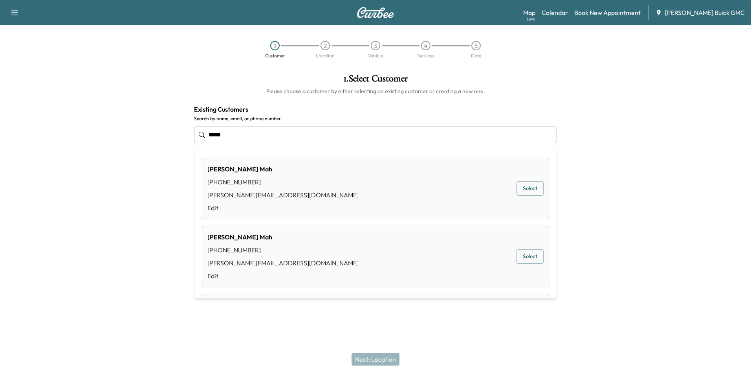
click at [361, 178] on div "[PERSON_NAME] [PHONE_NUMBER] [PERSON_NAME][EMAIL_ADDRESS][DOMAIN_NAME] Edit Sel…" at bounding box center [375, 188] width 349 height 62
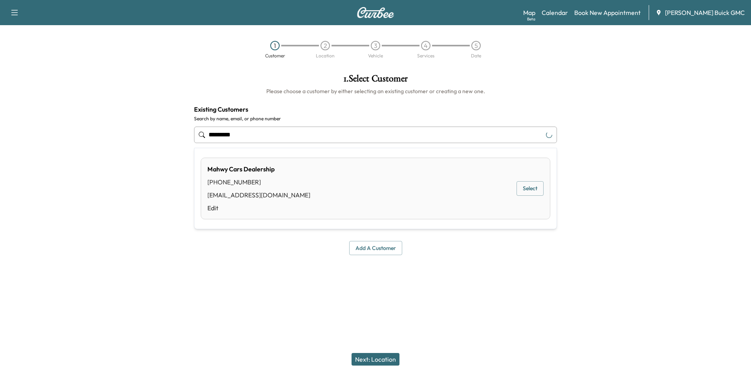
click at [383, 134] on input "*********" at bounding box center [375, 134] width 363 height 16
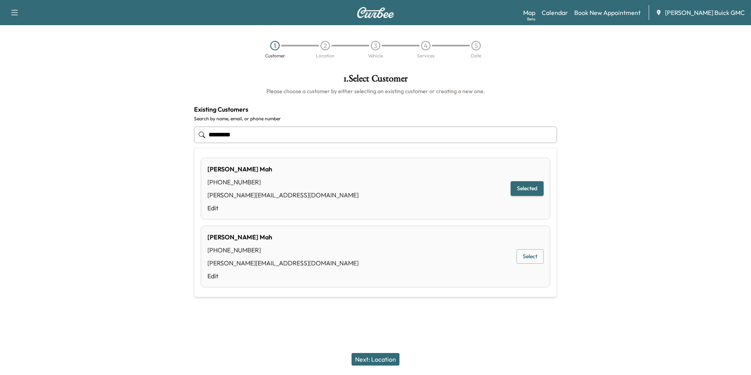
drag, startPoint x: 303, startPoint y: 134, endPoint x: 72, endPoint y: 121, distance: 230.8
click at [72, 124] on div "**********" at bounding box center [375, 165] width 751 height 194
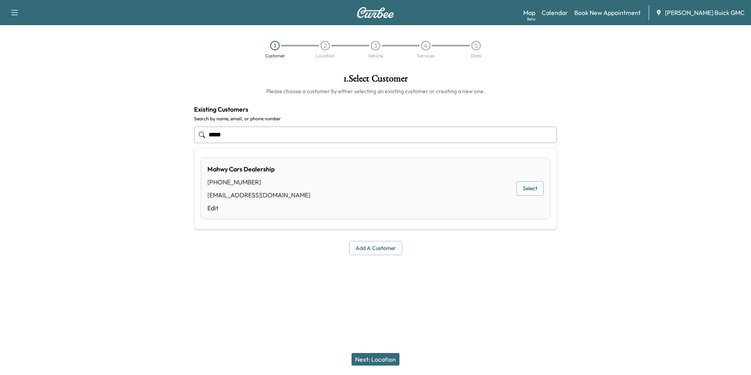
click at [521, 190] on button "Select" at bounding box center [529, 188] width 27 height 15
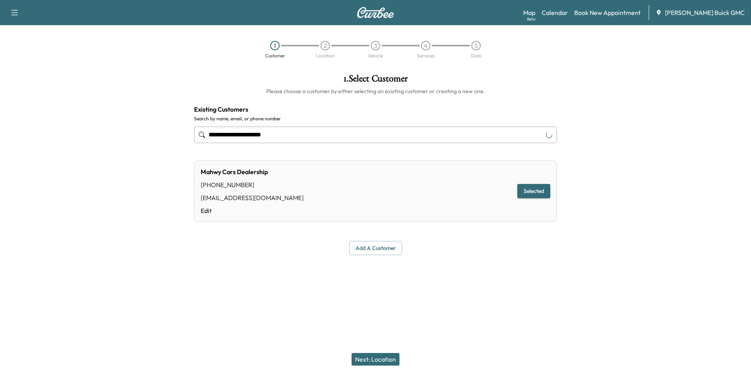
type input "**********"
click at [375, 360] on button "Next: Location" at bounding box center [375, 359] width 48 height 13
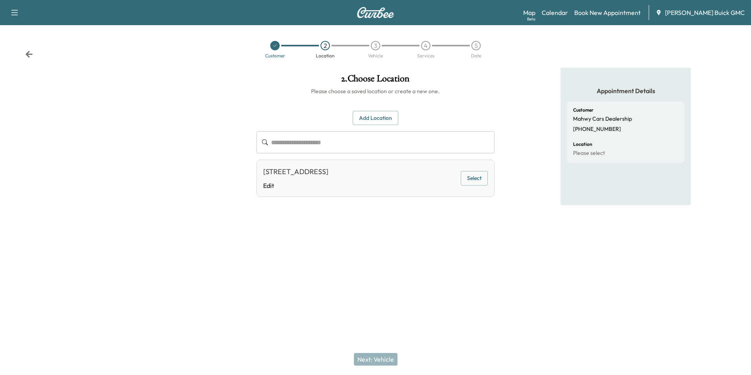
click at [477, 182] on button "Select" at bounding box center [474, 178] width 27 height 15
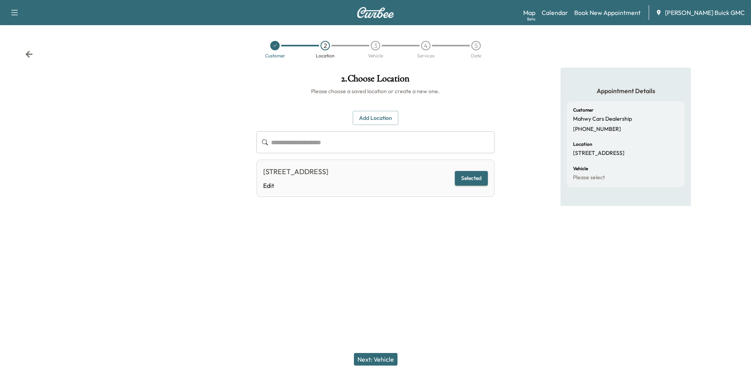
click at [381, 361] on button "Next: Vehicle" at bounding box center [376, 359] width 44 height 13
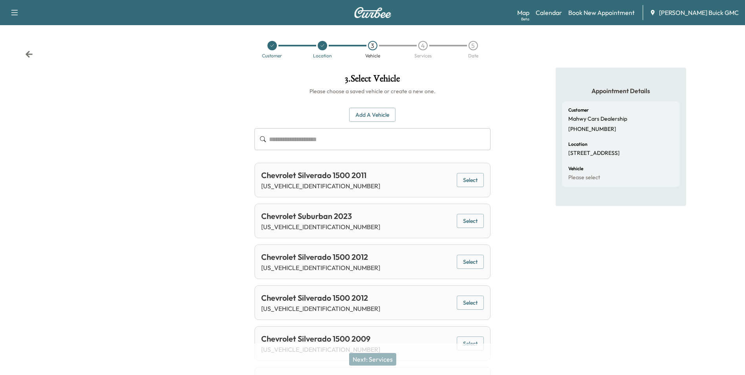
click at [368, 111] on button "Add a Vehicle" at bounding box center [372, 115] width 46 height 15
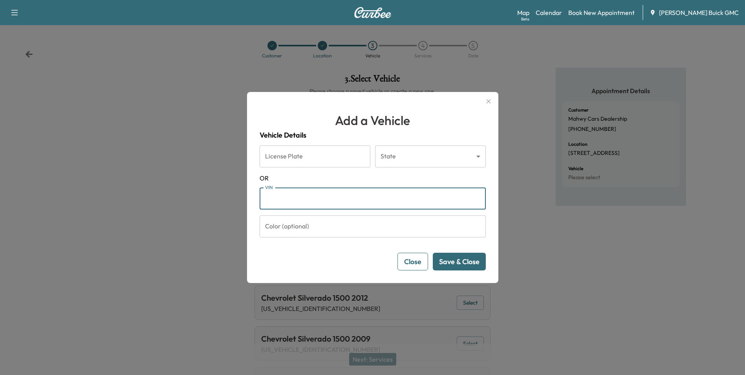
click at [316, 196] on input "VIN" at bounding box center [373, 198] width 226 height 22
drag, startPoint x: 343, startPoint y: 201, endPoint x: 201, endPoint y: 198, distance: 142.2
click at [201, 198] on div "**********" at bounding box center [372, 187] width 745 height 375
type input "**********"
click at [457, 262] on button "Save & Close" at bounding box center [459, 262] width 53 height 18
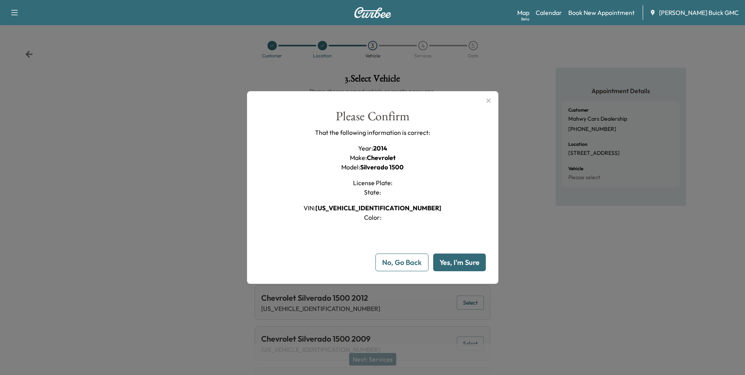
click at [474, 261] on button "Yes, I'm Sure" at bounding box center [459, 262] width 53 height 18
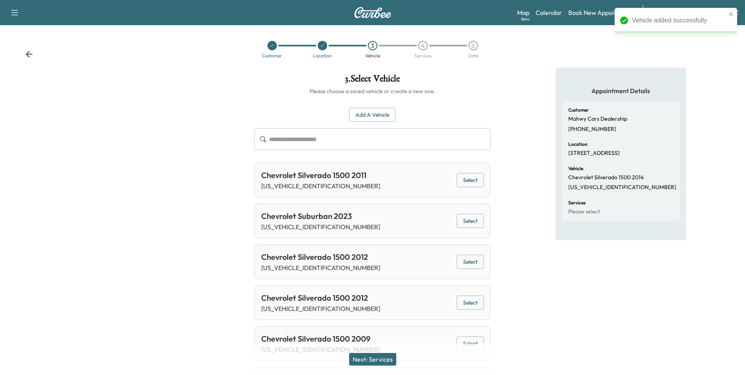
click at [385, 354] on button "Next: Services" at bounding box center [372, 359] width 47 height 13
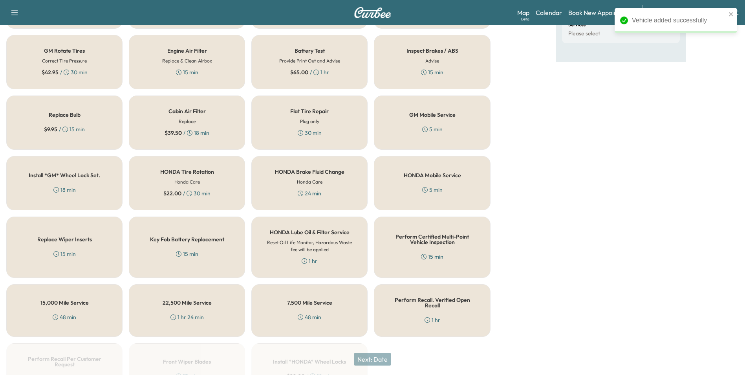
scroll to position [225, 0]
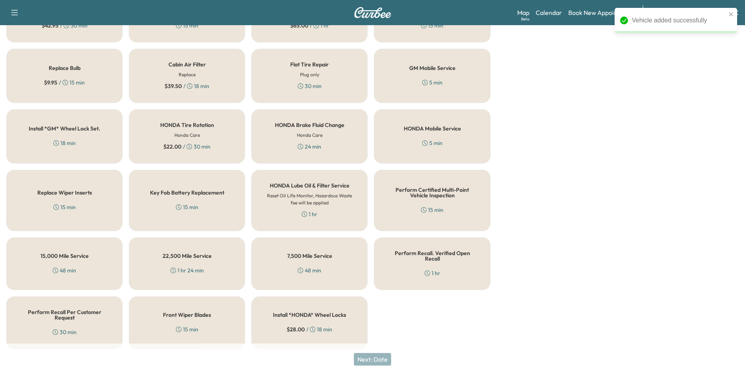
click at [443, 263] on div "Perform Recall. Verified Open Recall 1 hr" at bounding box center [432, 263] width 116 height 53
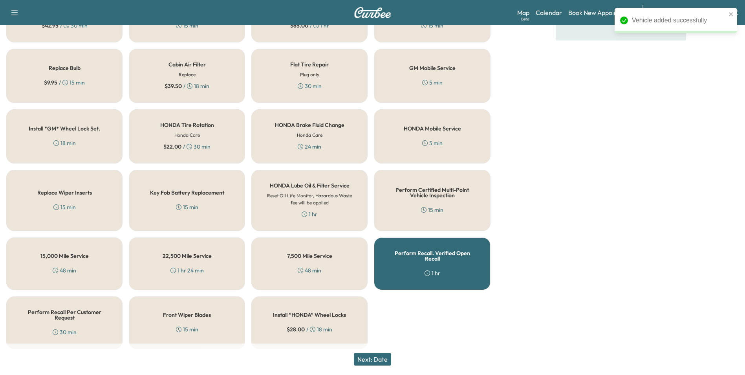
click at [379, 357] on button "Next: Date" at bounding box center [372, 359] width 37 height 13
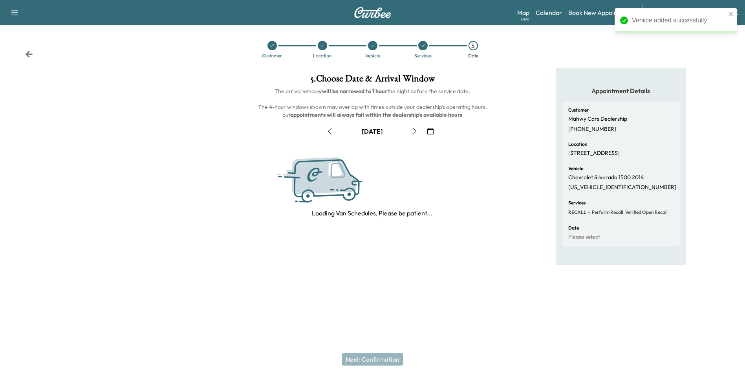
scroll to position [0, 0]
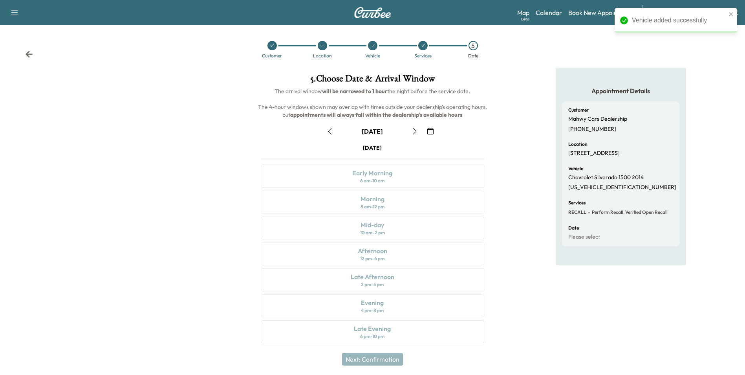
click at [413, 131] on icon "button" at bounding box center [415, 131] width 6 height 6
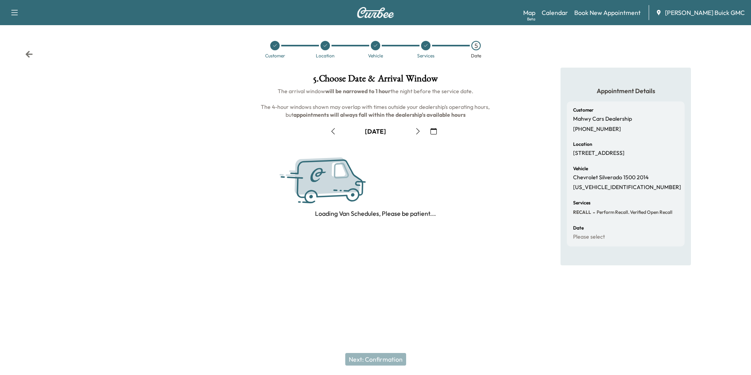
click at [413, 130] on button "button" at bounding box center [417, 131] width 13 height 13
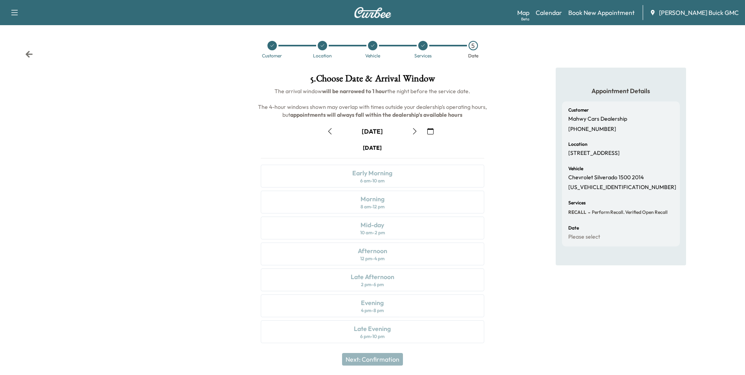
click at [413, 130] on icon "button" at bounding box center [415, 131] width 6 height 6
click at [390, 253] on div "Afternoon 12 pm - 4 pm" at bounding box center [372, 253] width 223 height 23
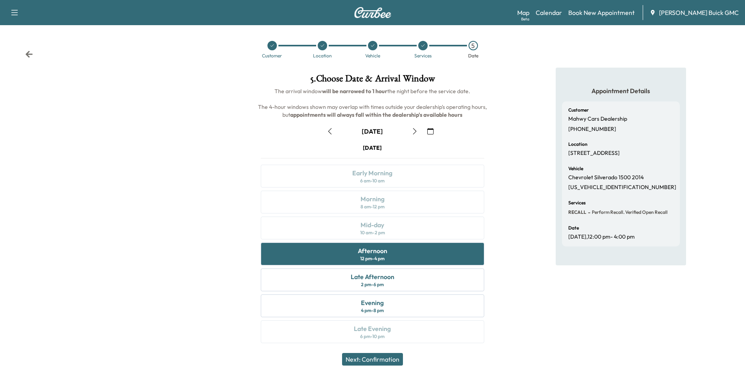
click at [384, 357] on button "Next: Confirmation" at bounding box center [372, 359] width 61 height 13
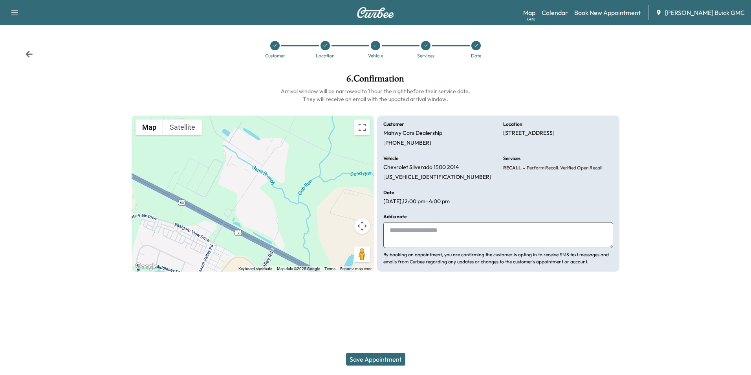
click at [448, 239] on textarea at bounding box center [498, 235] width 230 height 26
click at [439, 241] on textarea at bounding box center [498, 235] width 230 height 26
paste textarea "**********"
type textarea "**********"
click at [387, 355] on button "Save Appointment" at bounding box center [375, 359] width 59 height 13
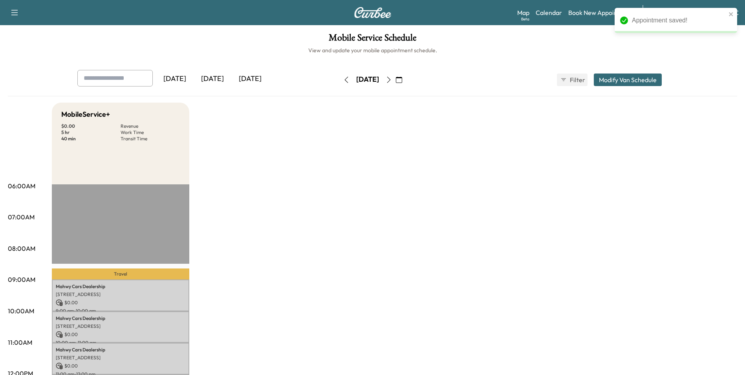
click at [583, 17] on div "Map Beta Calendar Book New Appointment [PERSON_NAME] Buick GMC" at bounding box center [627, 12] width 221 height 15
click at [585, 10] on link "Book New Appointment" at bounding box center [601, 12] width 66 height 9
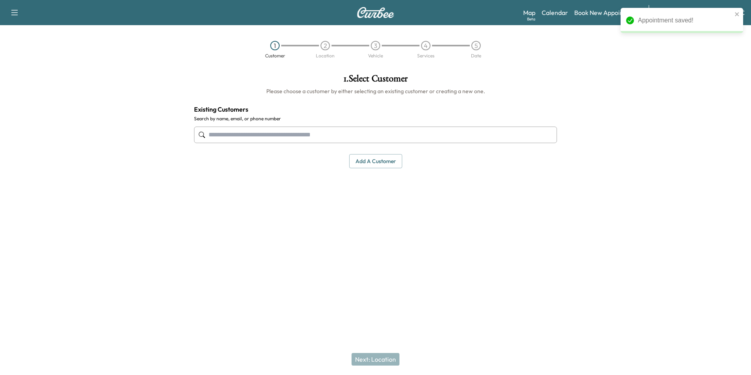
click at [336, 139] on input "text" at bounding box center [375, 134] width 363 height 16
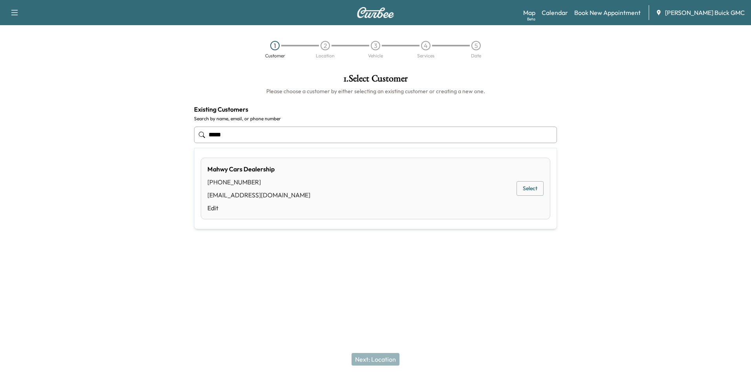
click at [536, 188] on button "Select" at bounding box center [529, 188] width 27 height 15
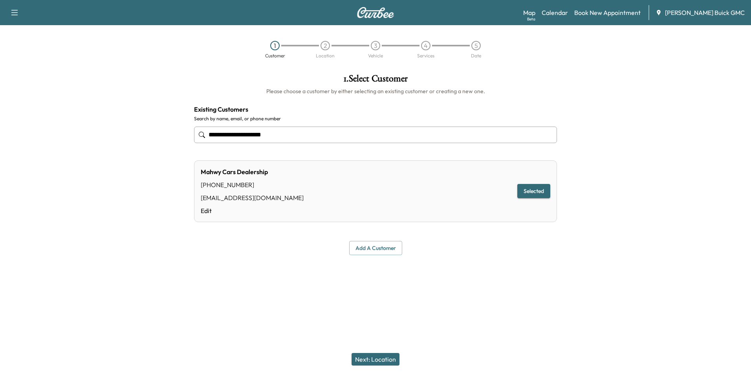
type input "**********"
click at [375, 354] on button "Next: Location" at bounding box center [375, 359] width 48 height 13
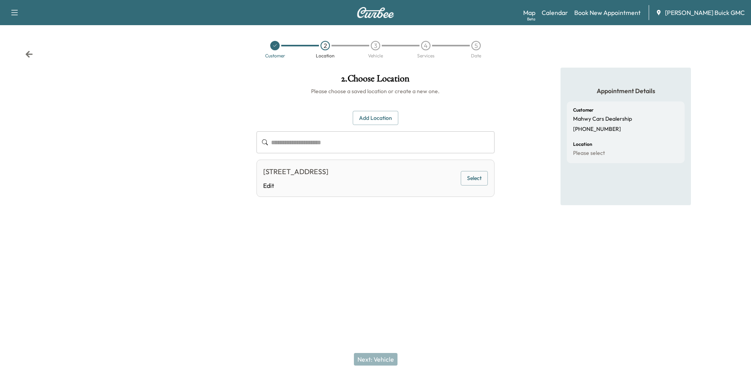
click at [493, 168] on div "[STREET_ADDRESS] Edit Select" at bounding box center [375, 177] width 238 height 37
click at [476, 180] on button "Select" at bounding box center [474, 178] width 27 height 15
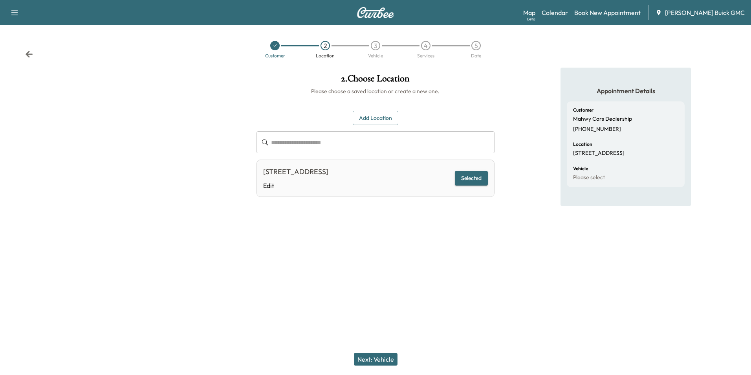
drag, startPoint x: 382, startPoint y: 354, endPoint x: 382, endPoint y: 344, distance: 10.6
click at [382, 355] on button "Next: Vehicle" at bounding box center [376, 359] width 44 height 13
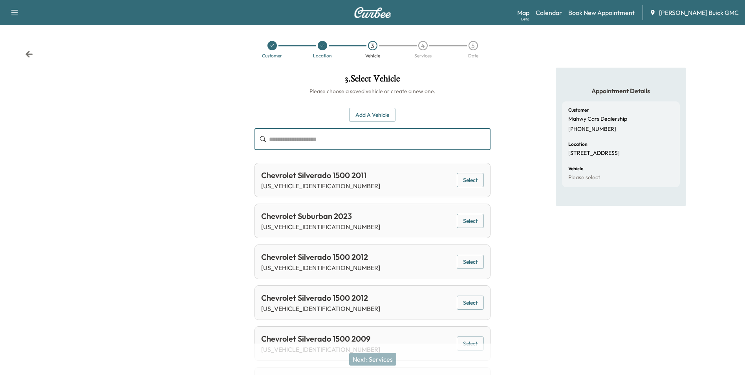
click at [385, 143] on input "text" at bounding box center [379, 139] width 221 height 22
click at [382, 121] on button "Add a Vehicle" at bounding box center [372, 115] width 46 height 15
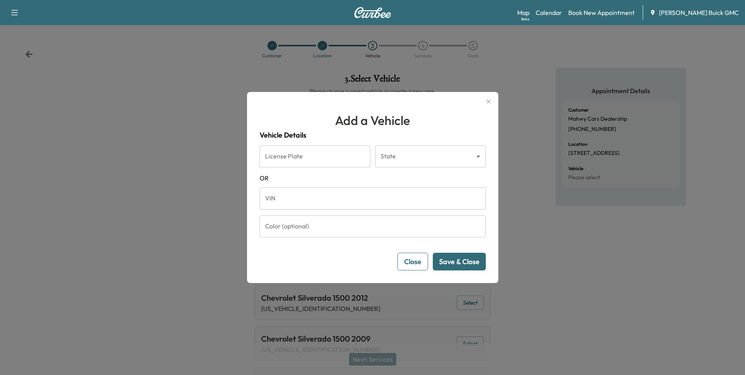
click at [370, 204] on input "VIN" at bounding box center [373, 198] width 226 height 22
type input "**********"
click at [474, 262] on button "Save & Close" at bounding box center [459, 262] width 53 height 18
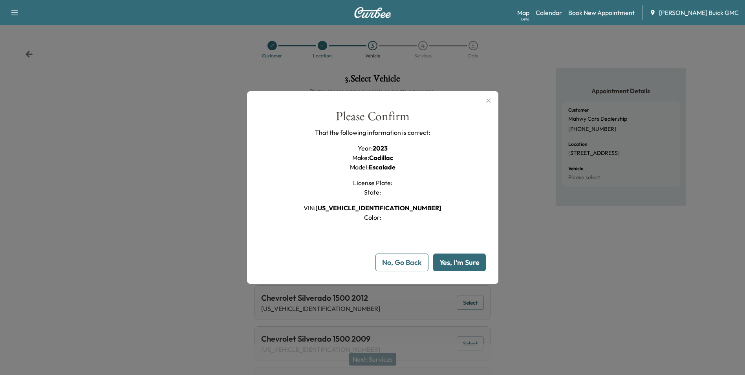
click at [475, 264] on button "Yes, I'm Sure" at bounding box center [459, 262] width 53 height 18
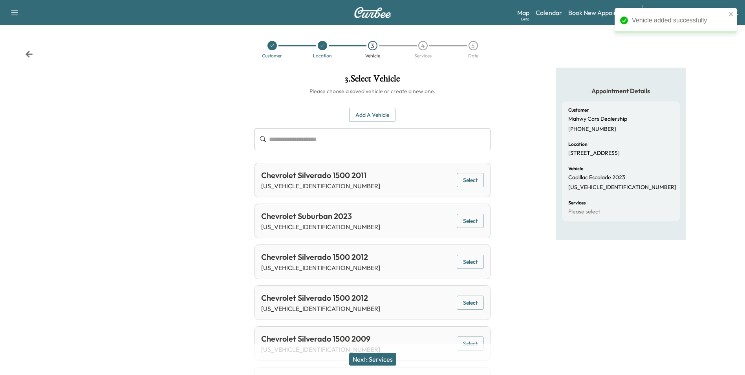
click at [374, 363] on button "Next: Services" at bounding box center [372, 359] width 47 height 13
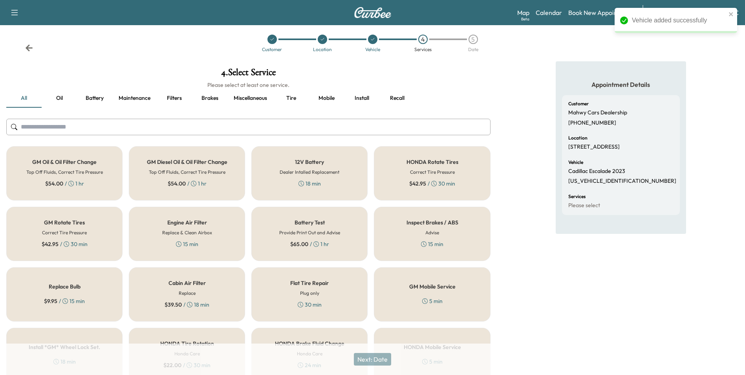
scroll to position [225, 0]
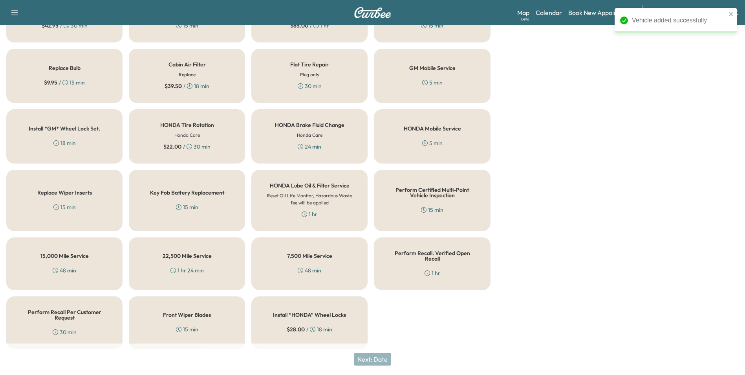
click at [435, 271] on div "1 hr" at bounding box center [432, 273] width 16 height 8
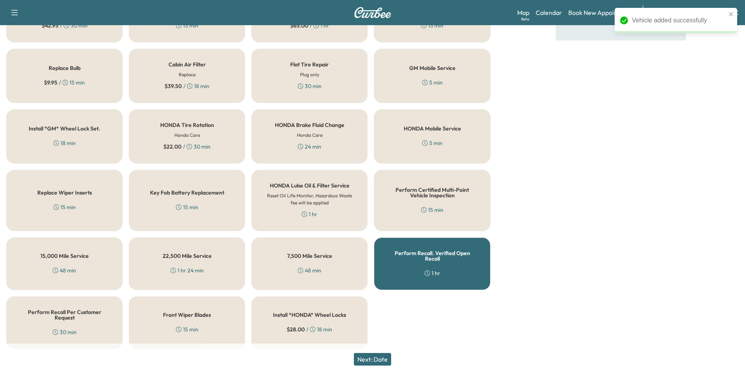
click at [385, 364] on button "Next: Date" at bounding box center [372, 359] width 37 height 13
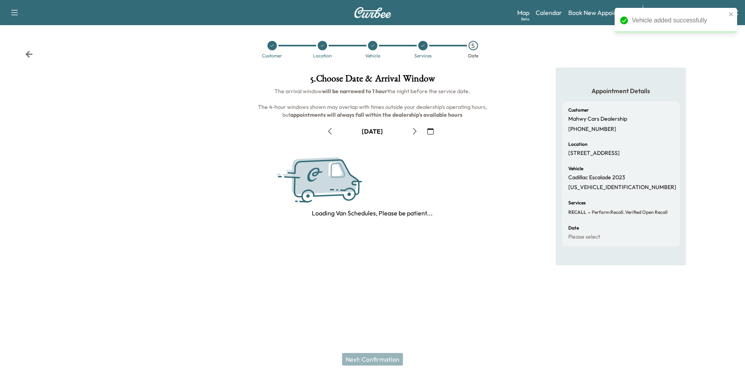
scroll to position [0, 0]
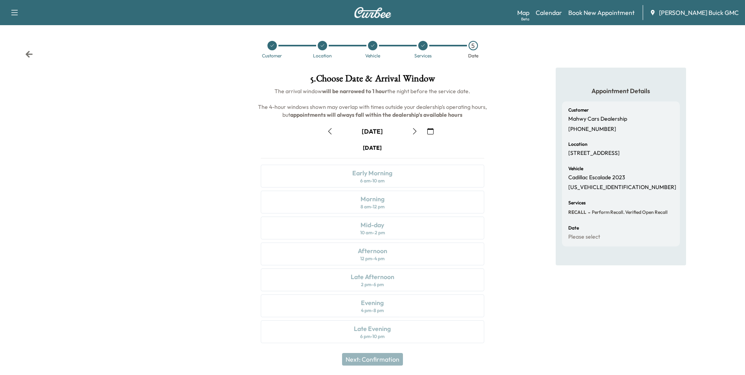
click at [412, 129] on icon "button" at bounding box center [415, 131] width 6 height 6
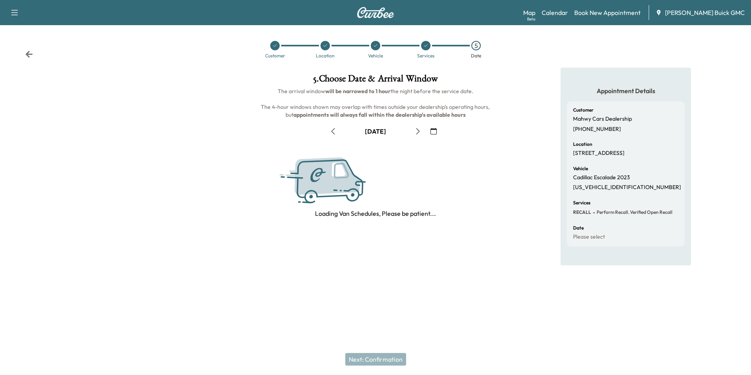
click at [412, 129] on button "button" at bounding box center [417, 131] width 13 height 13
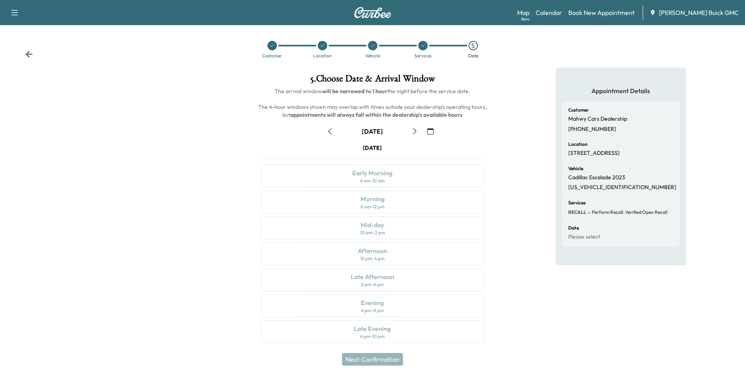
click at [412, 129] on icon "button" at bounding box center [415, 131] width 6 height 6
click at [403, 260] on div "Afternoon 12 pm - 4 pm" at bounding box center [372, 253] width 223 height 23
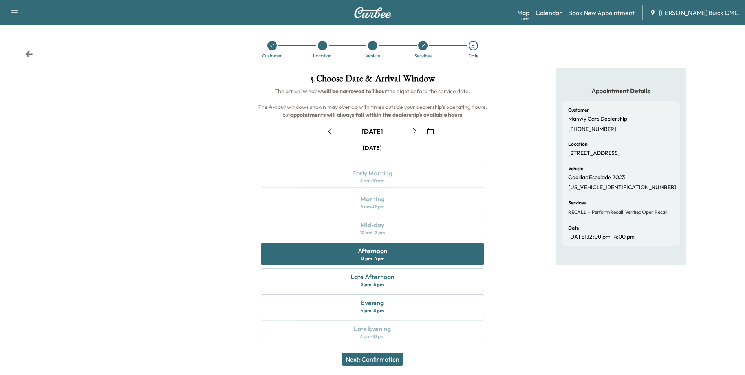
click at [395, 360] on button "Next: Confirmation" at bounding box center [372, 359] width 61 height 13
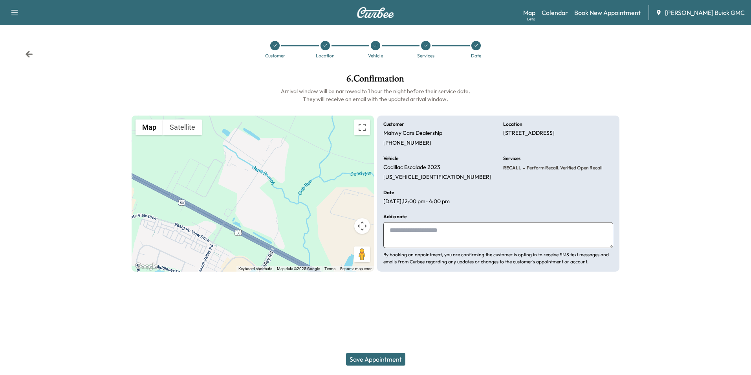
click at [452, 242] on textarea at bounding box center [498, 235] width 230 height 26
click at [436, 234] on textarea at bounding box center [498, 235] width 230 height 26
paste textarea "**********"
type textarea "**********"
click at [377, 359] on button "Save Appointment" at bounding box center [375, 359] width 59 height 13
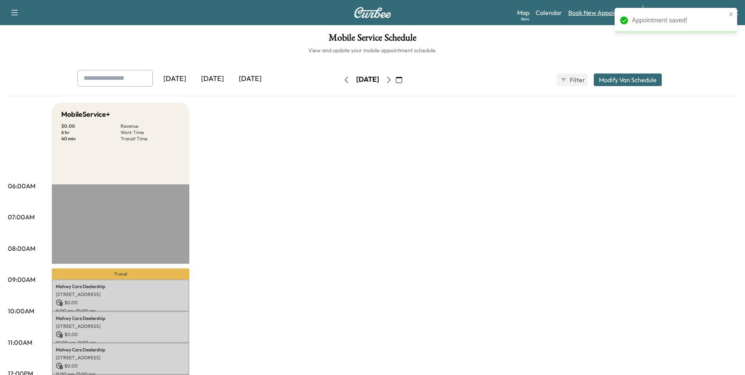
click at [598, 9] on link "Book New Appointment" at bounding box center [601, 12] width 66 height 9
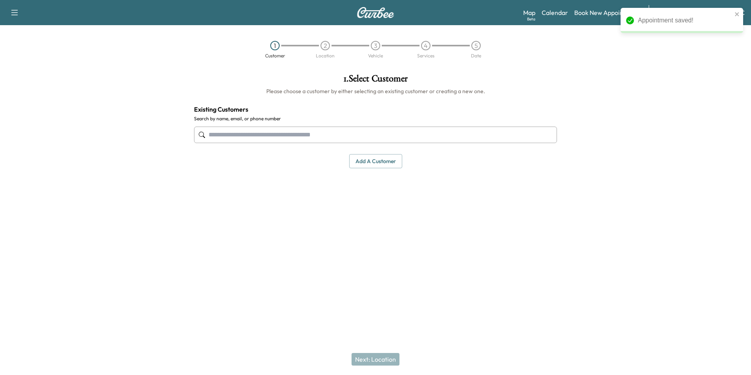
click at [353, 132] on input "text" at bounding box center [375, 134] width 363 height 16
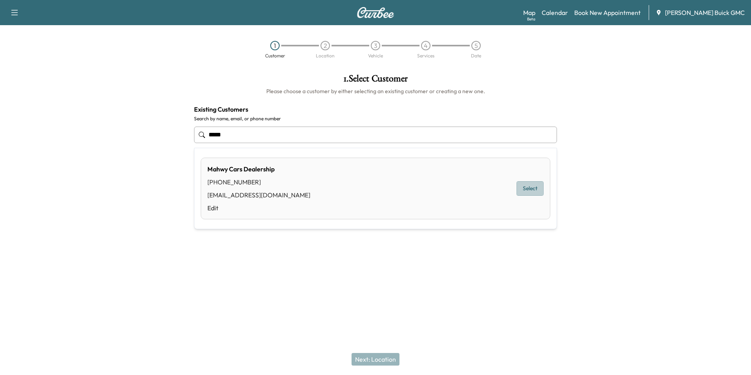
click at [527, 188] on button "Select" at bounding box center [529, 188] width 27 height 15
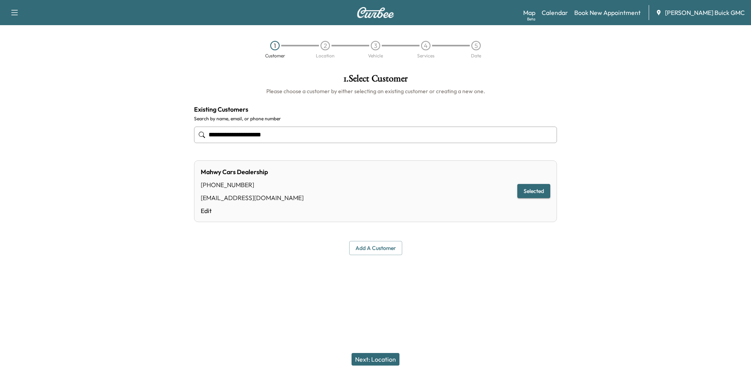
type input "**********"
click at [376, 351] on div "Next: Location" at bounding box center [375, 358] width 751 height 31
click at [375, 360] on button "Next: Location" at bounding box center [375, 359] width 48 height 13
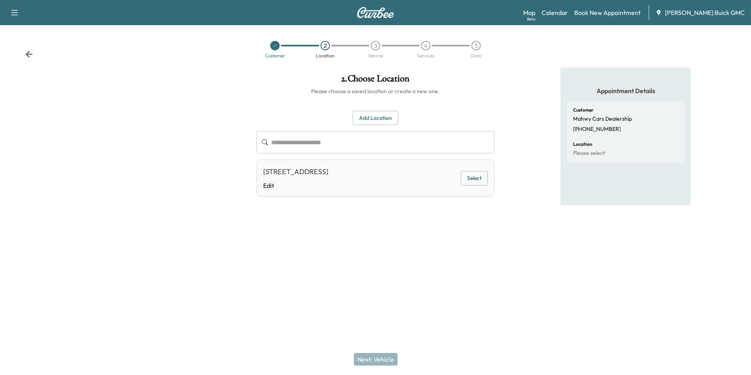
click at [476, 172] on button "Select" at bounding box center [474, 178] width 27 height 15
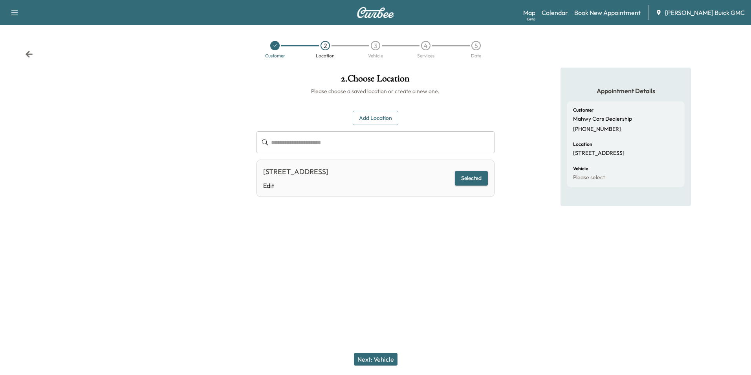
click at [373, 369] on div "Next: Vehicle" at bounding box center [375, 358] width 751 height 31
click at [379, 359] on button "Next: Vehicle" at bounding box center [376, 359] width 44 height 13
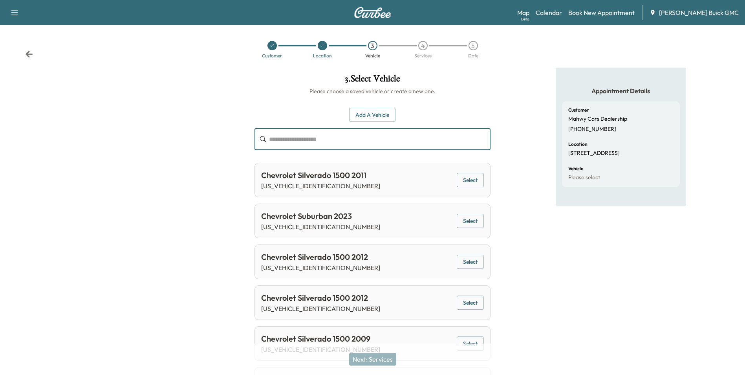
click at [409, 143] on input "text" at bounding box center [379, 139] width 221 height 22
click at [386, 119] on button "Add a Vehicle" at bounding box center [372, 115] width 46 height 15
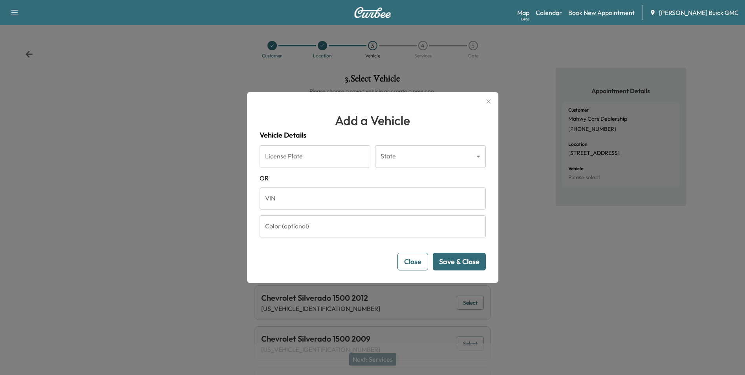
click at [304, 203] on input "VIN" at bounding box center [373, 198] width 226 height 22
type input "**********"
click at [467, 262] on button "Save & Close" at bounding box center [459, 262] width 53 height 18
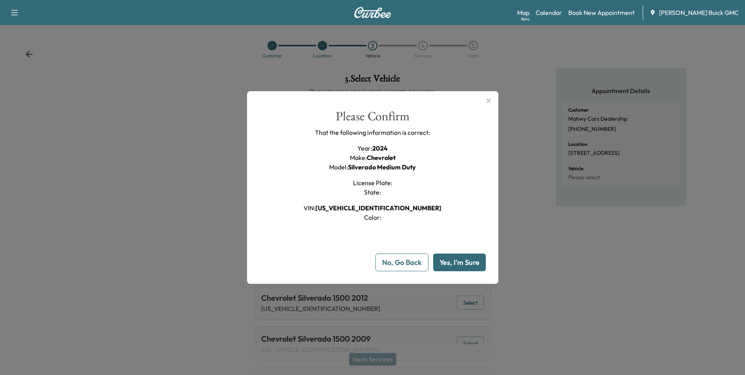
click at [476, 260] on button "Yes, I'm Sure" at bounding box center [459, 262] width 53 height 18
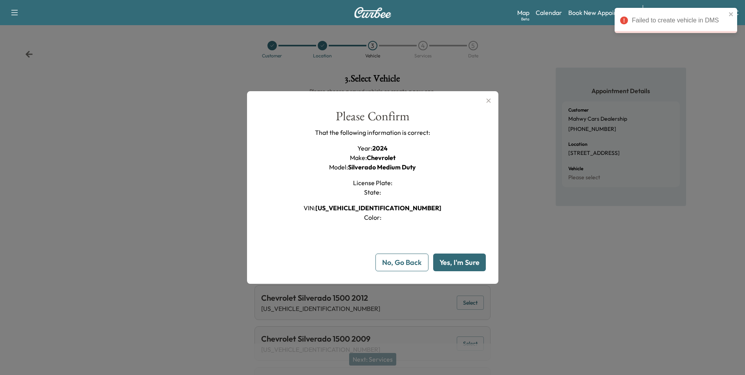
click at [469, 263] on button "Yes, I'm Sure" at bounding box center [459, 262] width 53 height 18
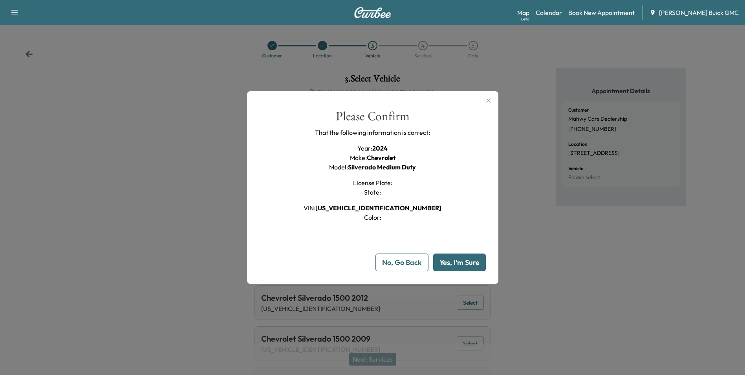
click at [433, 266] on div "No, Go Back Yes, I'm Sure" at bounding box center [373, 262] width 226 height 18
click at [426, 265] on button "No, Go Back" at bounding box center [401, 262] width 53 height 18
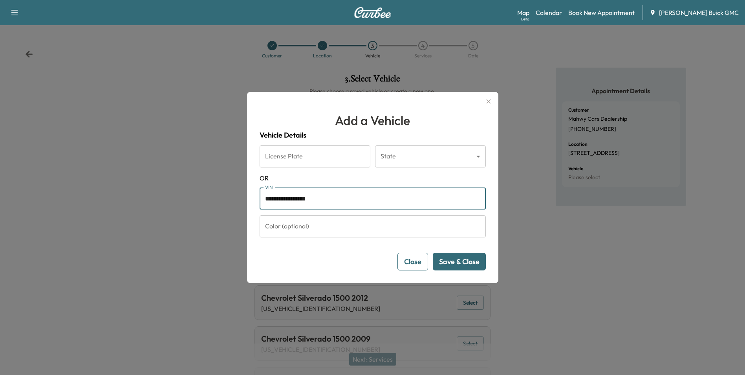
drag, startPoint x: 356, startPoint y: 202, endPoint x: 76, endPoint y: 160, distance: 283.1
click at [76, 160] on div "**********" at bounding box center [372, 187] width 745 height 375
type input "**********"
click at [474, 258] on button "Save & Close" at bounding box center [459, 262] width 53 height 18
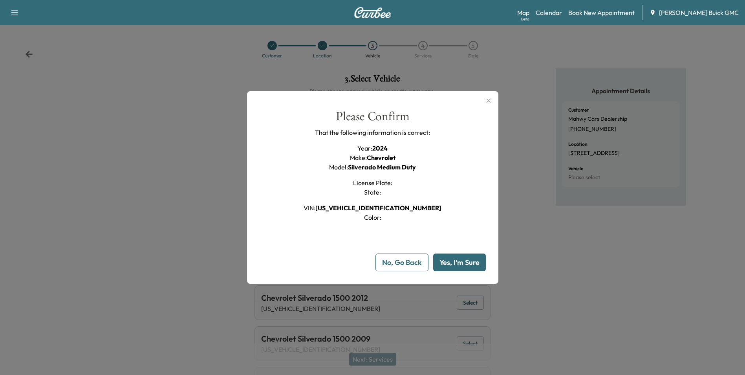
click at [465, 264] on button "Yes, I'm Sure" at bounding box center [459, 262] width 53 height 18
click at [474, 267] on button "Yes, I'm Sure" at bounding box center [459, 262] width 53 height 18
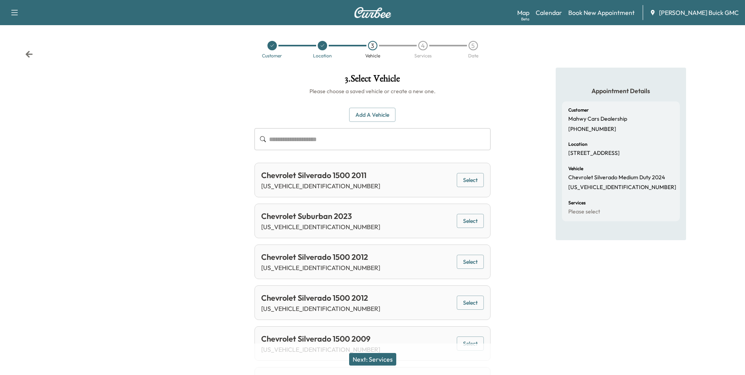
click at [375, 361] on button "Next: Services" at bounding box center [372, 359] width 47 height 13
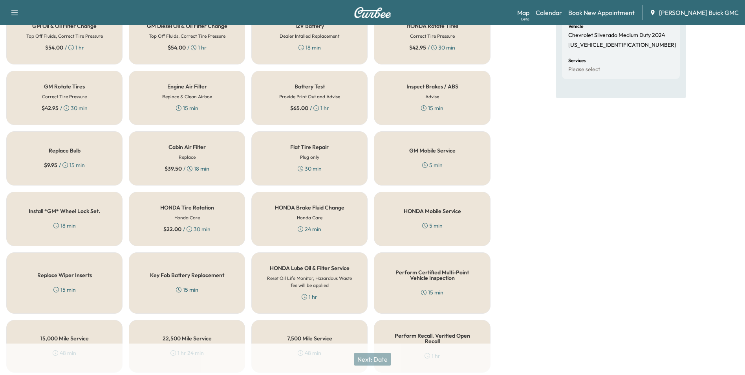
scroll to position [225, 0]
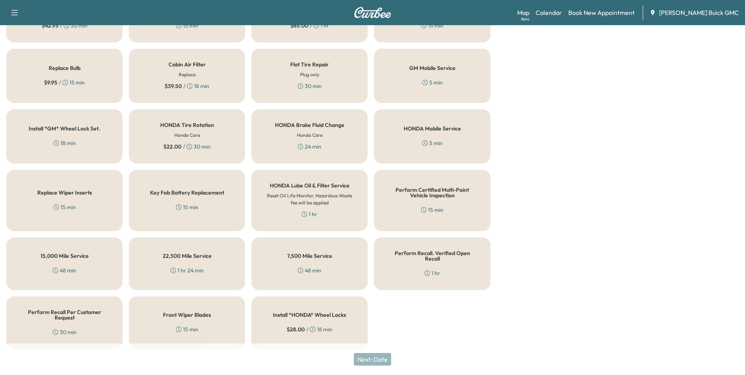
click at [445, 275] on div "Perform Recall. Verified Open Recall 1 hr" at bounding box center [432, 263] width 116 height 53
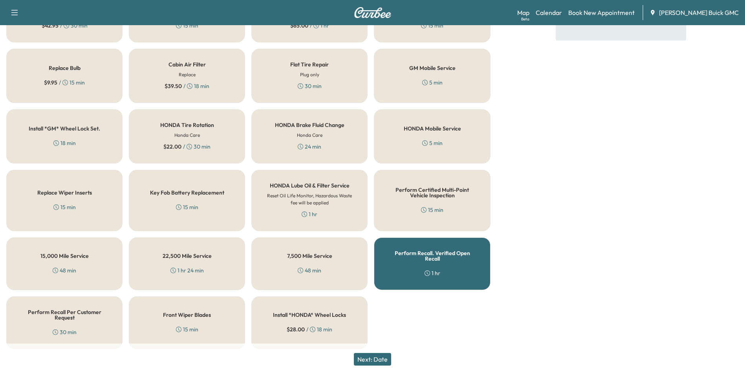
click at [369, 363] on button "Next: Date" at bounding box center [372, 359] width 37 height 13
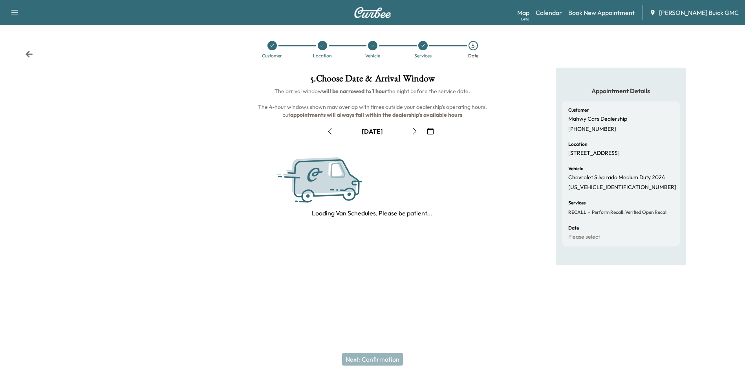
scroll to position [0, 0]
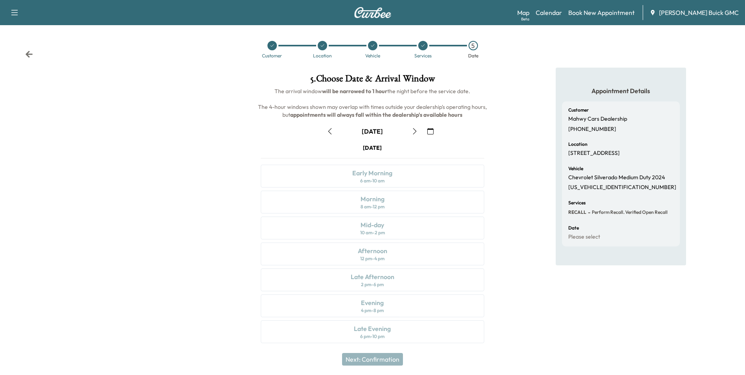
click at [416, 132] on icon "button" at bounding box center [415, 131] width 6 height 6
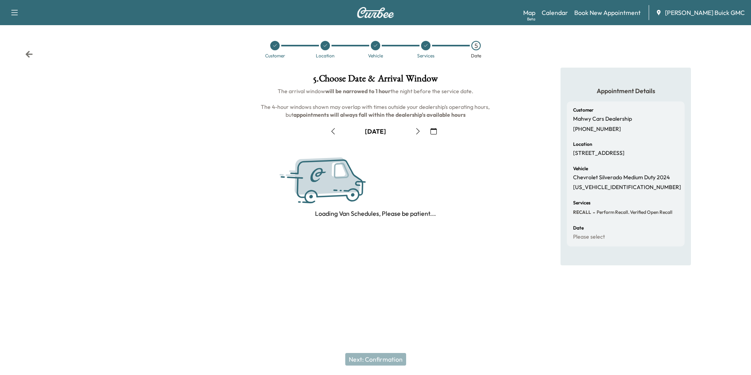
click at [416, 132] on icon "button" at bounding box center [418, 131] width 6 height 6
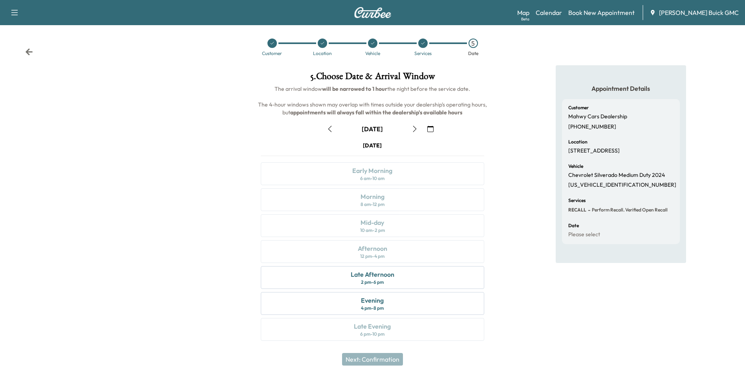
scroll to position [3, 0]
click at [386, 276] on div "Late Afternoon" at bounding box center [373, 273] width 44 height 9
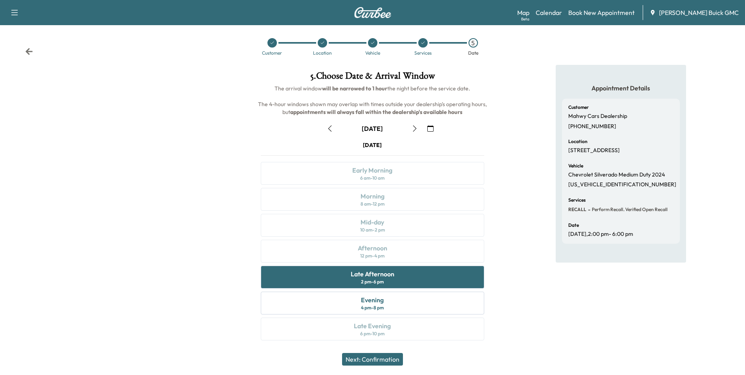
click at [395, 361] on button "Next: Confirmation" at bounding box center [372, 359] width 61 height 13
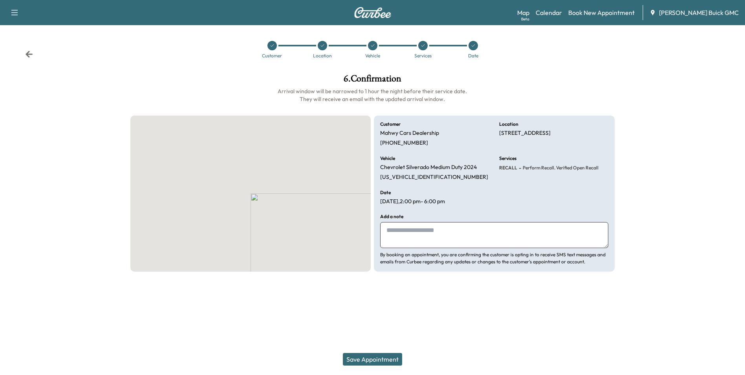
scroll to position [0, 0]
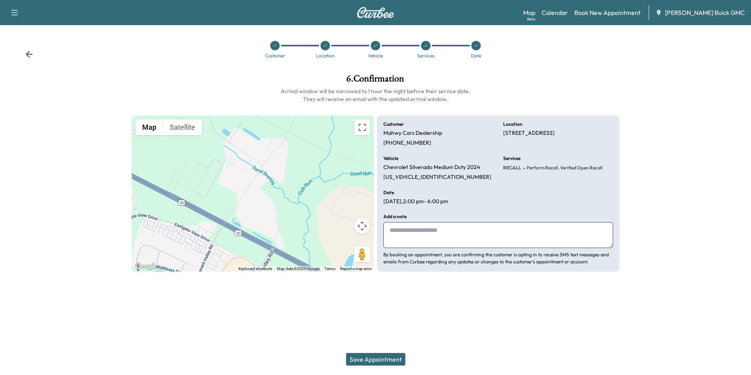
click at [481, 240] on textarea at bounding box center [498, 235] width 230 height 26
click at [421, 231] on textarea at bounding box center [498, 235] width 230 height 26
paste textarea "**********"
type textarea "**********"
click at [385, 357] on button "Save Appointment" at bounding box center [375, 359] width 59 height 13
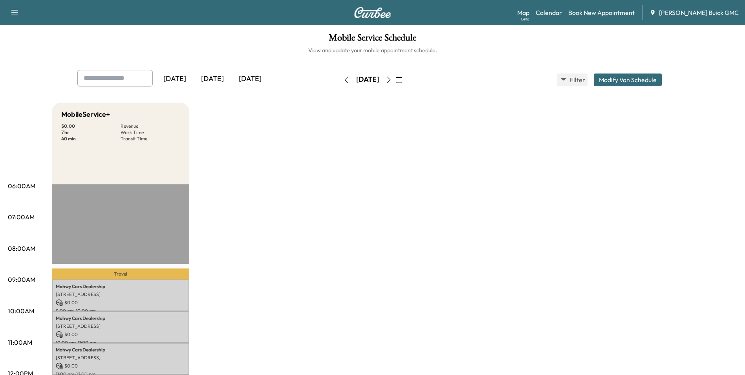
scroll to position [39, 0]
